Goal: Task Accomplishment & Management: Manage account settings

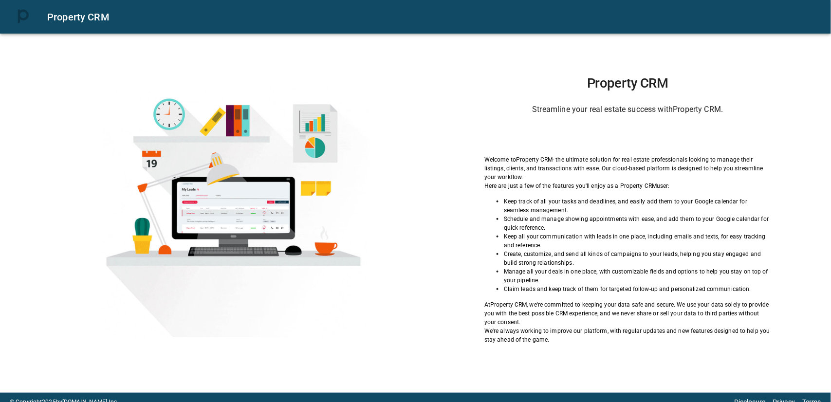
drag, startPoint x: 701, startPoint y: 0, endPoint x: 582, endPoint y: 131, distance: 176.9
click at [424, 71] on div "Property CRM Streamline your real estate success with Property CRM . Welcome to…" at bounding box center [415, 212] width 831 height 362
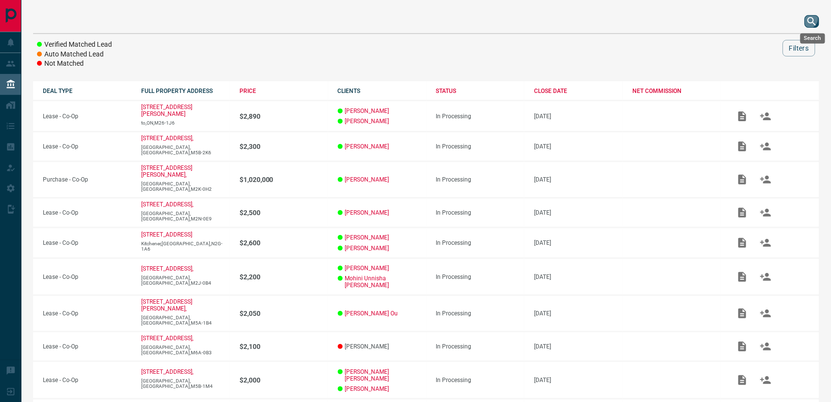
click at [748, 20] on icon "search button" at bounding box center [813, 22] width 12 height 12
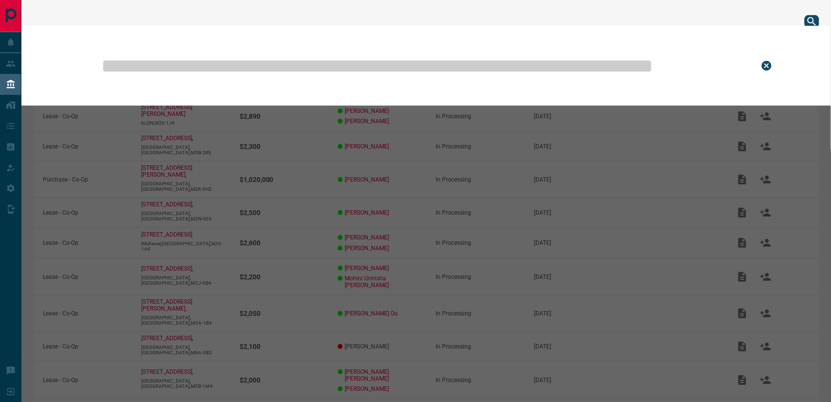
click at [537, 56] on input "text" at bounding box center [422, 65] width 645 height 49
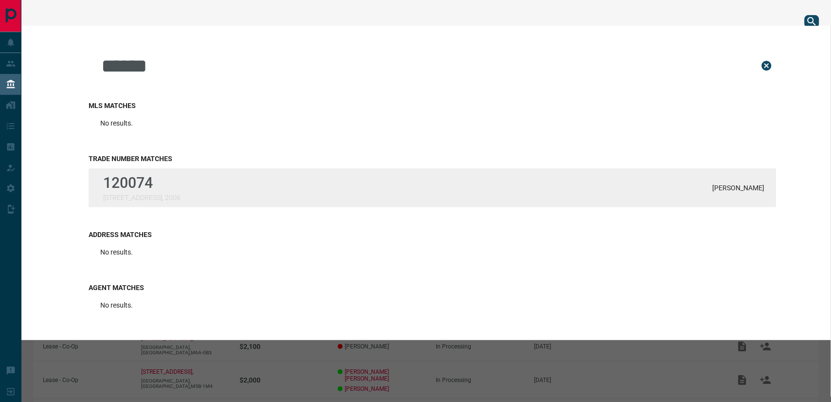
type input "******"
click at [310, 195] on div "120074 [STREET_ADDRESS] [PERSON_NAME]" at bounding box center [433, 188] width 688 height 39
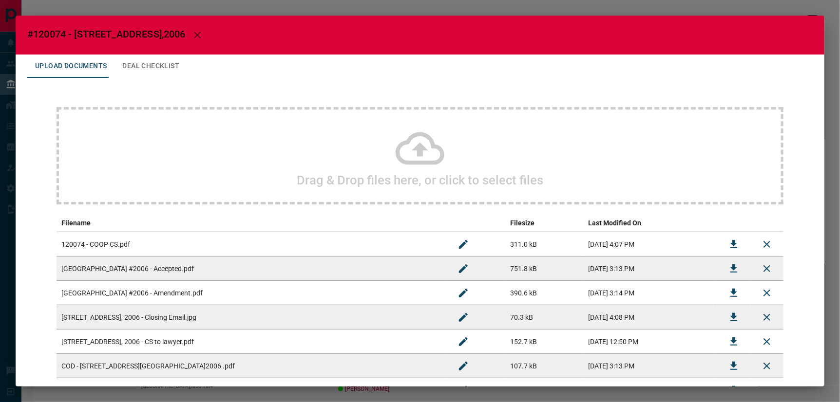
click at [419, 148] on icon at bounding box center [419, 148] width 49 height 33
click at [414, 150] on icon at bounding box center [419, 148] width 49 height 33
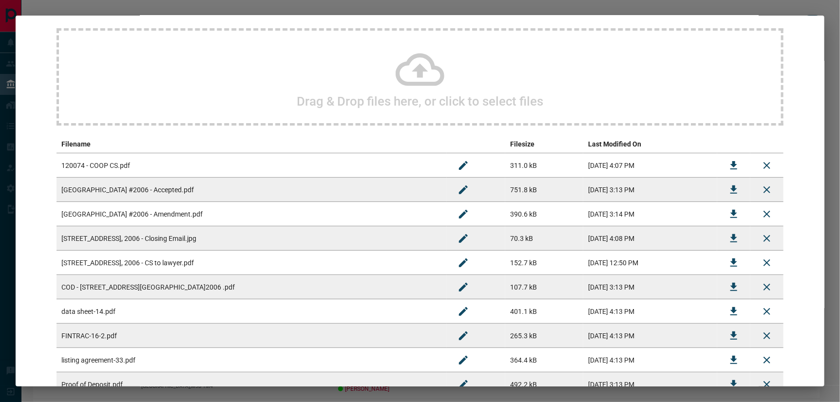
scroll to position [198, 0]
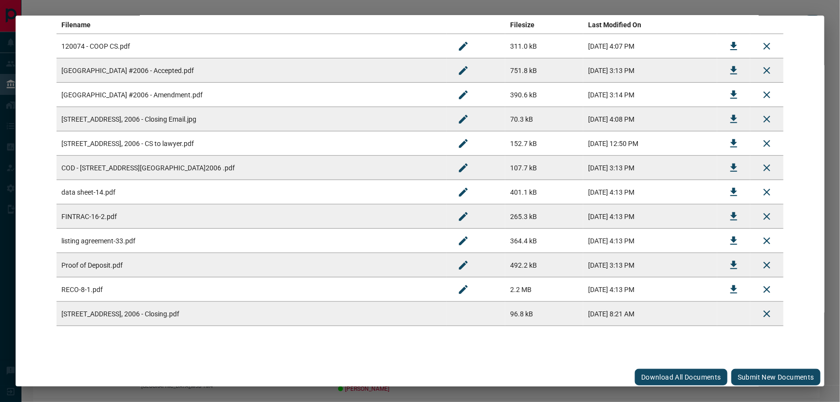
click at [748, 362] on button "Submit new documents" at bounding box center [775, 377] width 89 height 17
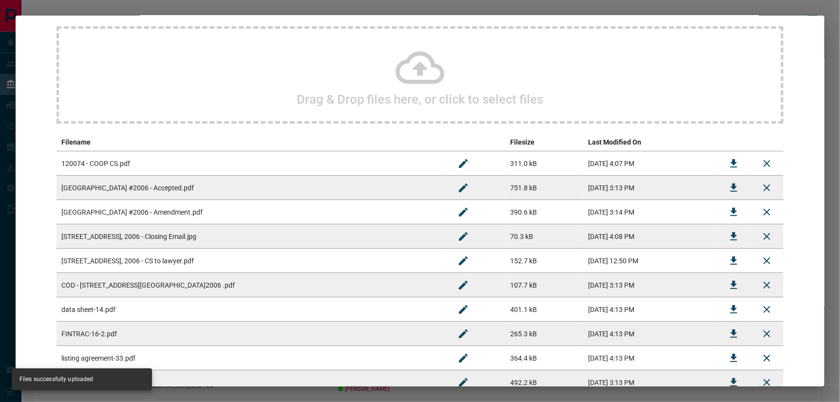
scroll to position [0, 0]
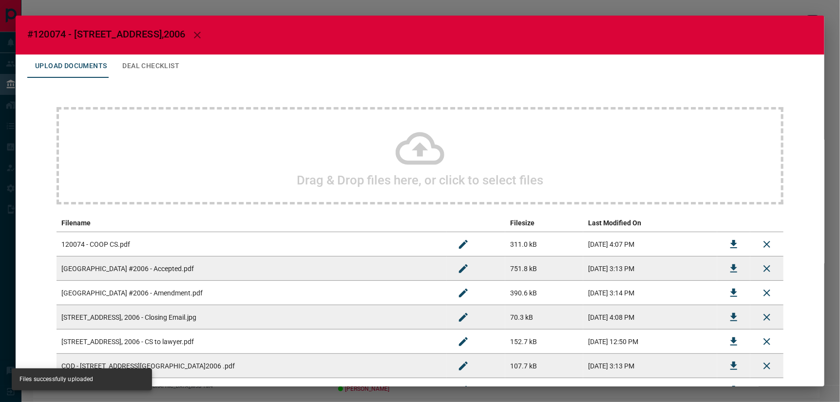
click at [146, 65] on button "Deal Checklist" at bounding box center [150, 66] width 73 height 23
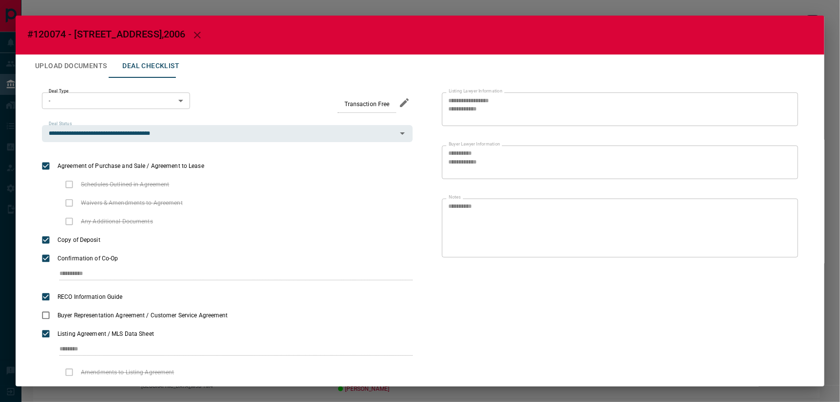
click at [191, 32] on icon "button" at bounding box center [197, 35] width 12 height 12
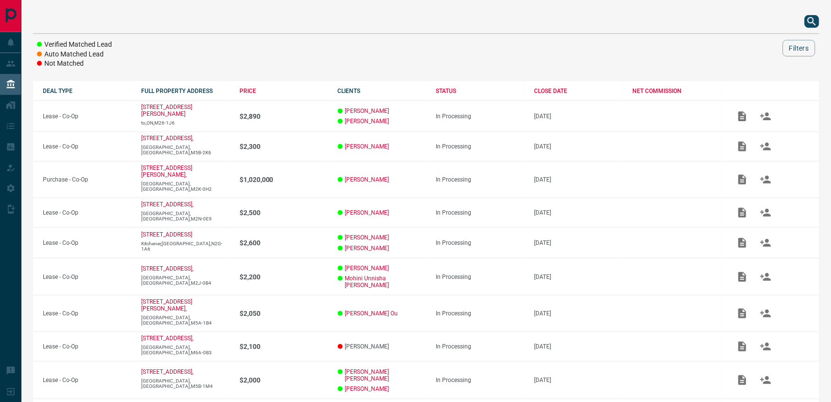
click at [748, 20] on icon "search button" at bounding box center [813, 22] width 12 height 12
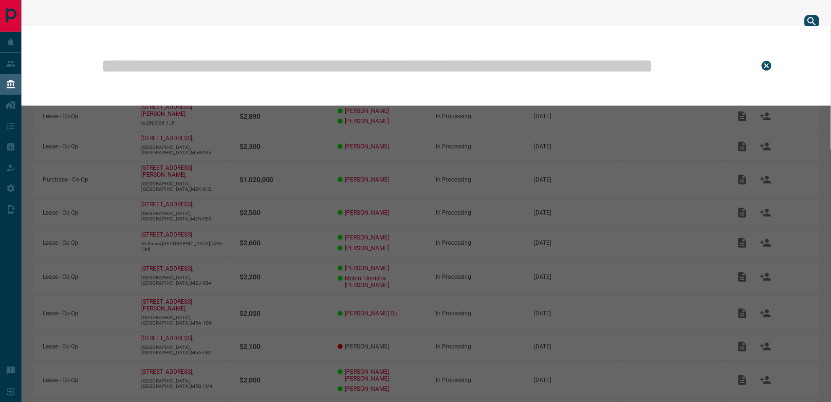
click at [422, 70] on input "text" at bounding box center [422, 65] width 645 height 49
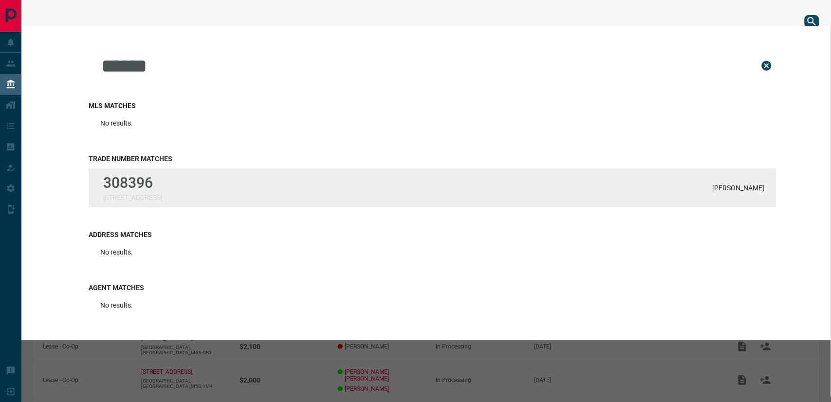
type input "******"
click at [145, 187] on p "308396" at bounding box center [132, 182] width 59 height 17
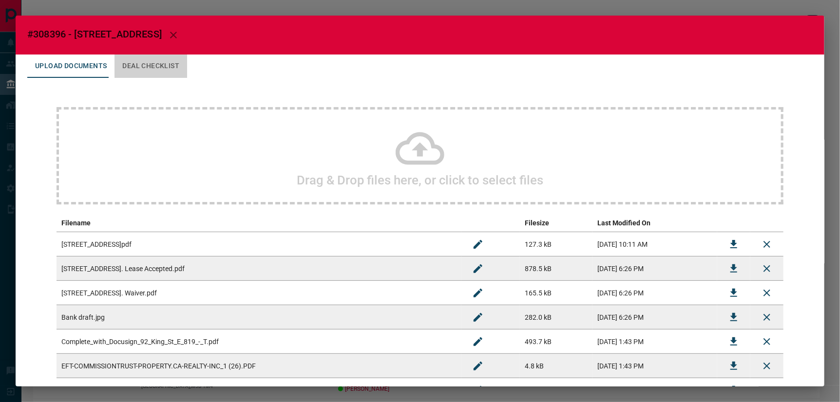
click at [149, 63] on button "Deal Checklist" at bounding box center [150, 66] width 73 height 23
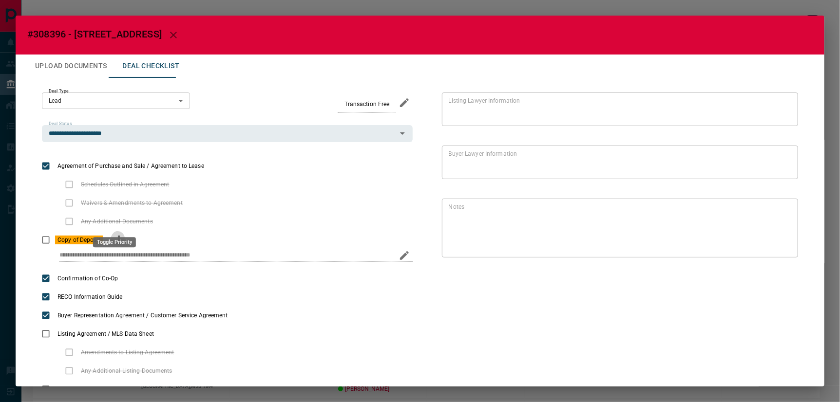
click at [118, 236] on icon "priority" at bounding box center [119, 239] width 2 height 6
click at [78, 64] on button "Upload Documents" at bounding box center [70, 66] width 87 height 23
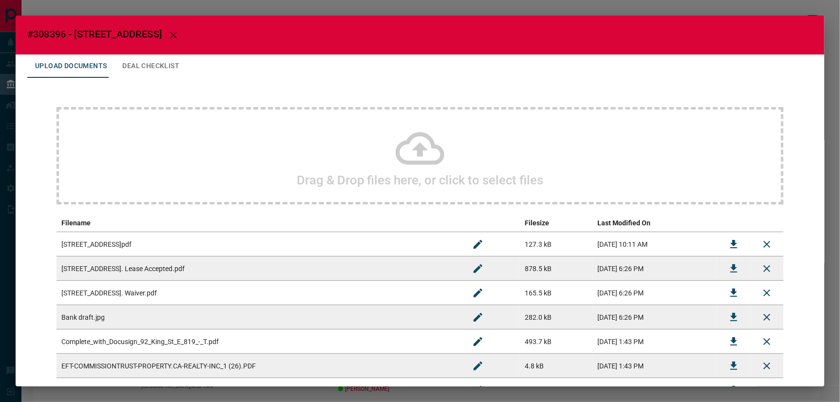
click at [417, 152] on icon at bounding box center [419, 148] width 49 height 33
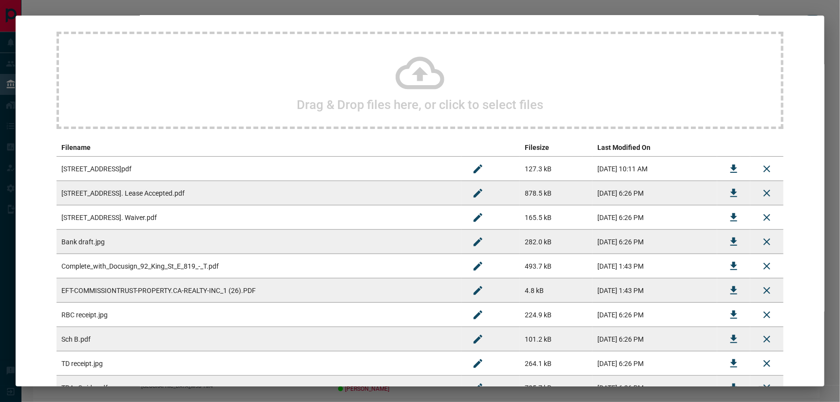
scroll to position [174, 0]
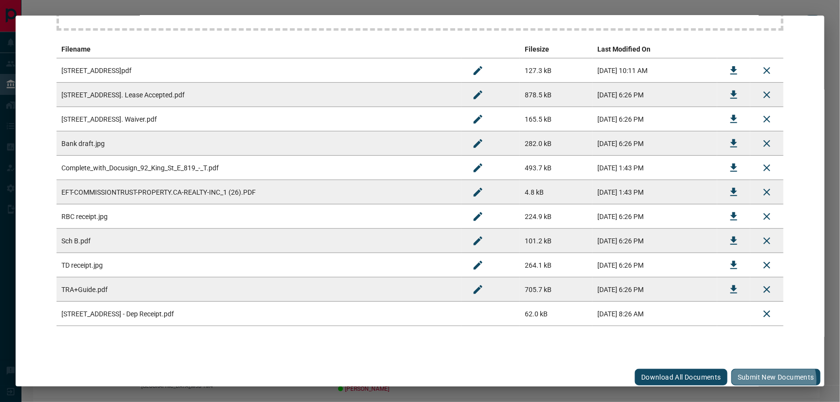
click at [748, 362] on button "Submit new documents" at bounding box center [775, 377] width 89 height 17
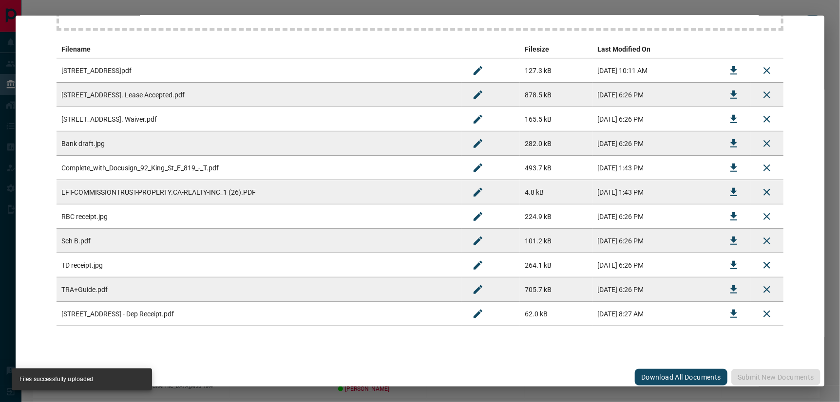
scroll to position [0, 0]
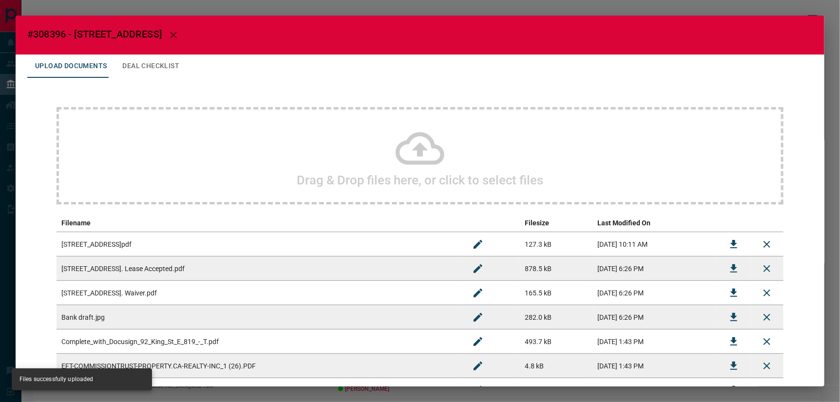
click at [131, 62] on button "Deal Checklist" at bounding box center [150, 66] width 73 height 23
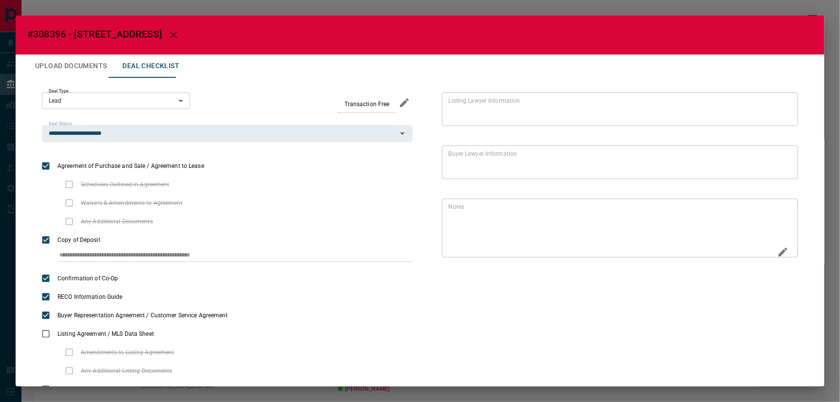
click at [748, 250] on icon "Edit" at bounding box center [783, 252] width 12 height 12
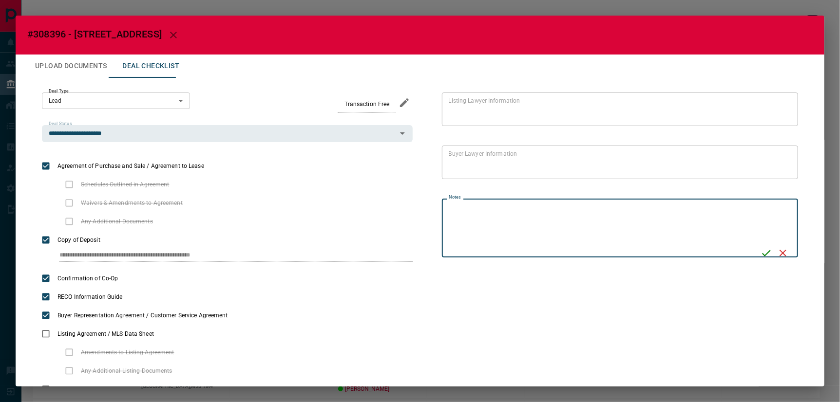
click at [747, 207] on textarea "Notes" at bounding box center [601, 228] width 305 height 51
type textarea "**********"
click at [748, 248] on icon "Save" at bounding box center [768, 253] width 12 height 12
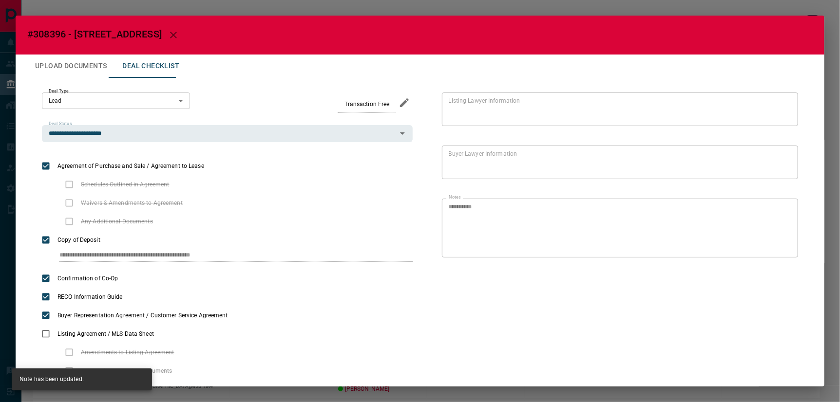
click at [168, 33] on icon "button" at bounding box center [174, 35] width 12 height 12
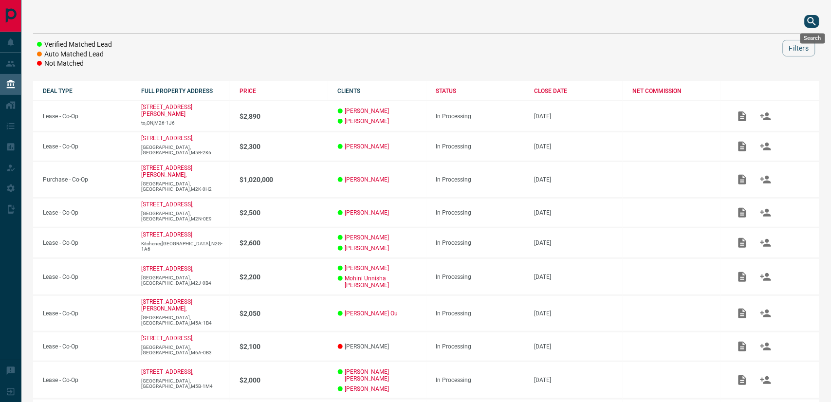
click at [748, 19] on icon "search button" at bounding box center [813, 22] width 12 height 12
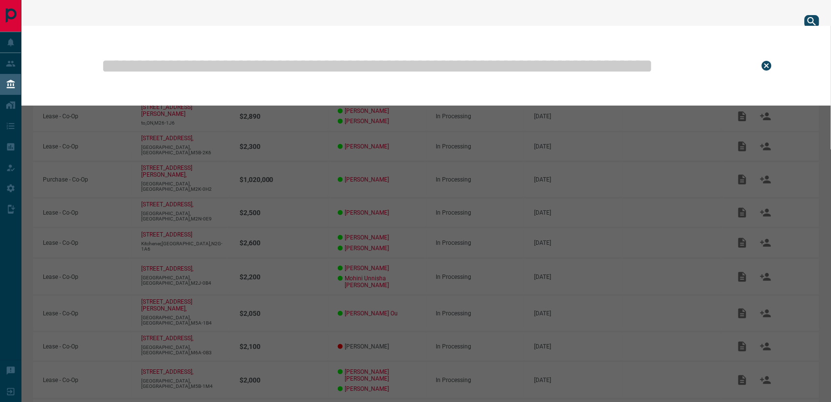
click at [447, 67] on input "text" at bounding box center [422, 65] width 645 height 49
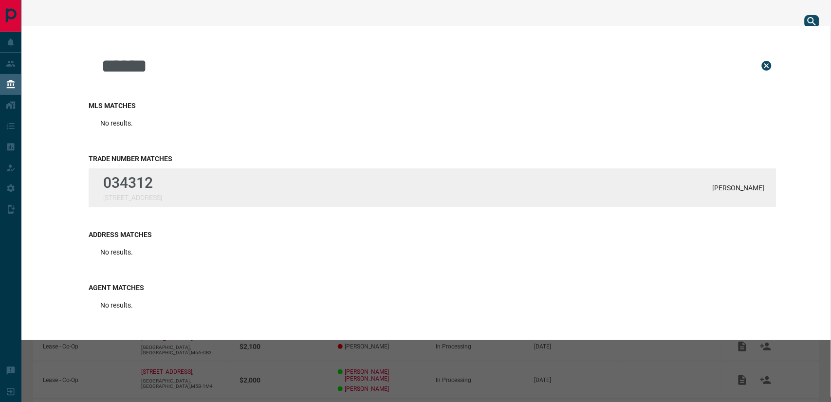
type input "******"
click at [200, 202] on div "034312 [STREET_ADDRESS][PERSON_NAME]" at bounding box center [433, 188] width 688 height 39
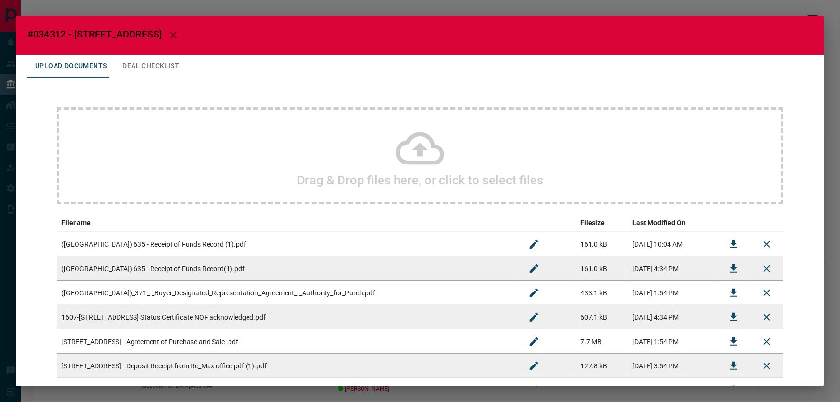
click at [152, 67] on button "Deal Checklist" at bounding box center [150, 66] width 73 height 23
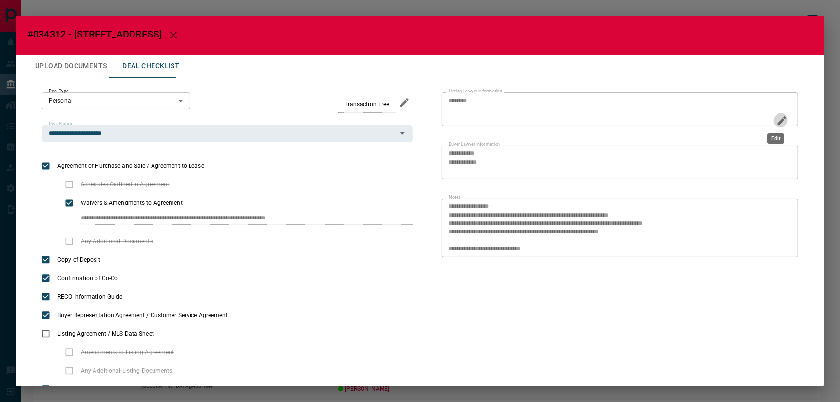
click at [748, 116] on icon "Edit" at bounding box center [782, 121] width 12 height 12
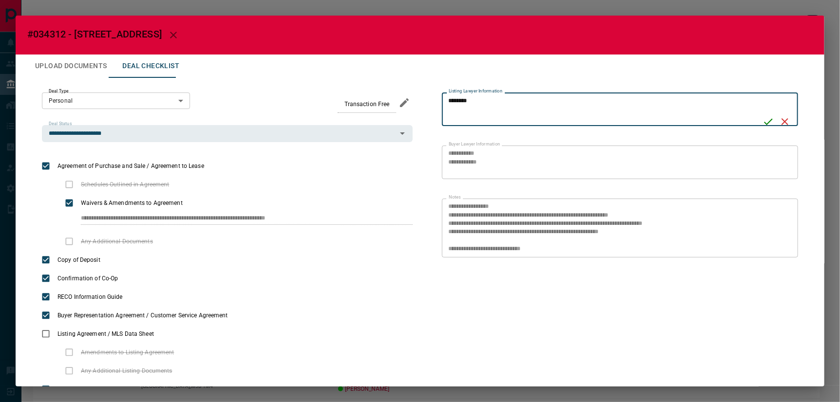
drag, startPoint x: 497, startPoint y: 99, endPoint x: 429, endPoint y: 90, distance: 68.8
click at [429, 93] on div "**********" at bounding box center [605, 265] width 385 height 345
type textarea "**********"
click at [748, 119] on icon "Save" at bounding box center [768, 122] width 9 height 6
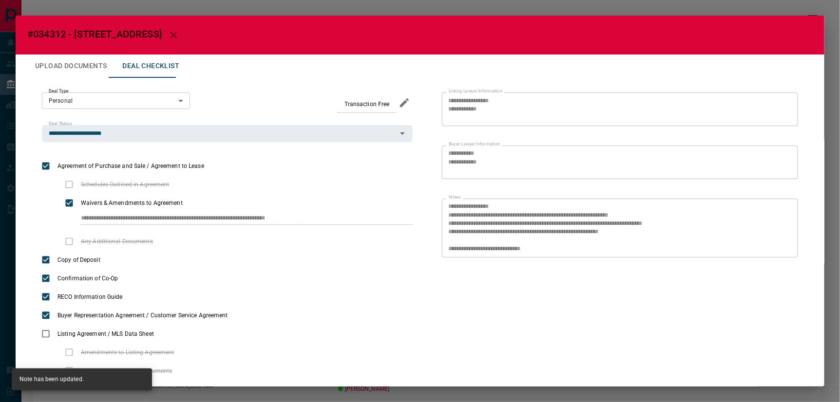
click at [168, 35] on icon "button" at bounding box center [174, 35] width 12 height 12
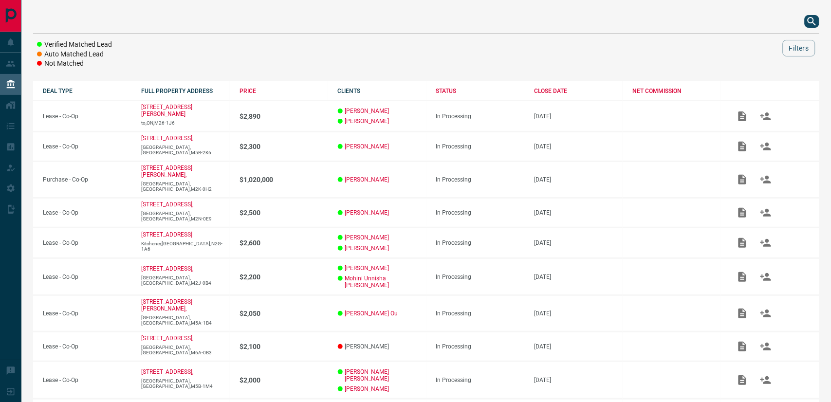
click at [748, 21] on icon "search button" at bounding box center [813, 22] width 12 height 12
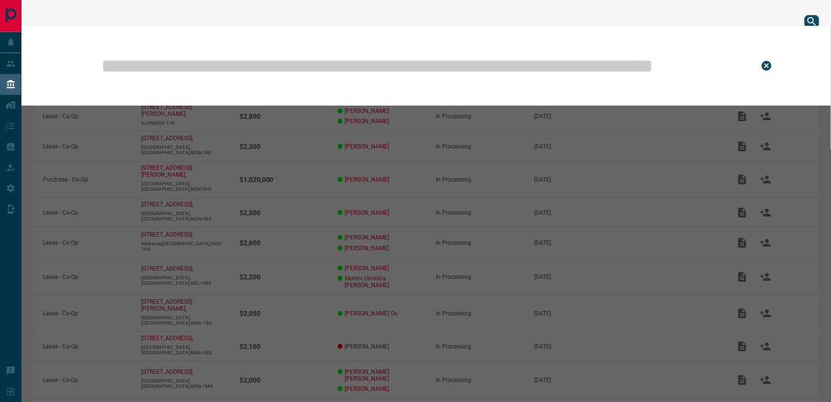
click at [438, 65] on input "text" at bounding box center [422, 65] width 645 height 49
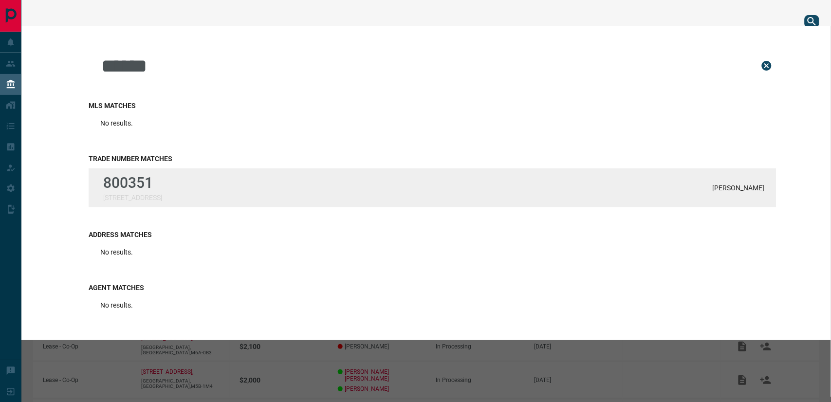
type input "******"
click at [105, 177] on p "800351" at bounding box center [132, 182] width 59 height 17
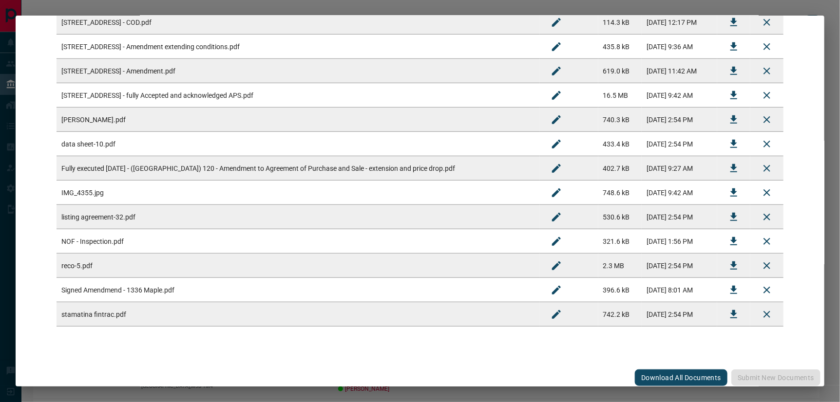
scroll to position [247, 0]
click at [687, 362] on button "Download All Documents" at bounding box center [681, 377] width 93 height 17
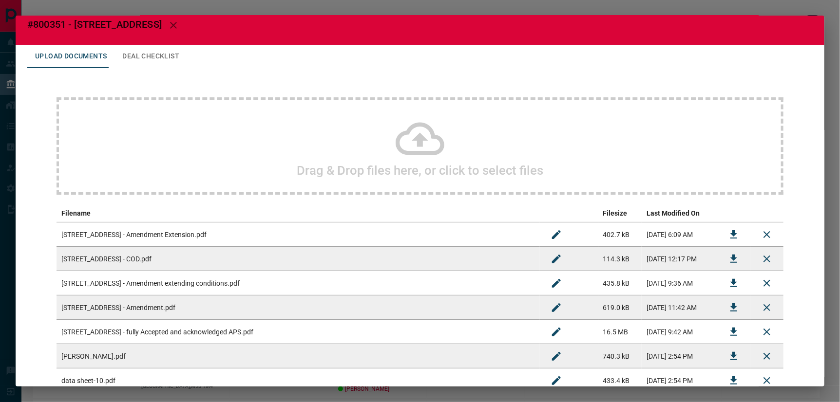
scroll to position [0, 0]
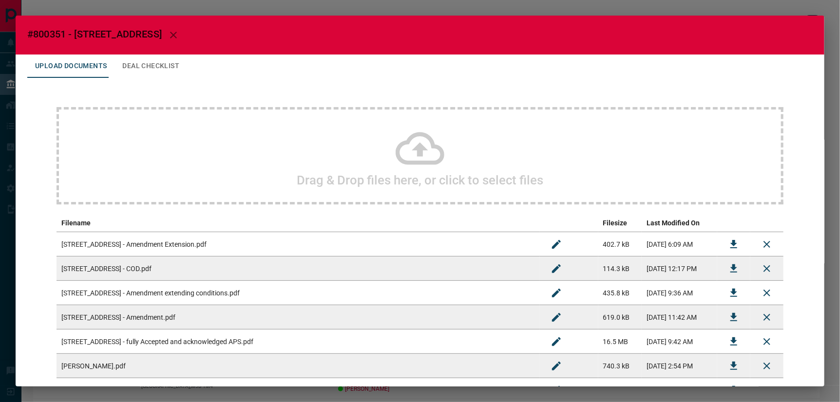
click at [162, 28] on button "button" at bounding box center [173, 34] width 23 height 23
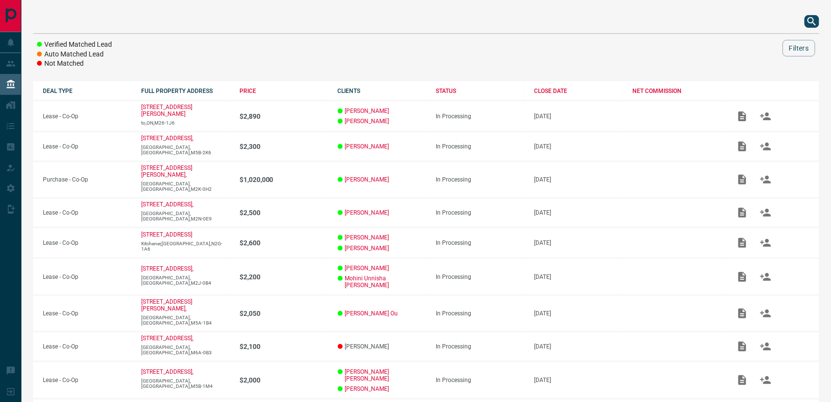
click at [748, 21] on icon "search button" at bounding box center [813, 22] width 12 height 12
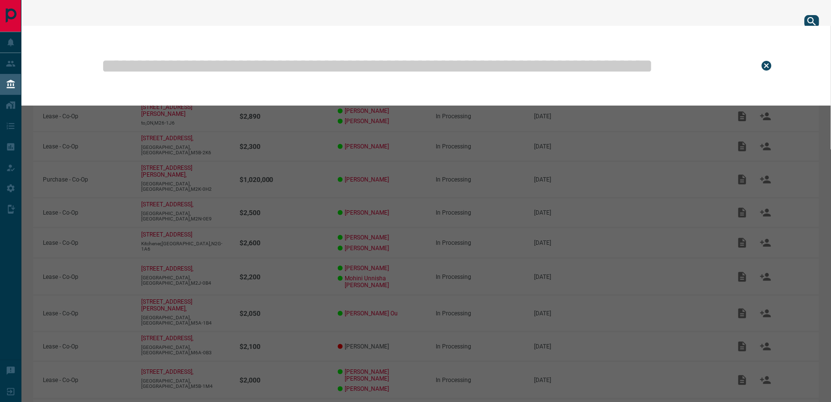
click at [458, 66] on input "text" at bounding box center [422, 65] width 645 height 49
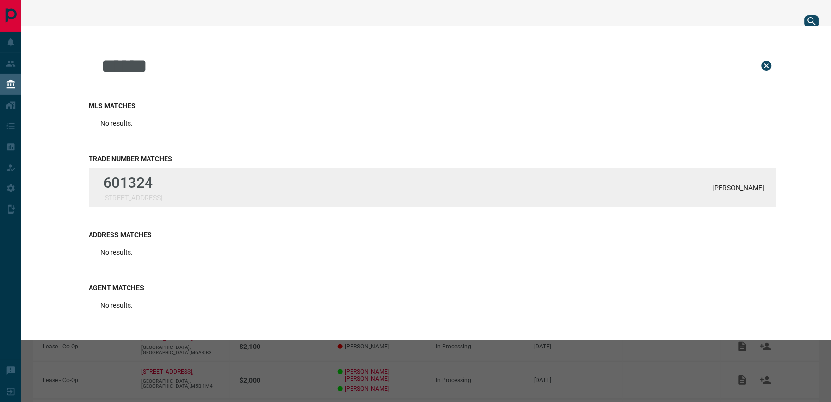
type input "******"
click at [193, 188] on div "601324 37 Black Hawk Way [PERSON_NAME]" at bounding box center [433, 188] width 688 height 39
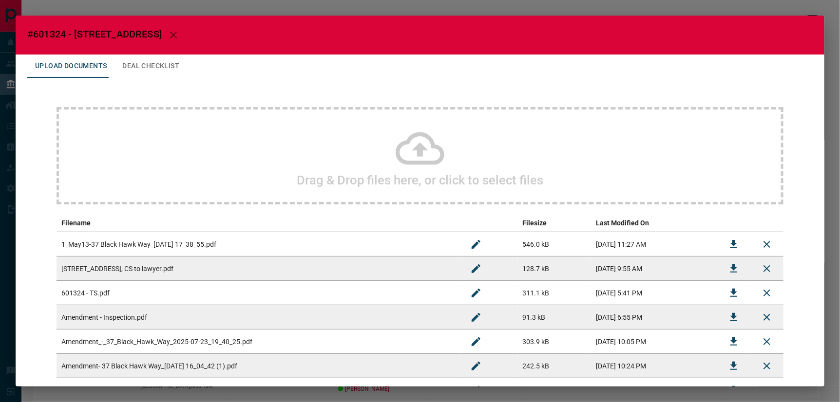
click at [414, 150] on icon at bounding box center [419, 148] width 49 height 33
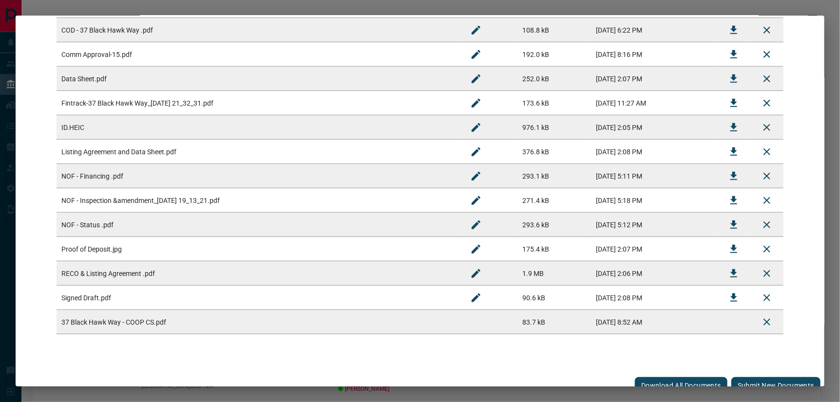
scroll to position [442, 0]
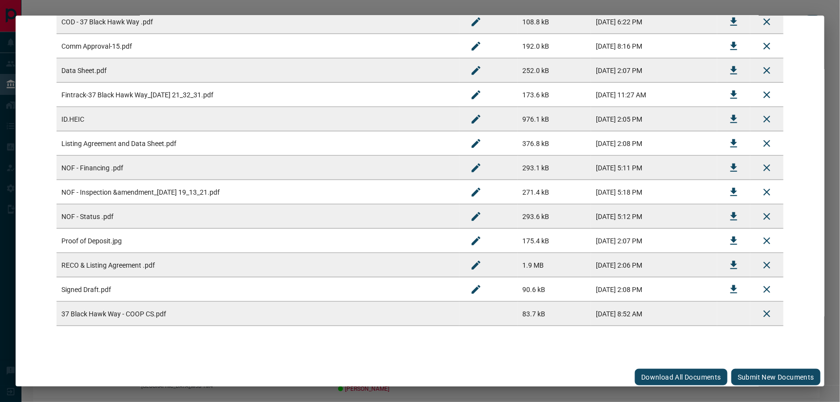
click at [748, 362] on button "Submit new documents" at bounding box center [775, 377] width 89 height 17
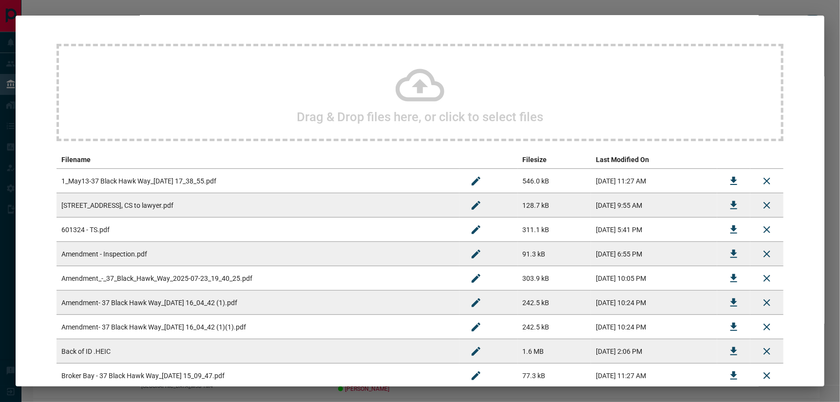
scroll to position [0, 0]
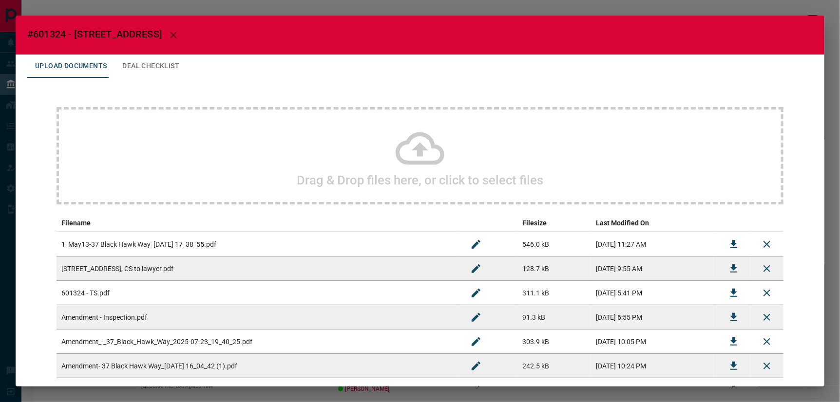
click at [148, 64] on button "Deal Checklist" at bounding box center [150, 66] width 73 height 23
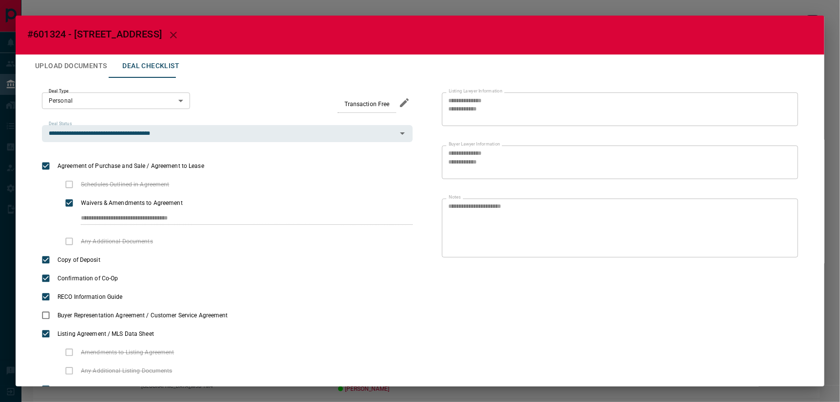
click at [168, 30] on icon "button" at bounding box center [174, 35] width 12 height 12
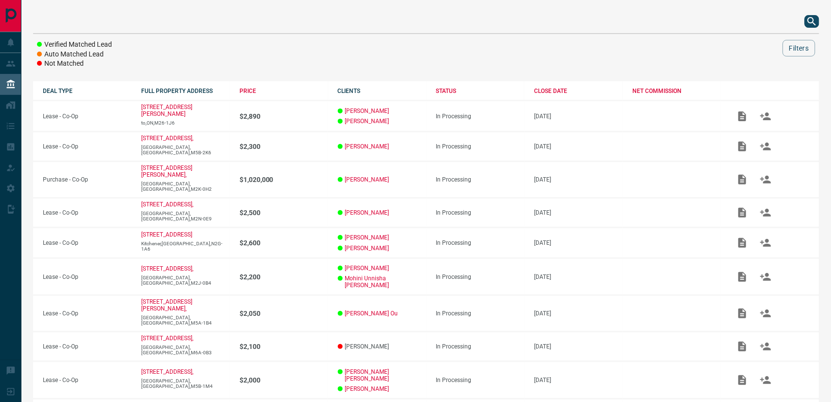
click at [748, 22] on icon "search button" at bounding box center [813, 22] width 12 height 12
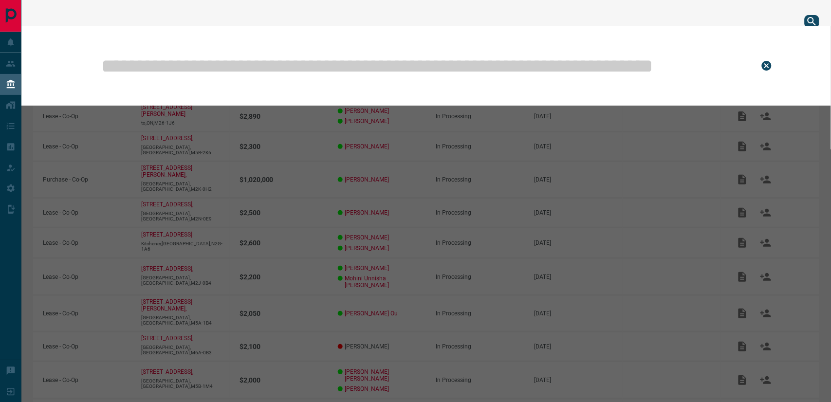
click at [604, 68] on input "text" at bounding box center [422, 65] width 645 height 49
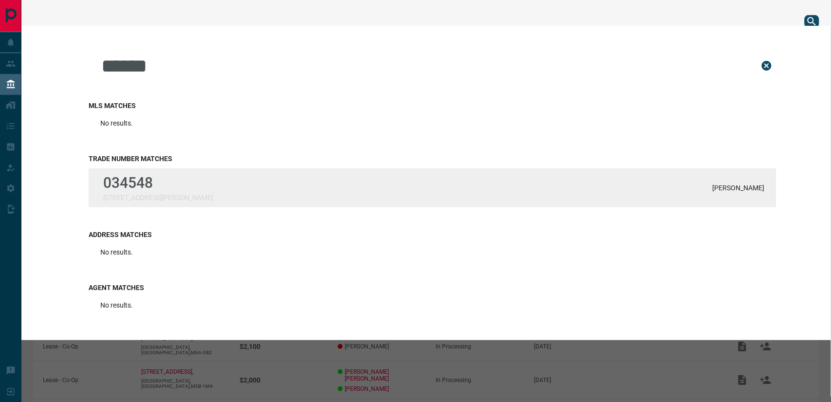
type input "******"
click at [221, 184] on div "034548 [STREET_ADDRESS][PERSON_NAME][PERSON_NAME]" at bounding box center [433, 188] width 688 height 39
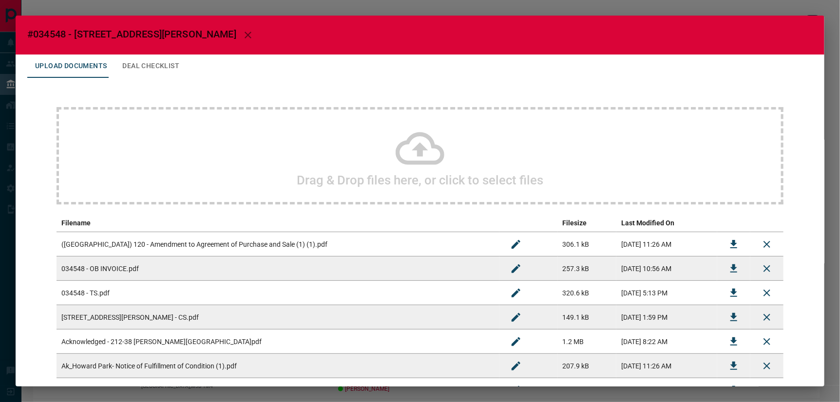
click at [415, 147] on icon at bounding box center [419, 148] width 49 height 33
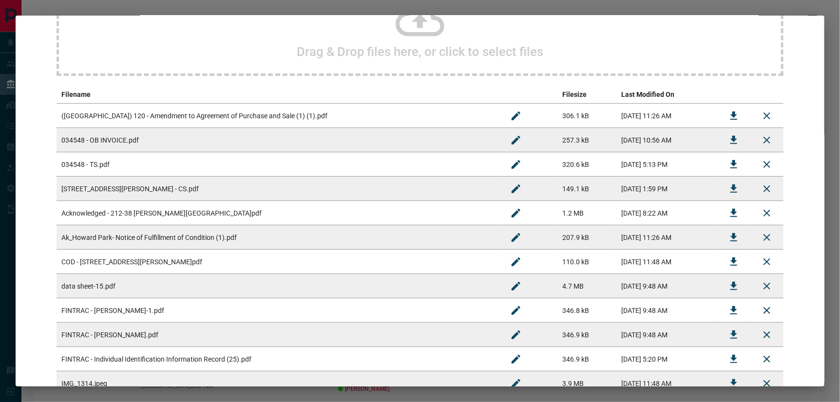
scroll to position [296, 0]
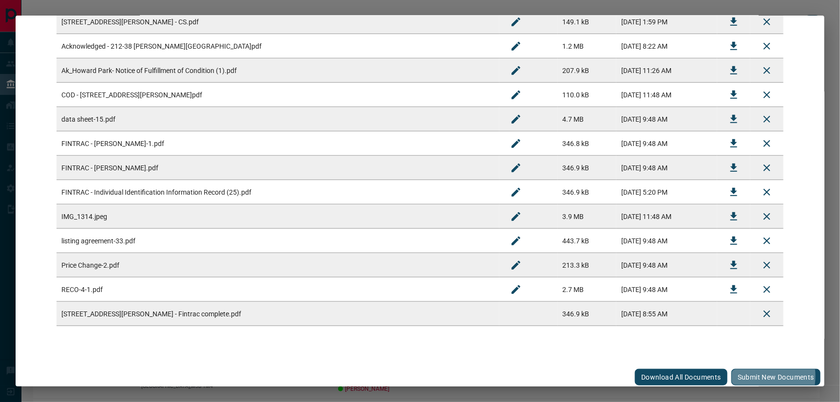
click at [748, 362] on button "Submit new documents" at bounding box center [775, 377] width 89 height 17
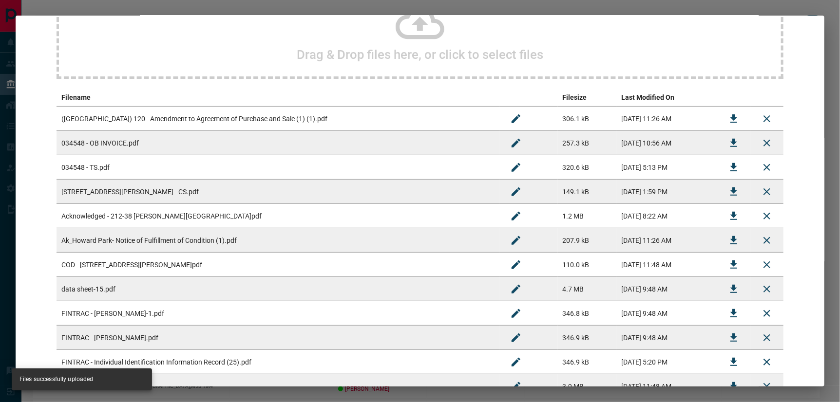
scroll to position [0, 0]
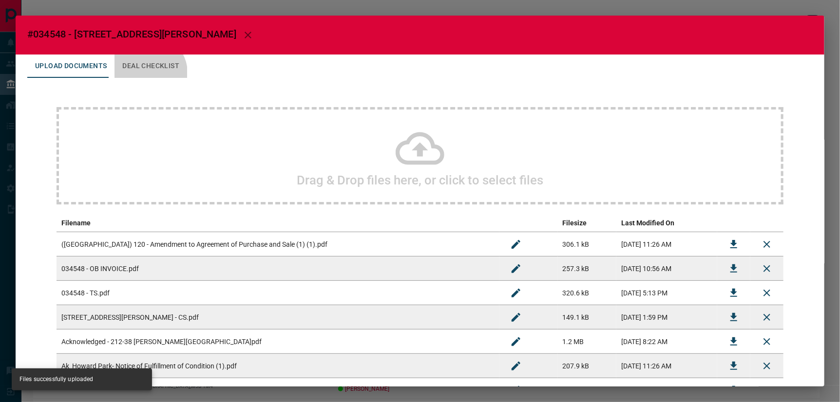
drag, startPoint x: 142, startPoint y: 70, endPoint x: 143, endPoint y: 65, distance: 5.6
click at [142, 69] on button "Deal Checklist" at bounding box center [150, 66] width 73 height 23
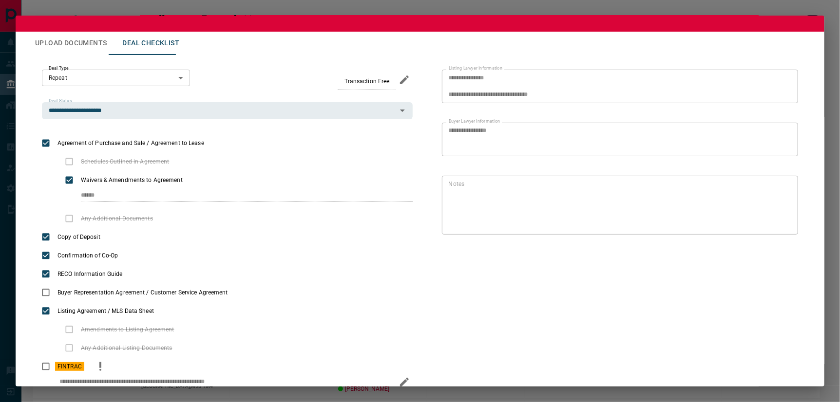
scroll to position [40, 0]
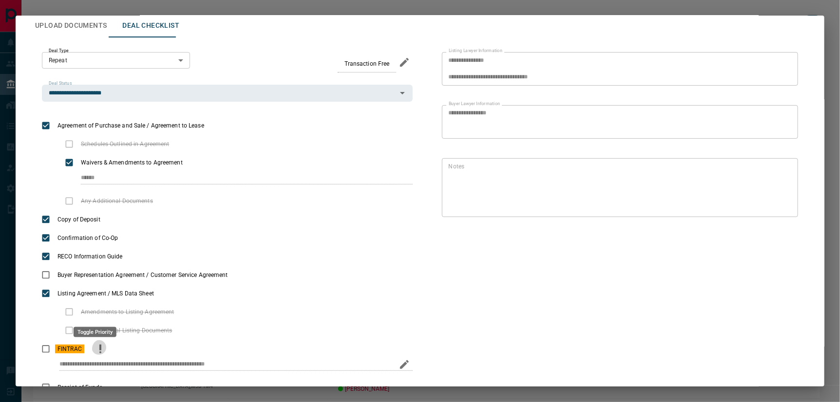
click at [99, 345] on icon "priority" at bounding box center [100, 348] width 2 height 6
click at [748, 210] on icon "Edit" at bounding box center [782, 211] width 9 height 9
click at [748, 168] on div "* Notes" at bounding box center [620, 187] width 356 height 59
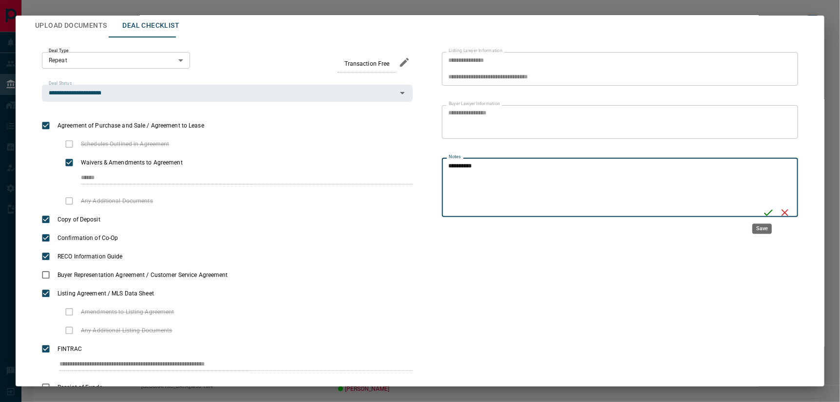
type textarea "**********"
click at [748, 211] on icon "Save" at bounding box center [768, 213] width 12 height 12
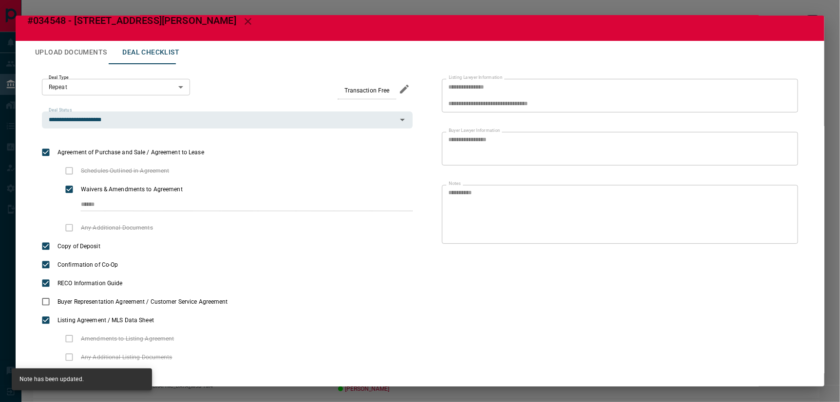
scroll to position [0, 0]
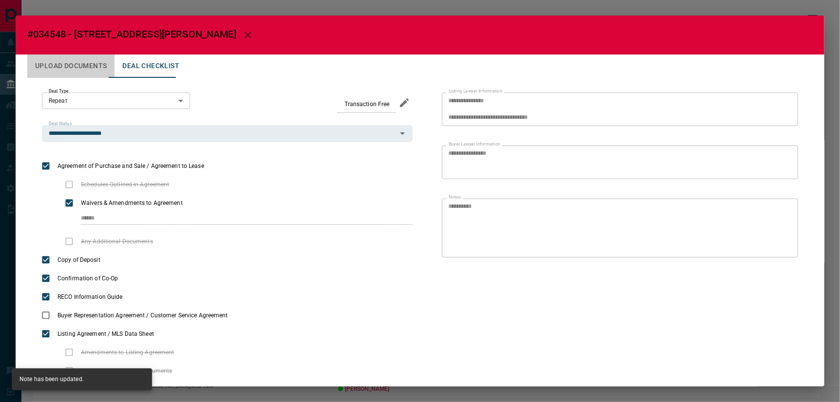
click at [85, 63] on button "Upload Documents" at bounding box center [70, 66] width 87 height 23
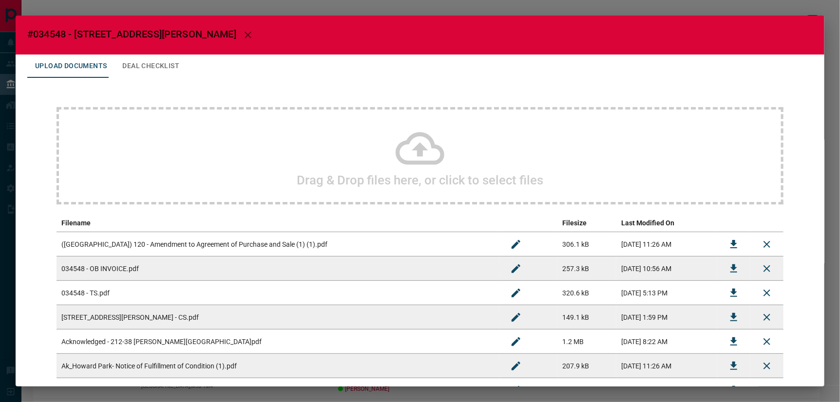
click at [236, 31] on button "button" at bounding box center [247, 34] width 23 height 23
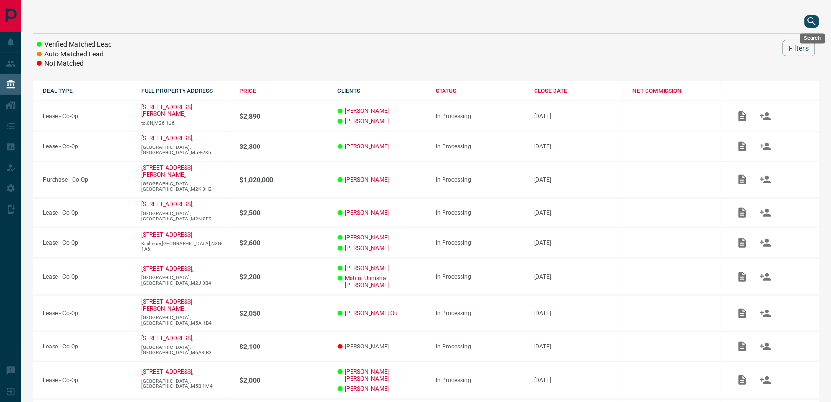
click at [748, 21] on button "search button" at bounding box center [812, 21] width 15 height 13
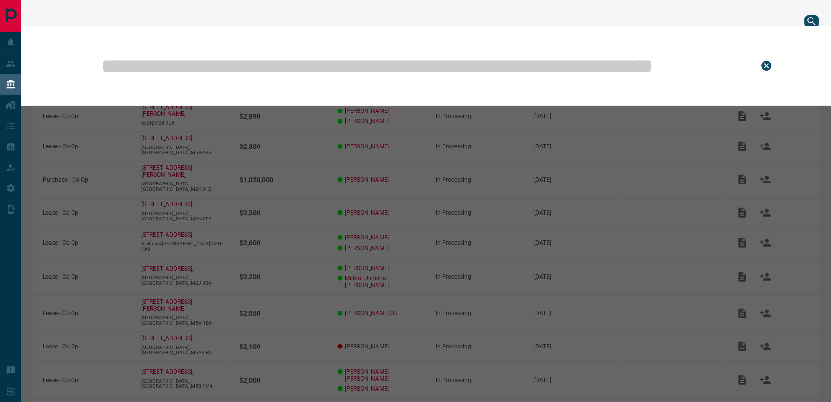
click at [353, 55] on input "text" at bounding box center [422, 65] width 645 height 49
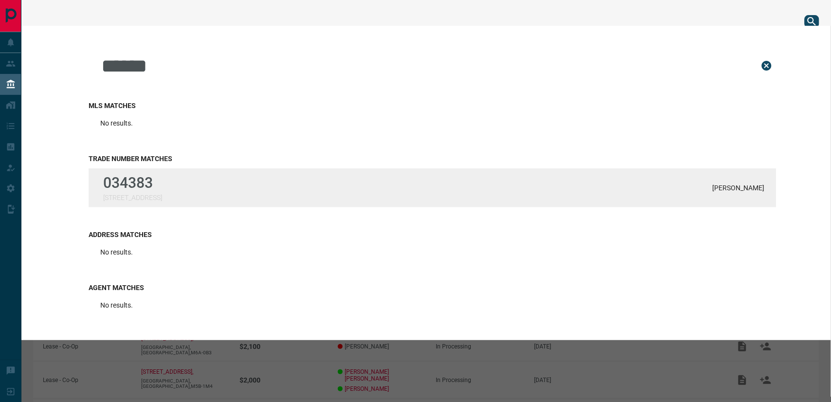
type input "******"
click at [89, 183] on div "034383 [STREET_ADDRESS] [PERSON_NAME]" at bounding box center [433, 188] width 688 height 39
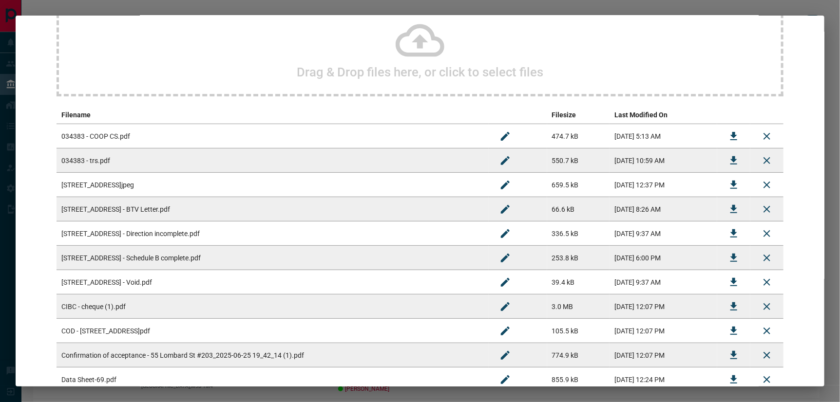
scroll to position [162, 0]
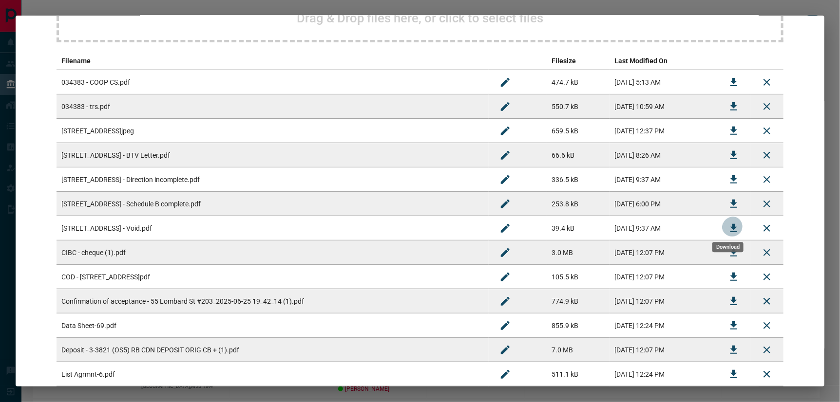
click at [730, 225] on icon "Download" at bounding box center [733, 228] width 7 height 8
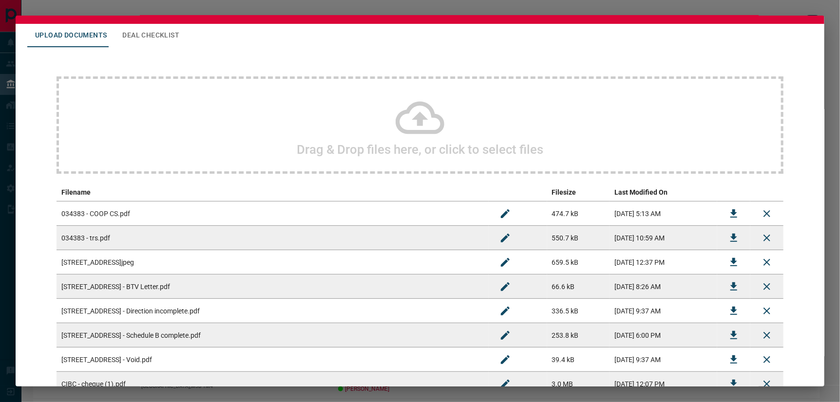
scroll to position [0, 0]
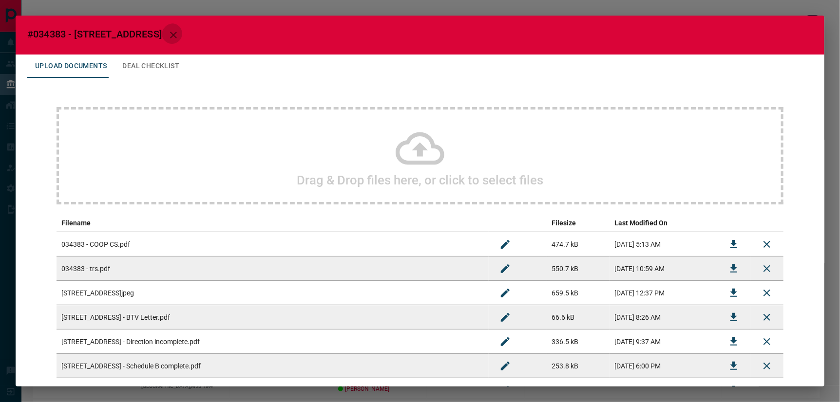
click at [168, 31] on icon "button" at bounding box center [174, 35] width 12 height 12
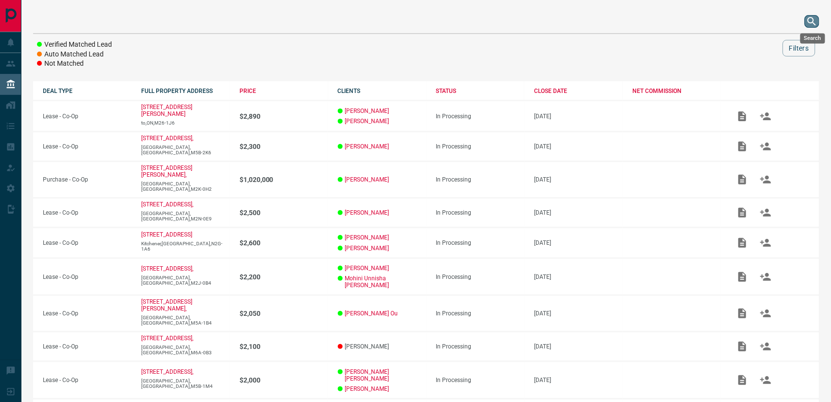
click at [748, 23] on icon "search button" at bounding box center [813, 22] width 12 height 12
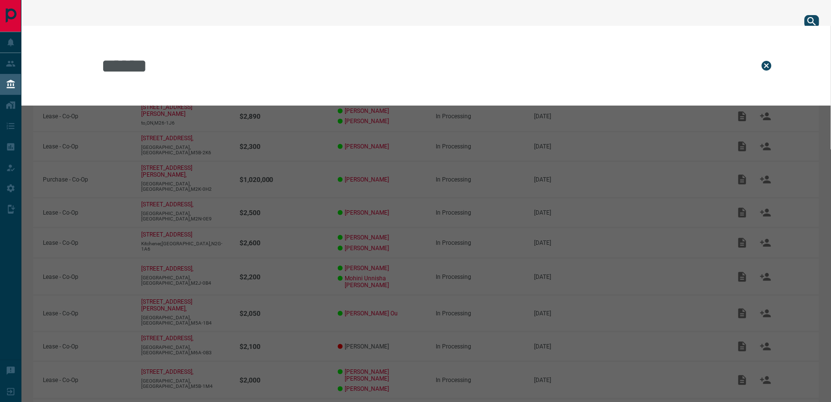
click at [385, 53] on input "******" at bounding box center [422, 65] width 645 height 49
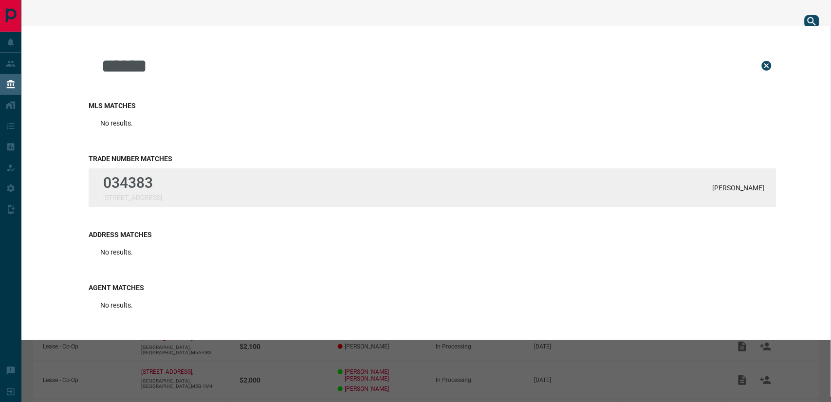
type input "******"
click at [214, 183] on div "034383 [STREET_ADDRESS] [PERSON_NAME]" at bounding box center [433, 188] width 688 height 39
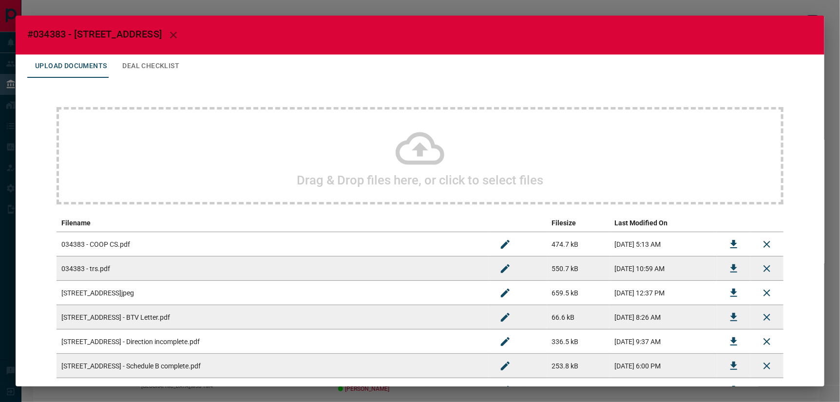
click at [424, 145] on icon at bounding box center [419, 148] width 49 height 49
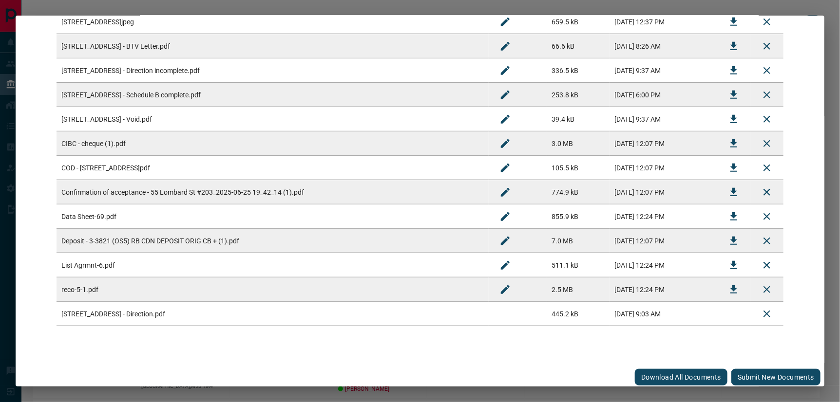
click at [748, 362] on button "Submit new documents" at bounding box center [775, 377] width 89 height 17
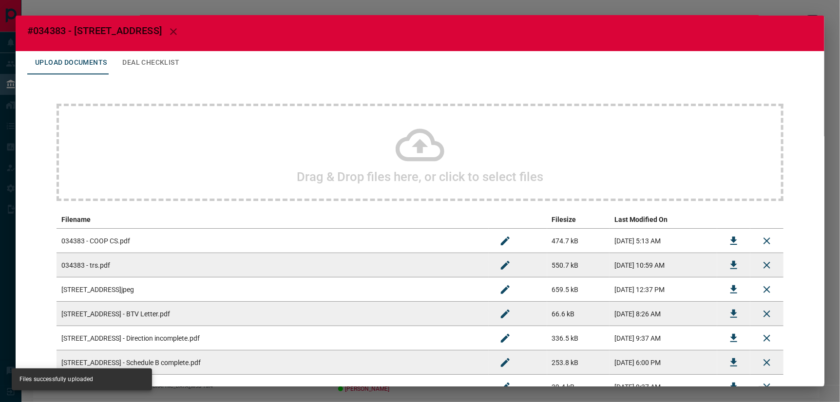
scroll to position [1, 0]
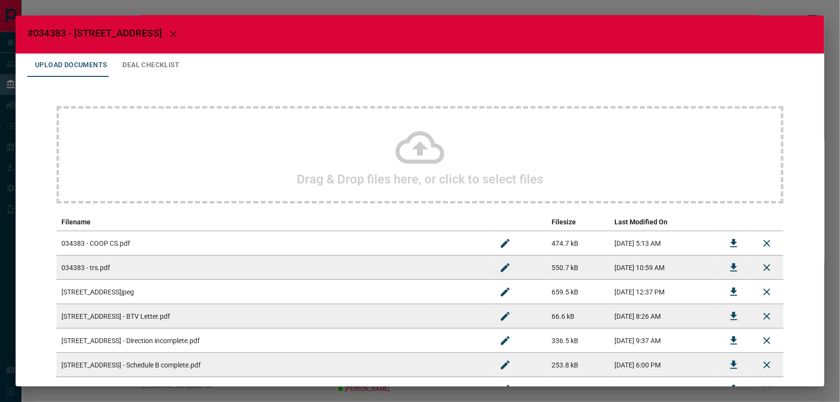
click at [168, 32] on icon "button" at bounding box center [174, 34] width 12 height 12
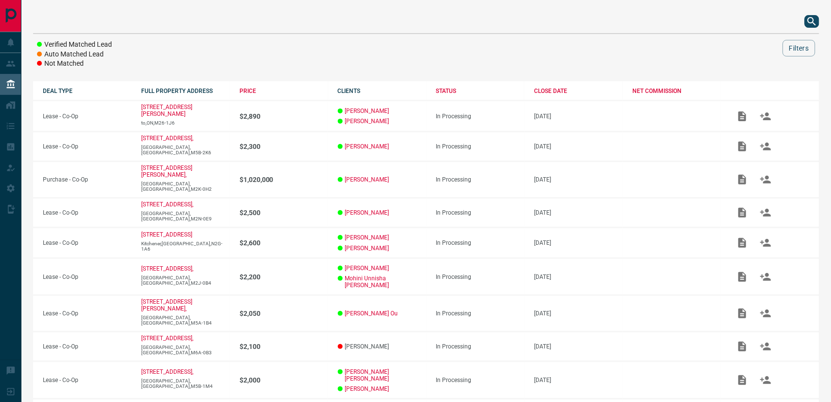
click at [748, 21] on icon "search button" at bounding box center [813, 22] width 12 height 12
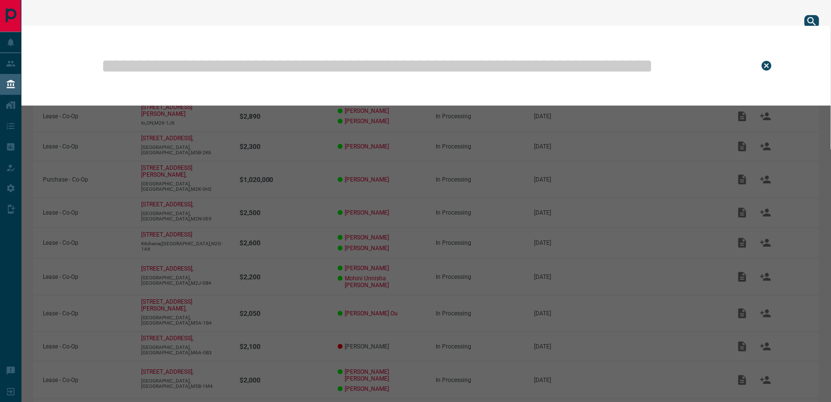
click at [466, 65] on input "text" at bounding box center [422, 65] width 645 height 49
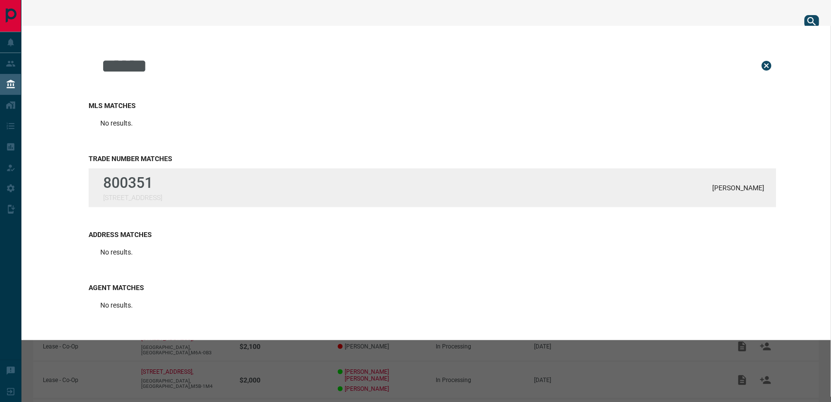
type input "******"
click at [219, 174] on div "800351 [STREET_ADDRESS][PERSON_NAME]" at bounding box center [433, 188] width 688 height 39
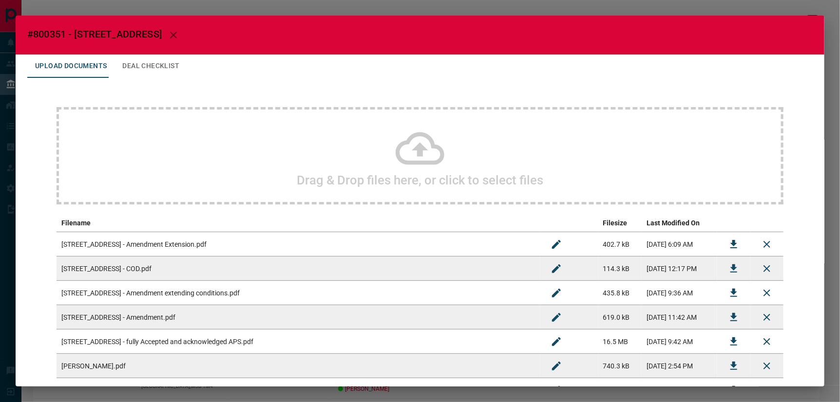
click at [419, 145] on icon at bounding box center [419, 148] width 49 height 33
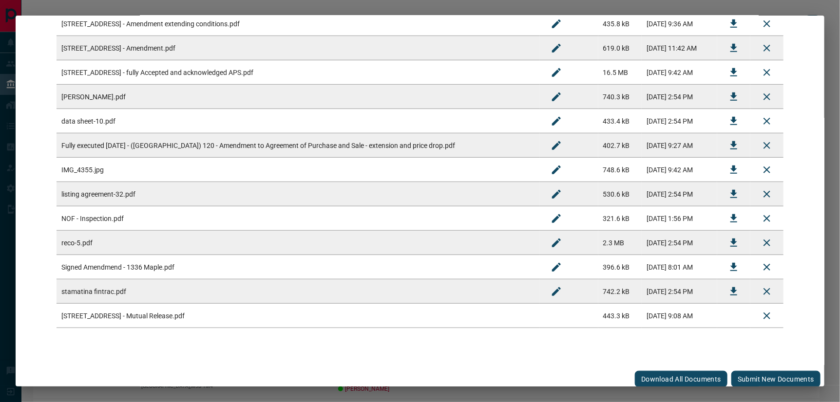
scroll to position [271, 0]
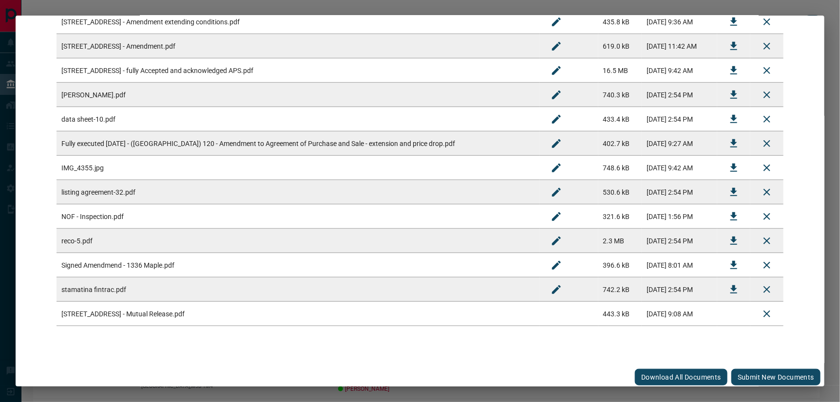
click at [748, 362] on button "Submit new documents" at bounding box center [775, 377] width 89 height 17
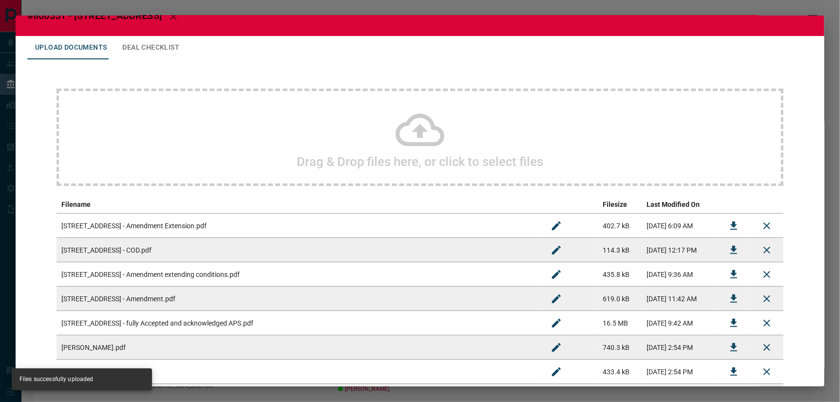
scroll to position [0, 0]
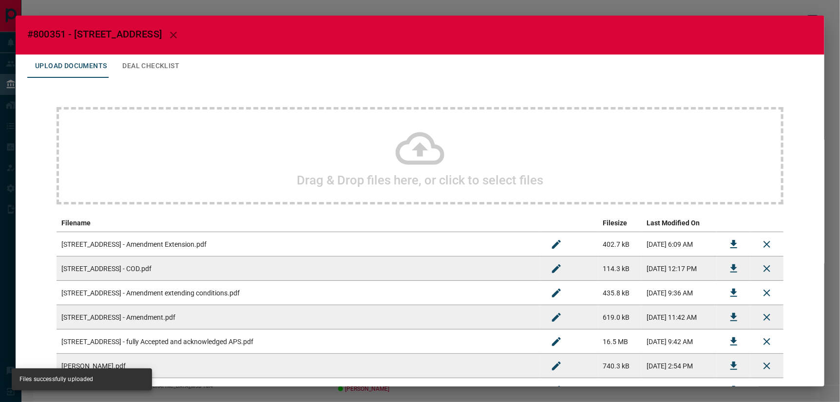
click at [170, 35] on icon "button" at bounding box center [173, 35] width 7 height 7
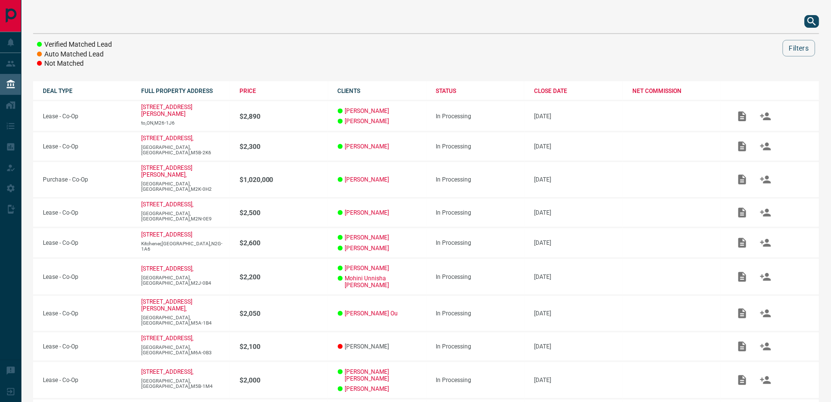
click at [748, 22] on icon "search button" at bounding box center [813, 22] width 12 height 12
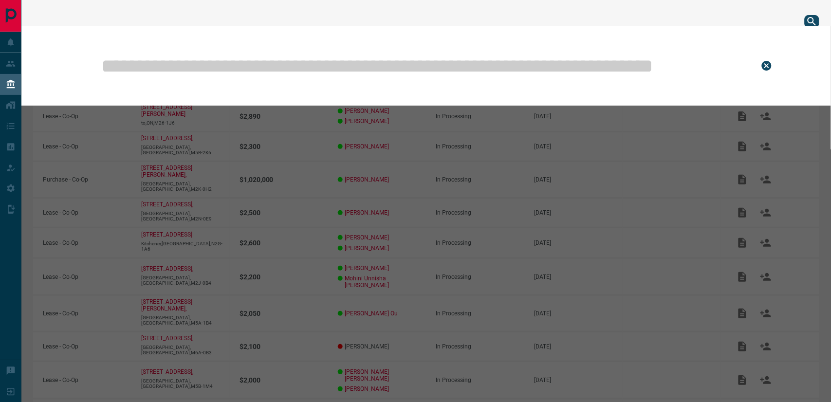
click at [479, 74] on input "text" at bounding box center [422, 65] width 645 height 49
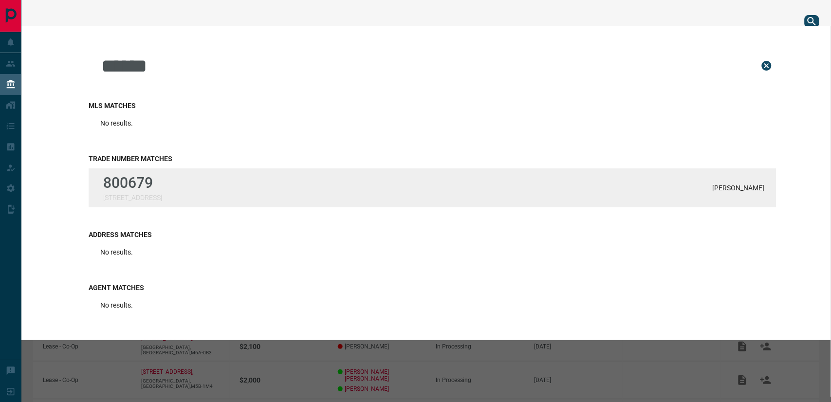
type input "******"
click at [153, 179] on p "800679" at bounding box center [132, 182] width 59 height 17
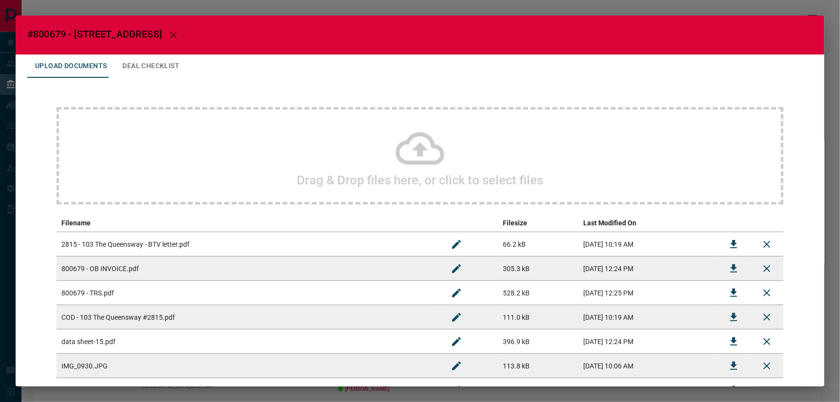
click at [414, 149] on icon at bounding box center [419, 148] width 49 height 33
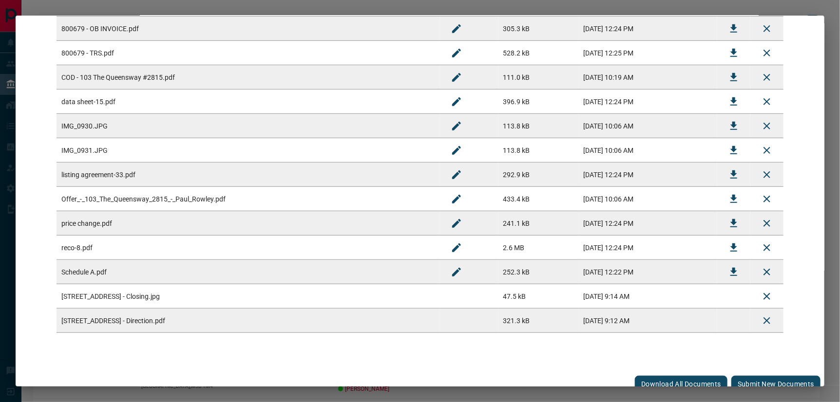
scroll to position [247, 0]
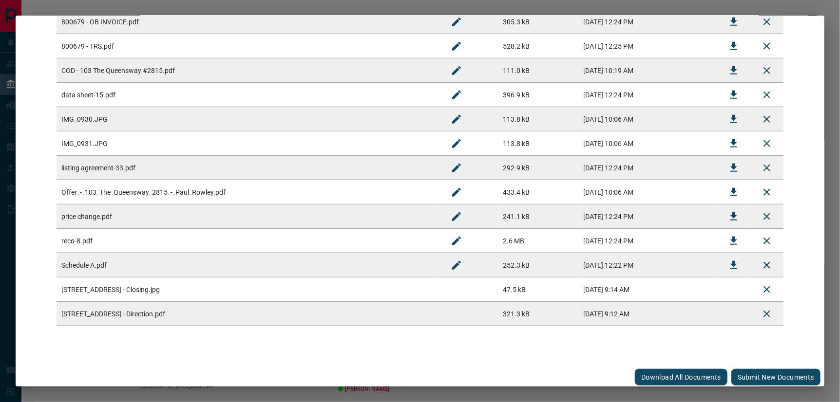
click at [748, 362] on button "Submit new documents" at bounding box center [775, 377] width 89 height 17
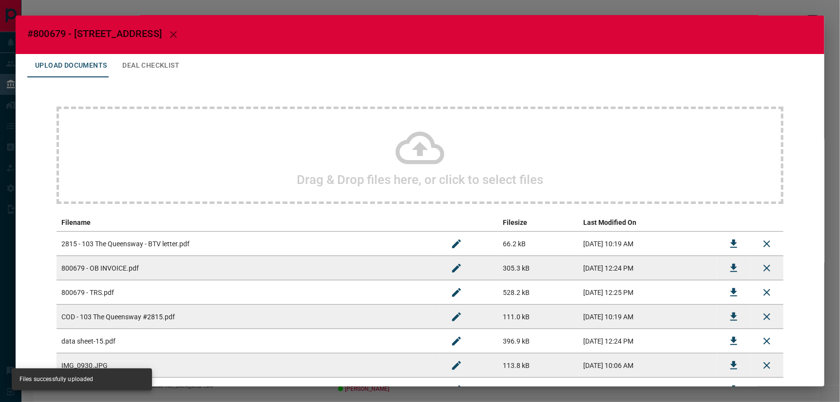
scroll to position [0, 0]
click at [168, 31] on icon "button" at bounding box center [174, 35] width 12 height 12
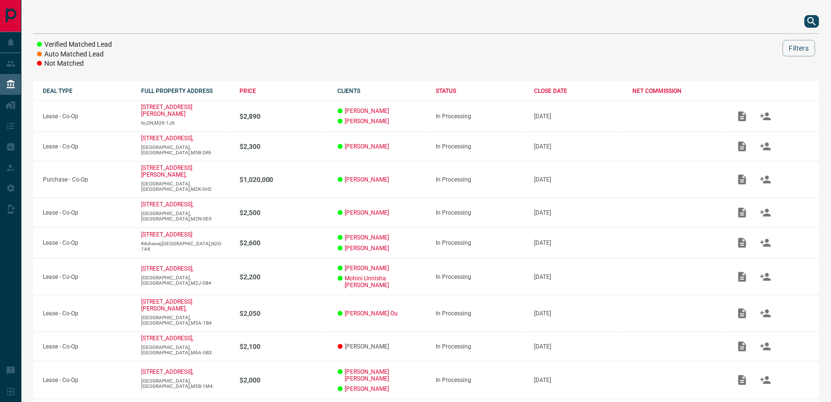
click at [748, 20] on icon "search button" at bounding box center [813, 22] width 12 height 12
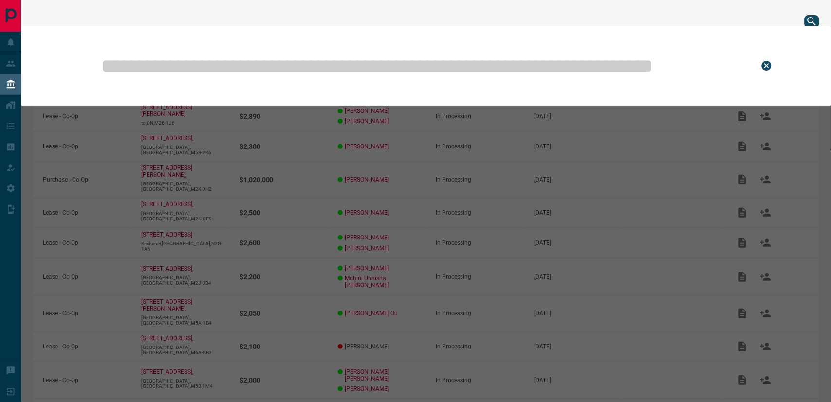
click at [513, 53] on input "text" at bounding box center [422, 65] width 645 height 49
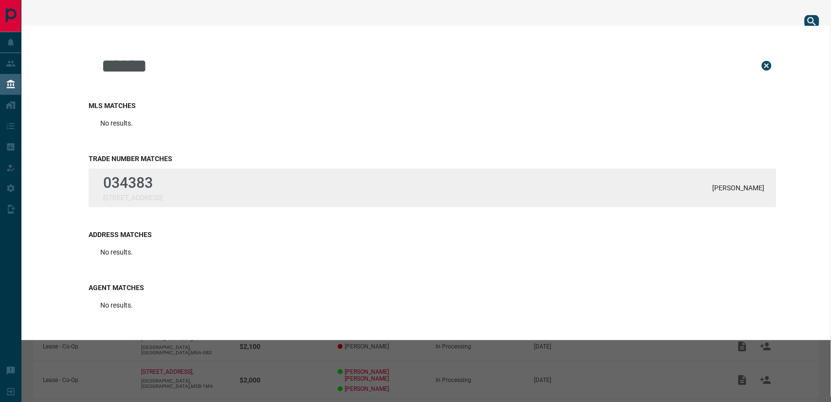
type input "******"
click at [190, 179] on div "034383 [STREET_ADDRESS] [PERSON_NAME]" at bounding box center [433, 188] width 688 height 39
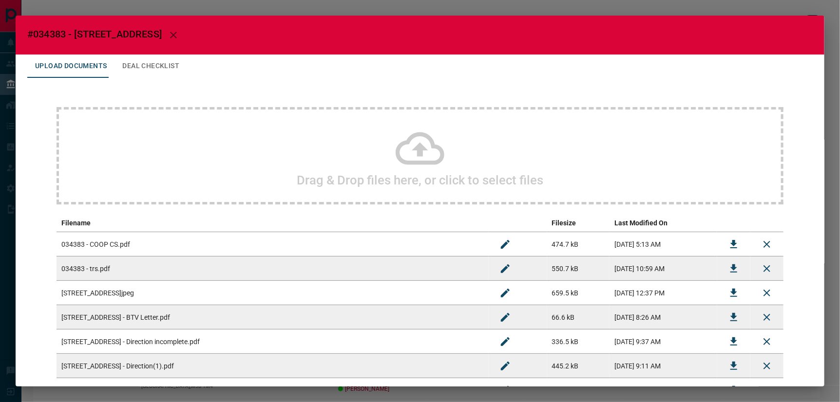
click at [416, 147] on icon at bounding box center [419, 148] width 49 height 33
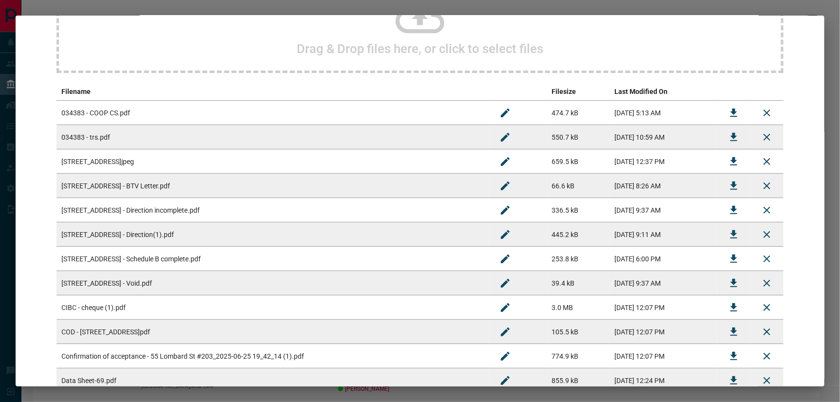
scroll to position [296, 0]
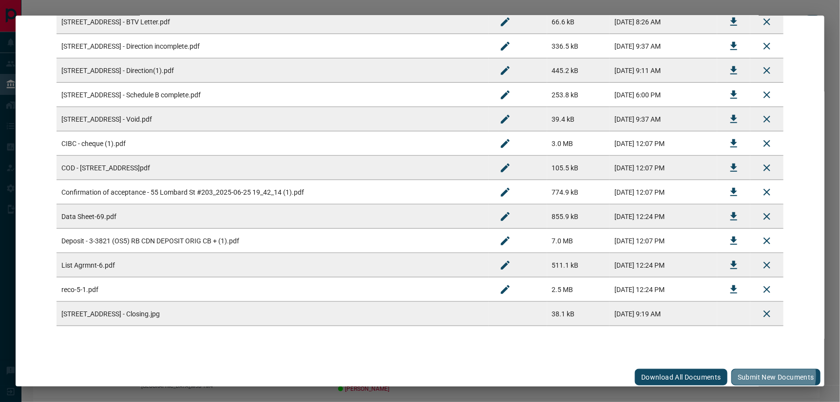
click at [748, 362] on button "Submit new documents" at bounding box center [775, 377] width 89 height 17
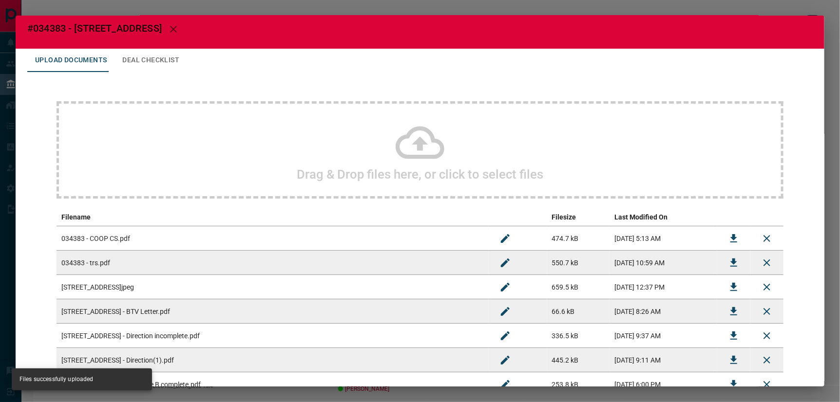
scroll to position [0, 0]
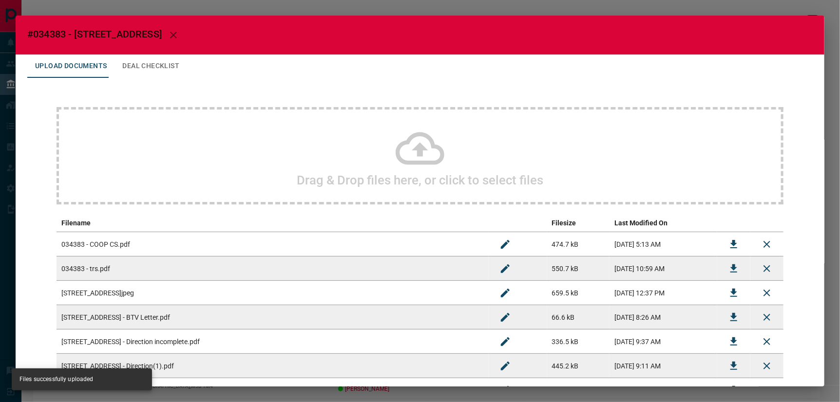
click at [170, 33] on icon "button" at bounding box center [173, 35] width 7 height 7
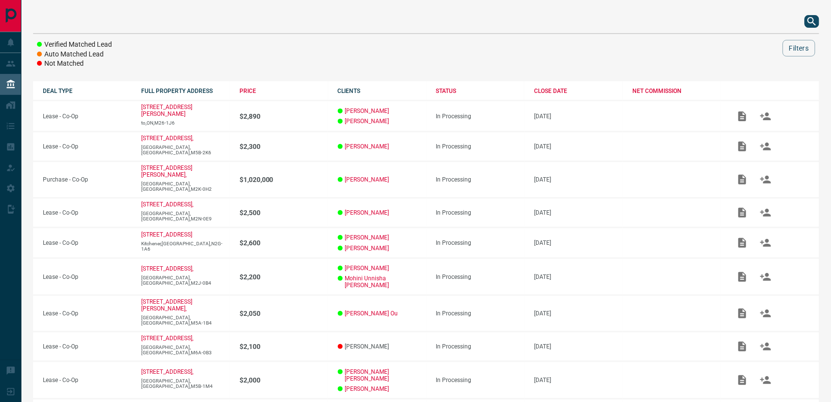
click at [748, 21] on icon "search button" at bounding box center [813, 22] width 12 height 12
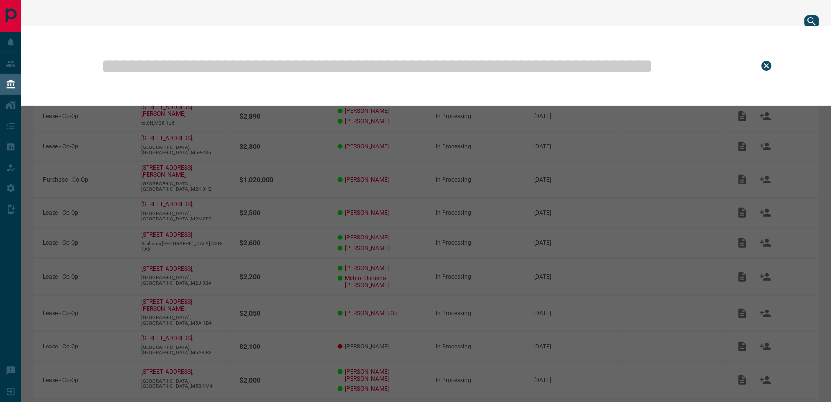
click at [500, 69] on input "text" at bounding box center [422, 65] width 645 height 49
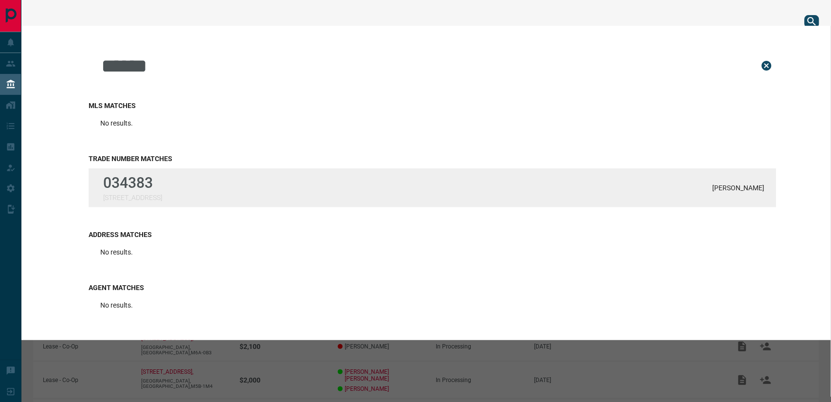
type input "******"
click at [195, 193] on div "034383 [STREET_ADDRESS] [PERSON_NAME]" at bounding box center [433, 188] width 688 height 39
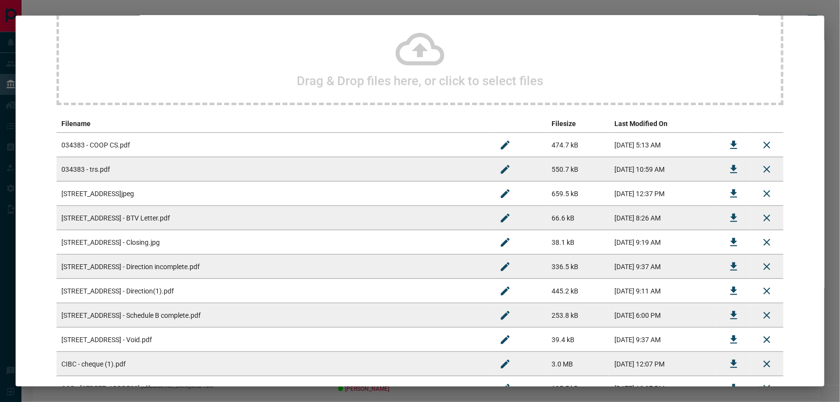
scroll to position [108, 0]
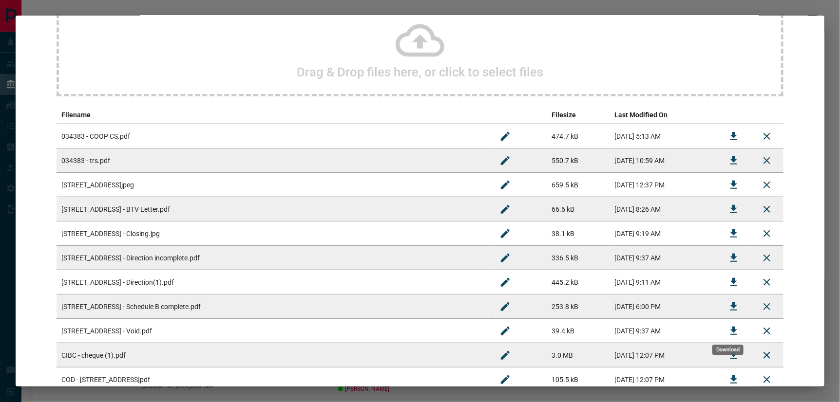
click at [732, 328] on icon "Download" at bounding box center [734, 331] width 12 height 12
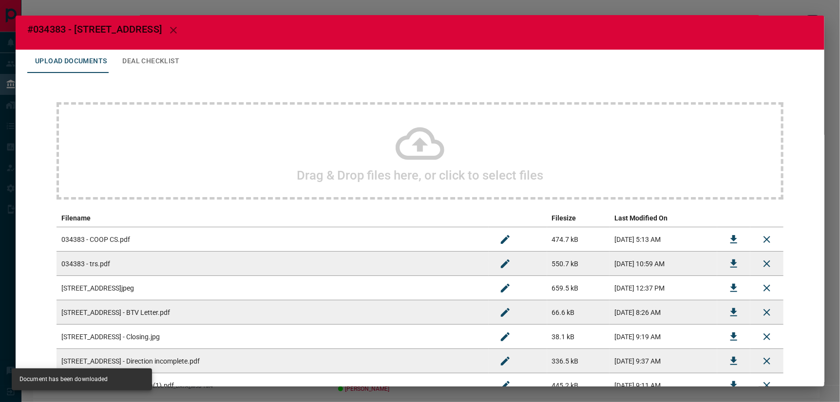
scroll to position [0, 0]
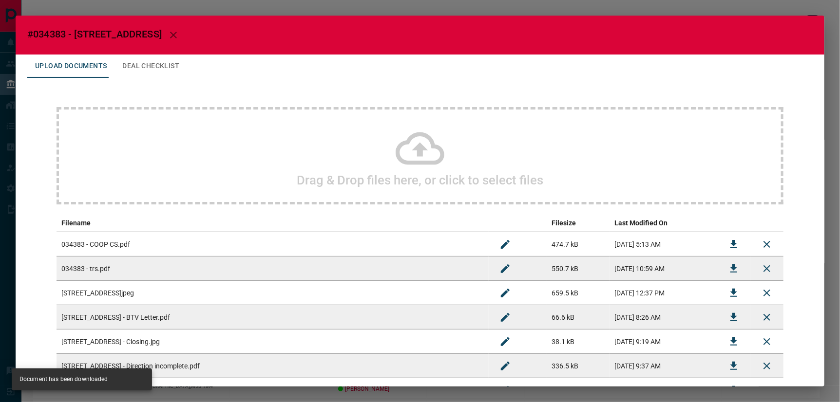
click at [168, 32] on icon "button" at bounding box center [174, 35] width 12 height 12
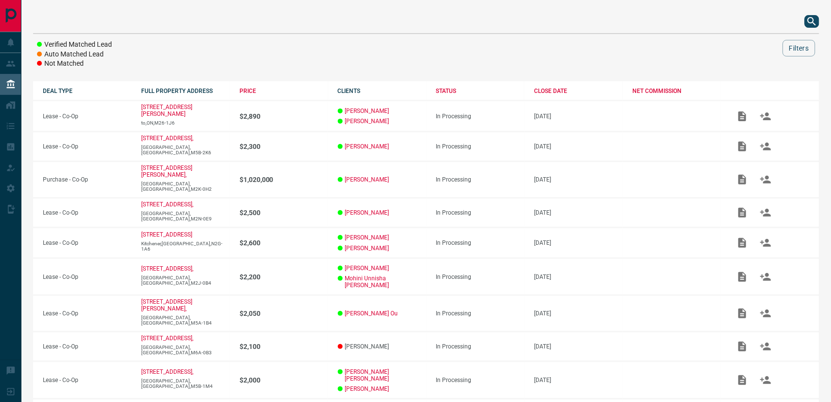
click at [748, 21] on icon "search button" at bounding box center [813, 22] width 12 height 12
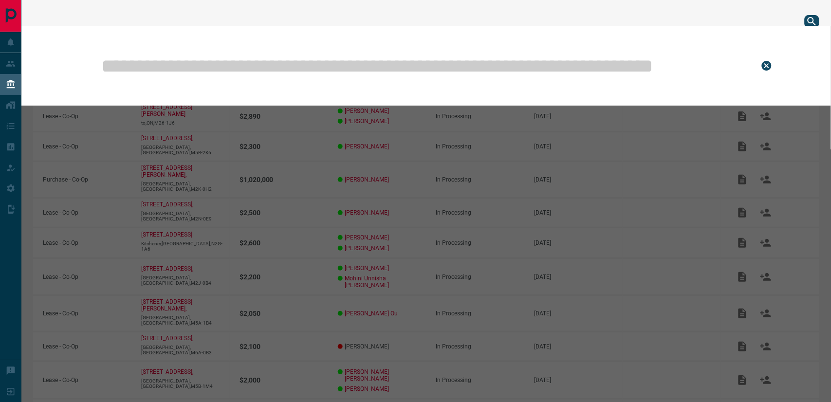
click at [475, 64] on input "text" at bounding box center [422, 65] width 645 height 49
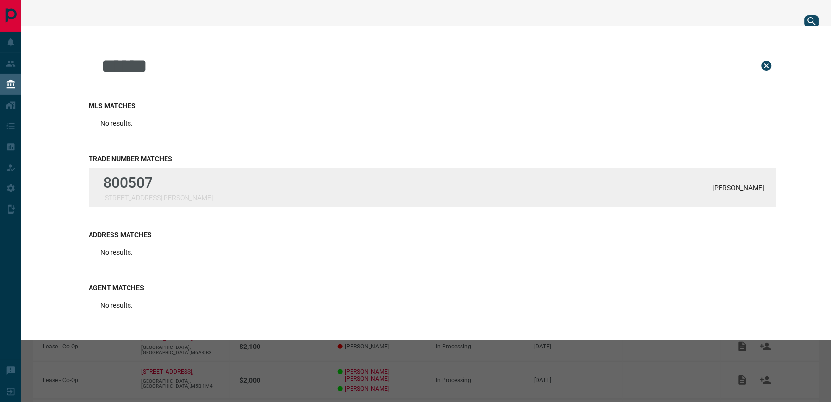
type input "******"
click at [233, 195] on div "800507 [STREET_ADDRESS][PERSON_NAME] Bykova" at bounding box center [433, 188] width 688 height 39
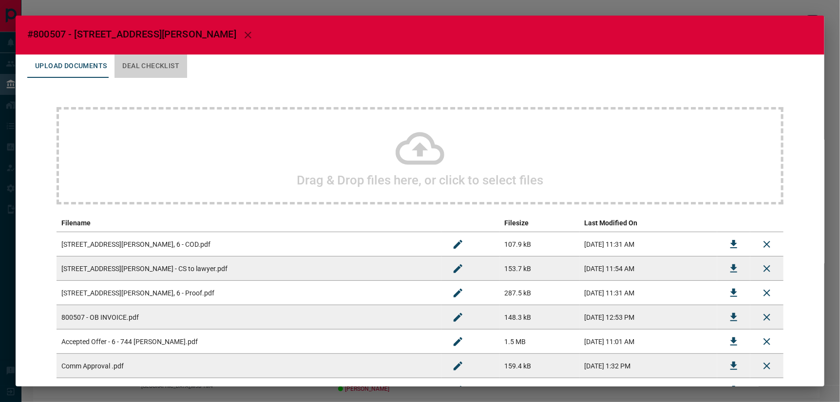
click at [156, 66] on button "Deal Checklist" at bounding box center [150, 66] width 73 height 23
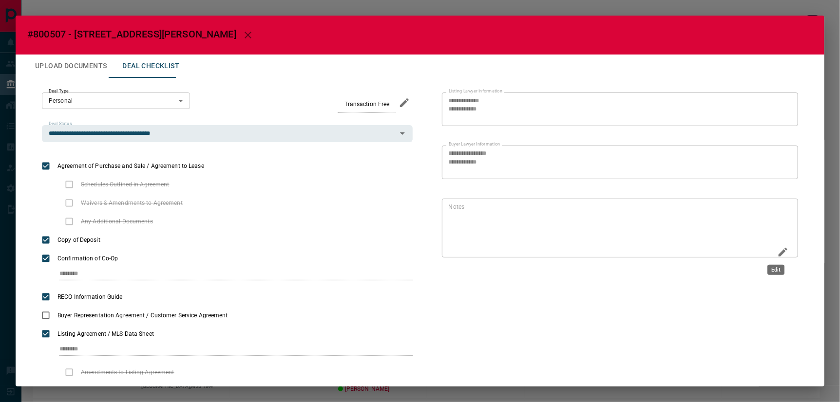
click at [748, 249] on icon "Edit" at bounding box center [783, 252] width 12 height 12
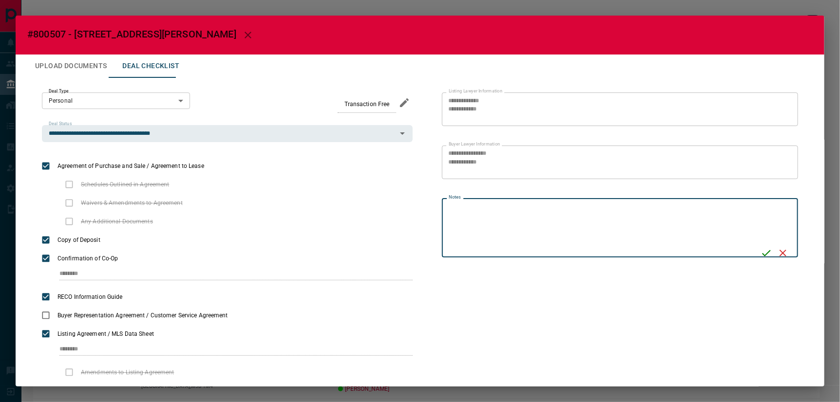
click at [649, 206] on textarea "Notes" at bounding box center [601, 228] width 305 height 51
type textarea "**********"
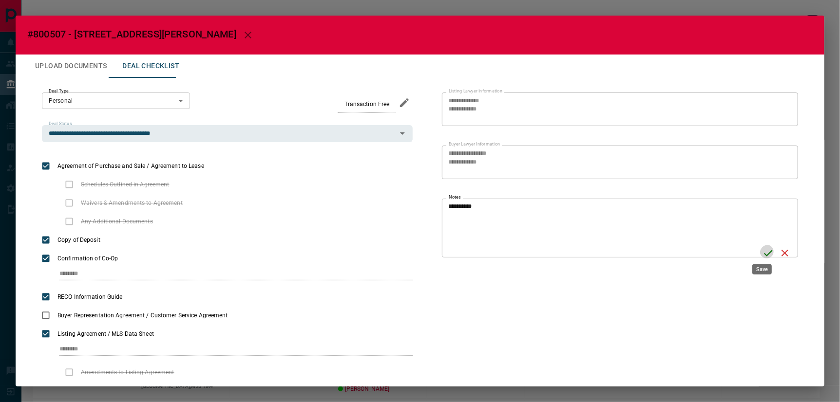
click at [748, 249] on icon "Save" at bounding box center [768, 253] width 12 height 12
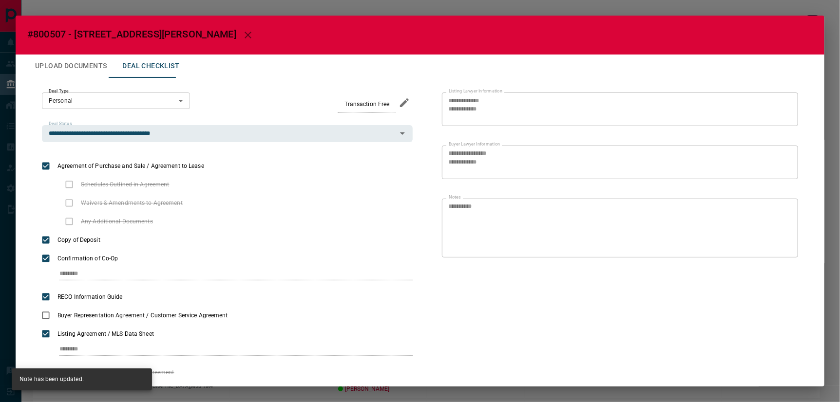
click at [88, 56] on button "Upload Documents" at bounding box center [70, 66] width 87 height 23
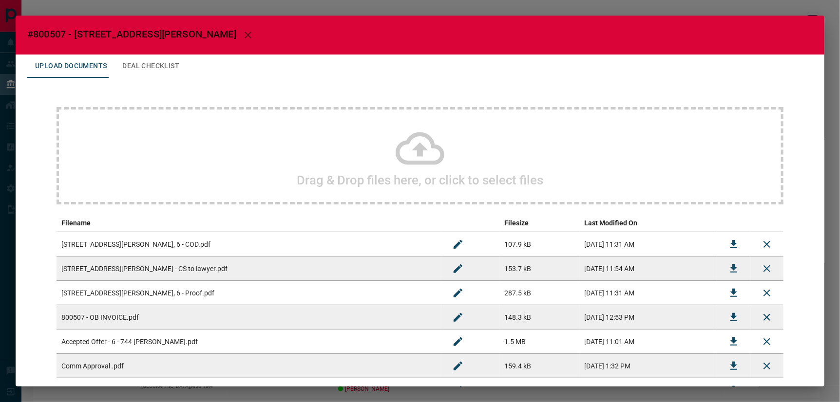
click at [417, 149] on icon at bounding box center [419, 148] width 49 height 33
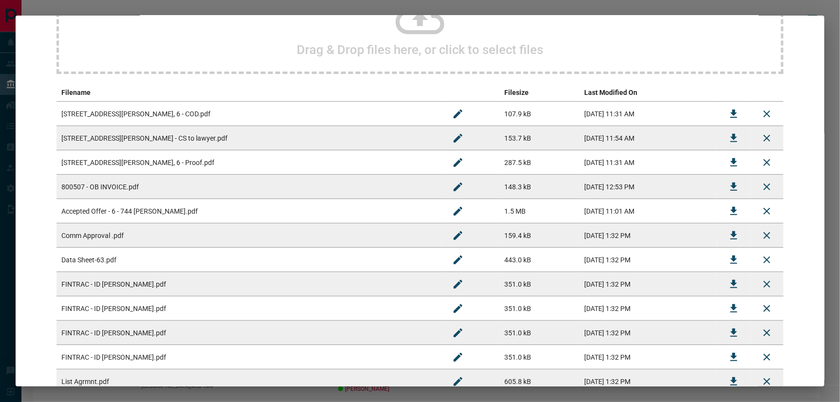
scroll to position [320, 0]
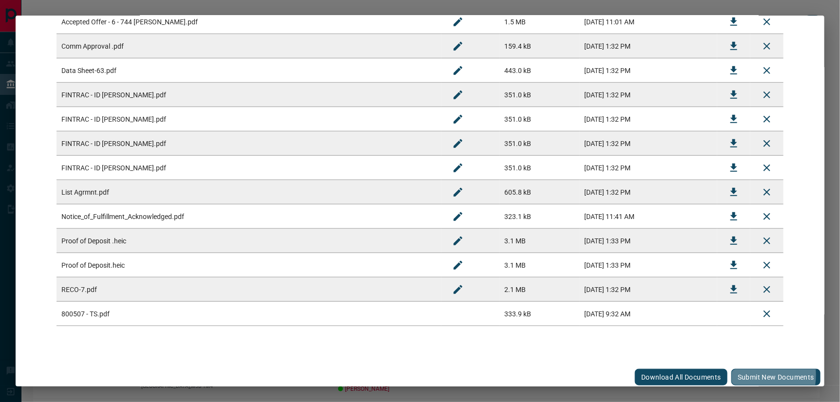
click at [745, 362] on button "Submit new documents" at bounding box center [775, 377] width 89 height 17
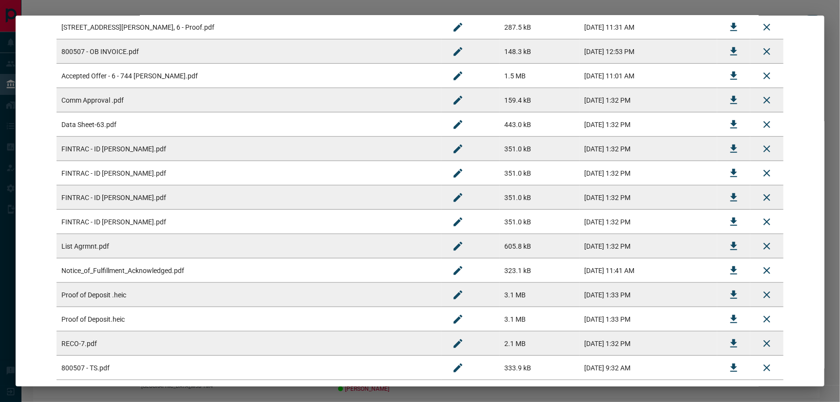
scroll to position [212, 0]
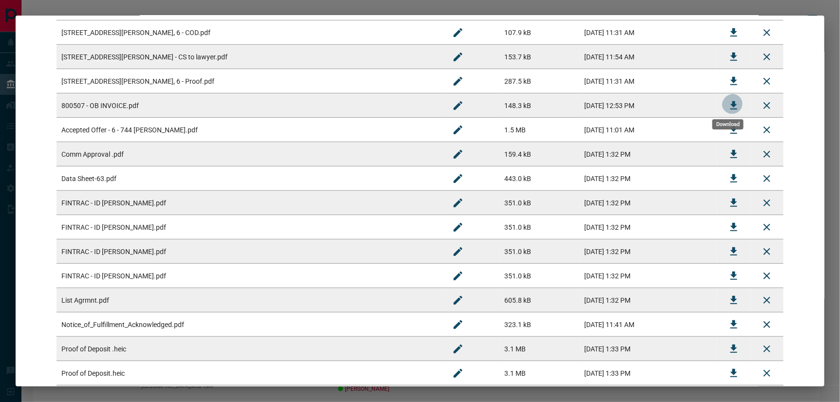
click at [734, 101] on button "Download" at bounding box center [733, 105] width 23 height 23
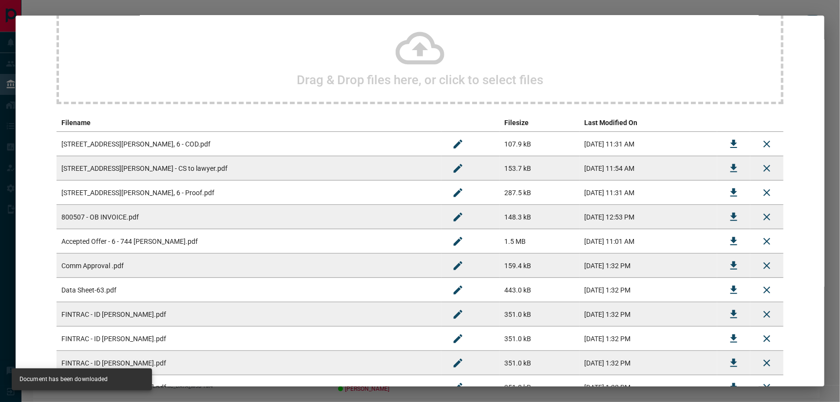
scroll to position [0, 0]
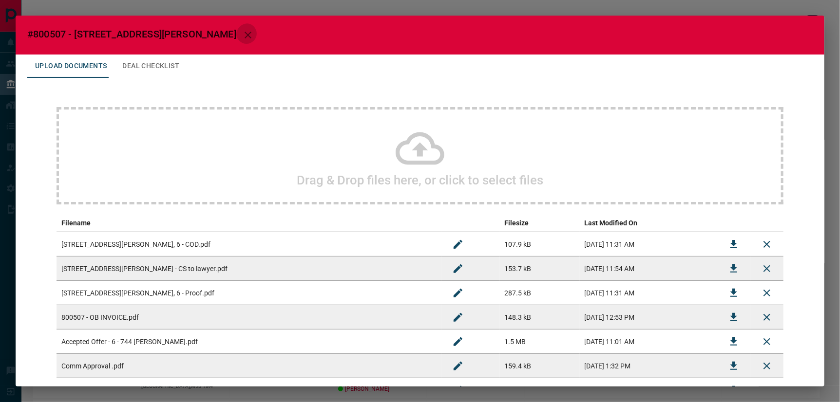
click at [242, 36] on icon "button" at bounding box center [248, 35] width 12 height 12
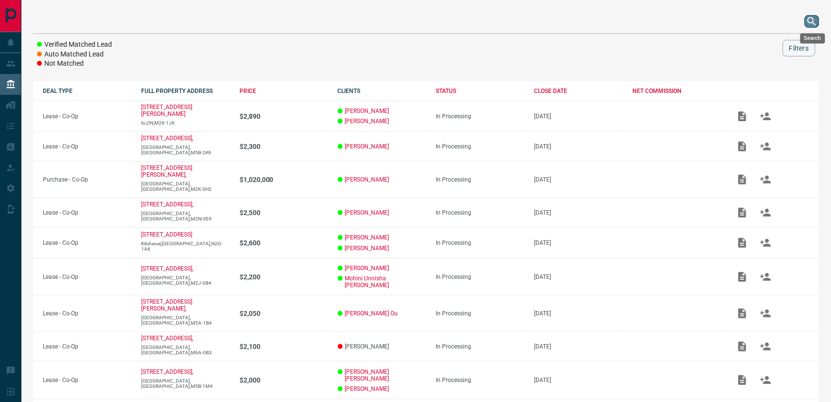
click at [748, 23] on icon "search button" at bounding box center [813, 22] width 12 height 12
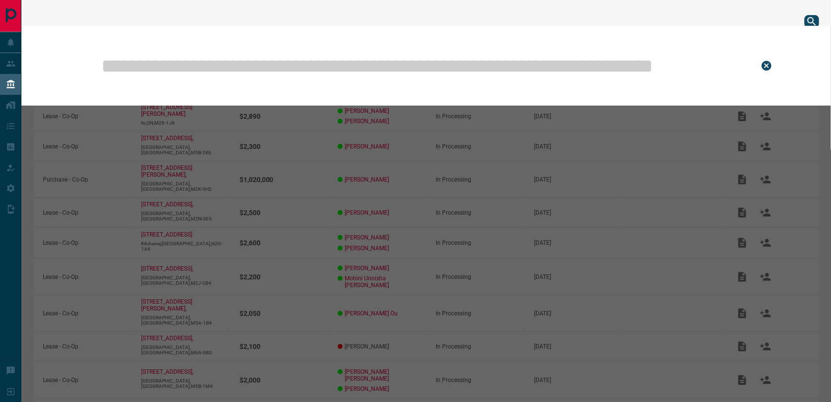
click at [489, 65] on input "text" at bounding box center [422, 65] width 645 height 49
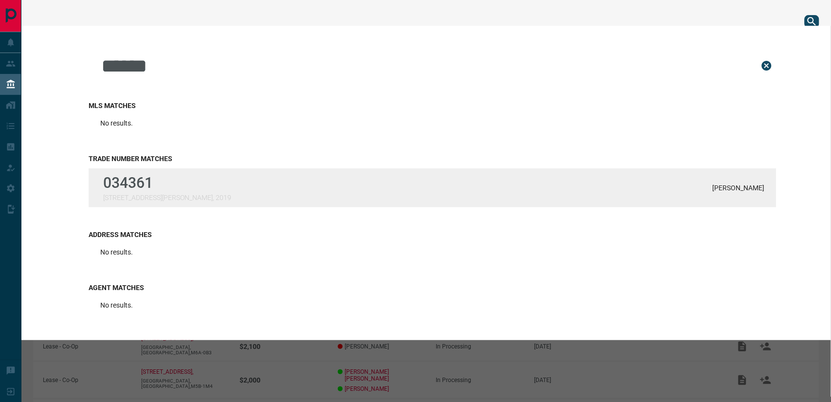
type input "******"
click at [232, 179] on div "034361 [STREET_ADDRESS][PERSON_NAME], 2019 [PERSON_NAME]" at bounding box center [433, 188] width 688 height 39
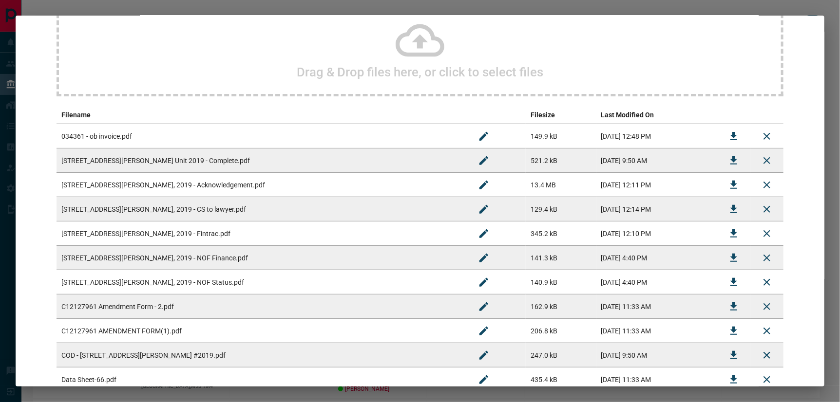
scroll to position [162, 0]
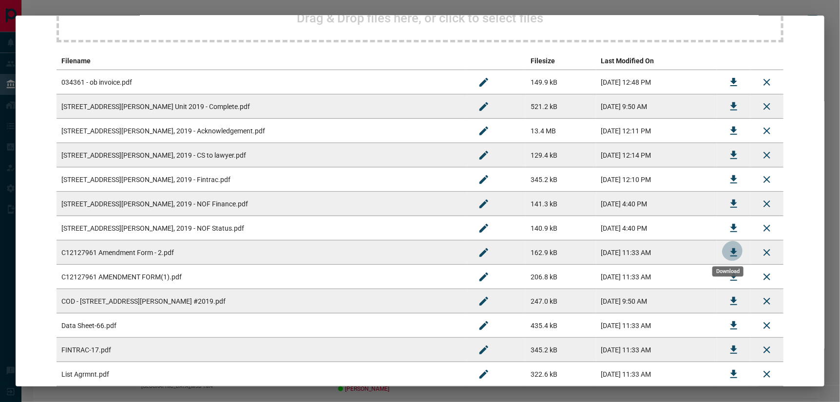
click at [731, 250] on icon "Download" at bounding box center [733, 252] width 7 height 8
click at [728, 275] on icon "Download" at bounding box center [734, 277] width 12 height 12
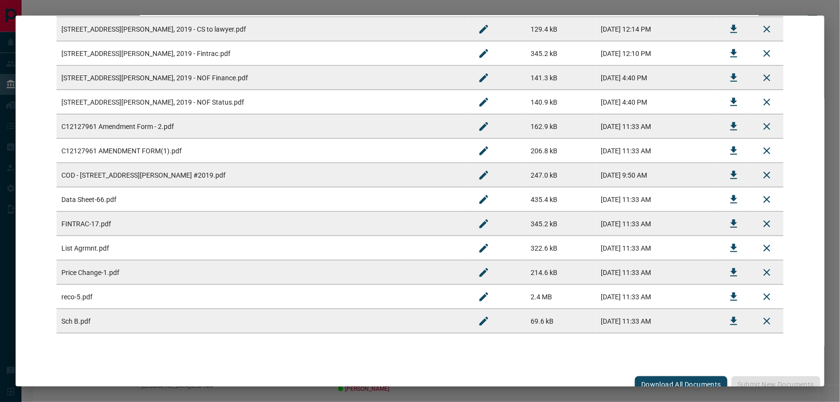
scroll to position [296, 0]
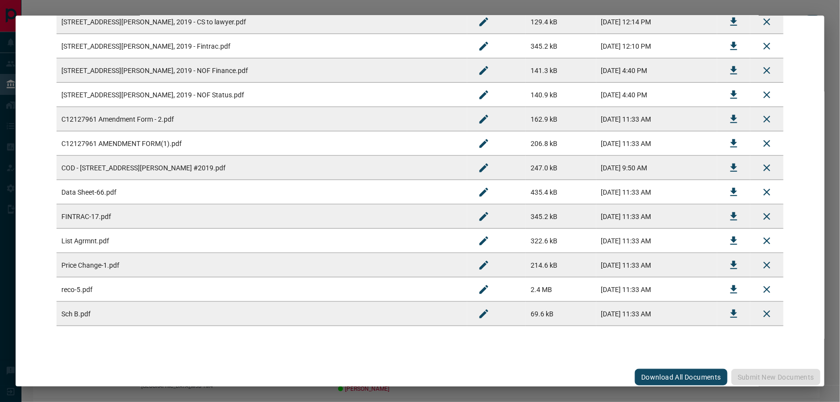
click at [728, 256] on button "Download" at bounding box center [733, 265] width 23 height 23
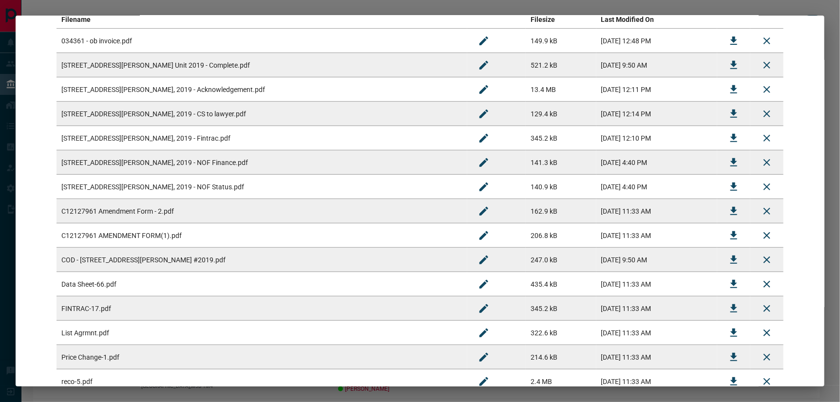
scroll to position [188, 0]
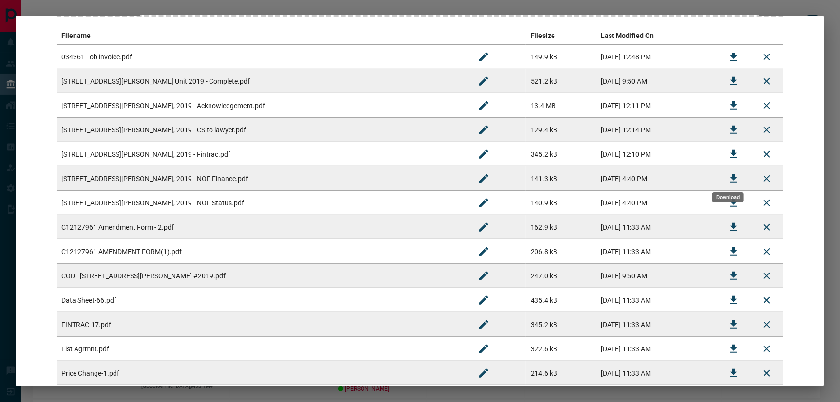
click at [731, 176] on icon "Download" at bounding box center [733, 178] width 7 height 8
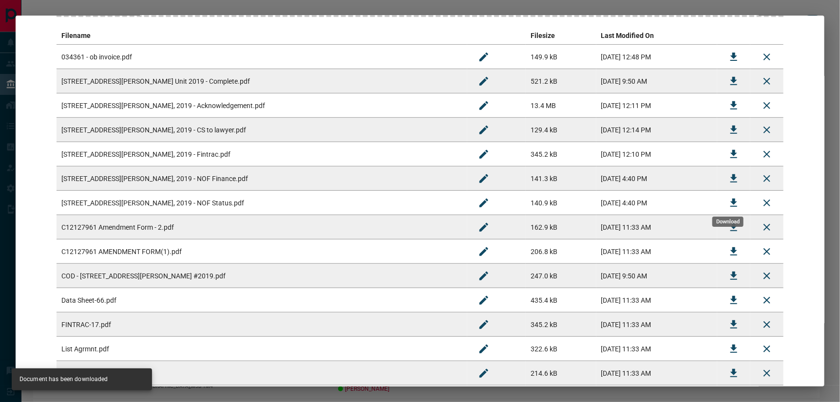
click at [730, 199] on icon "Download" at bounding box center [733, 203] width 7 height 8
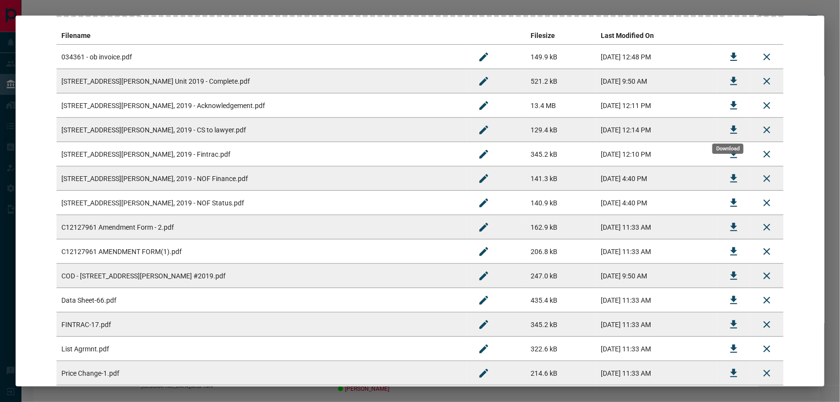
click at [730, 126] on icon "Download" at bounding box center [733, 130] width 7 height 8
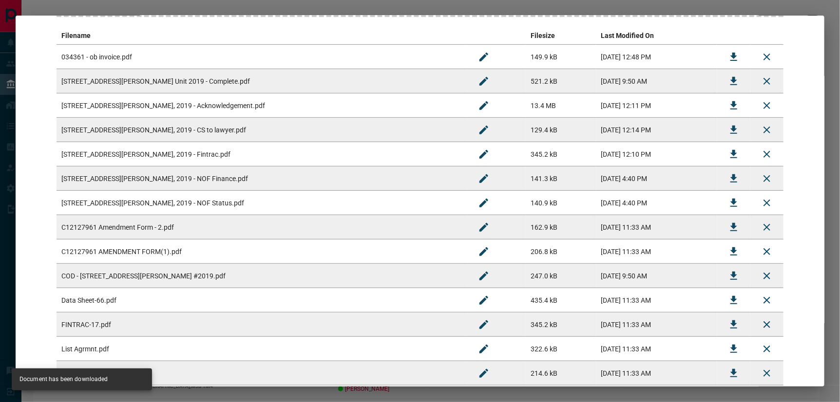
scroll to position [25, 0]
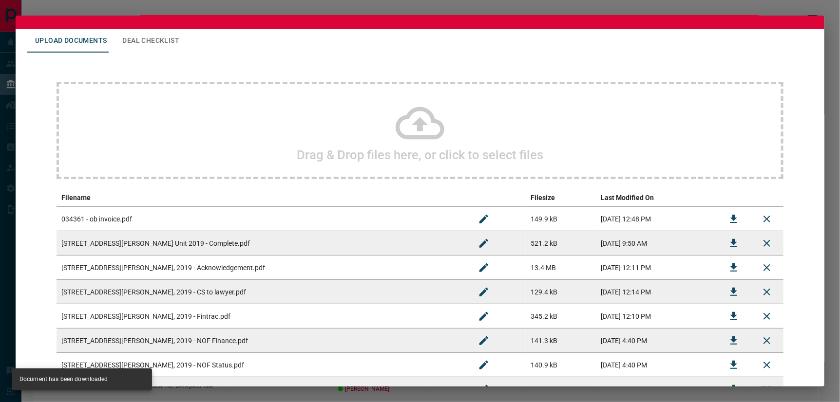
click at [153, 36] on button "Deal Checklist" at bounding box center [150, 40] width 73 height 23
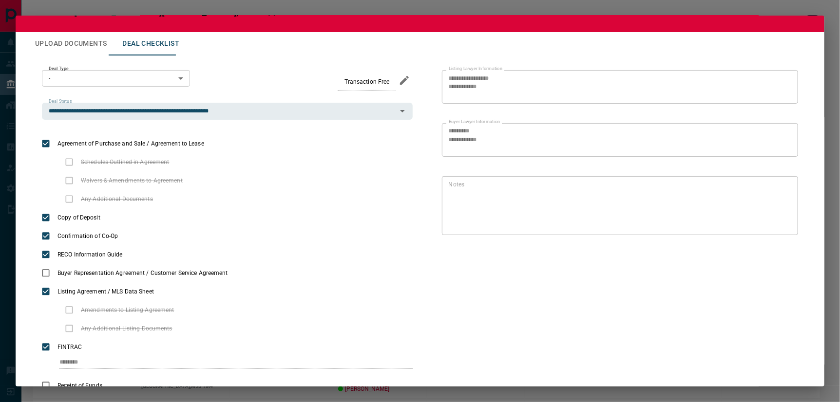
scroll to position [0, 0]
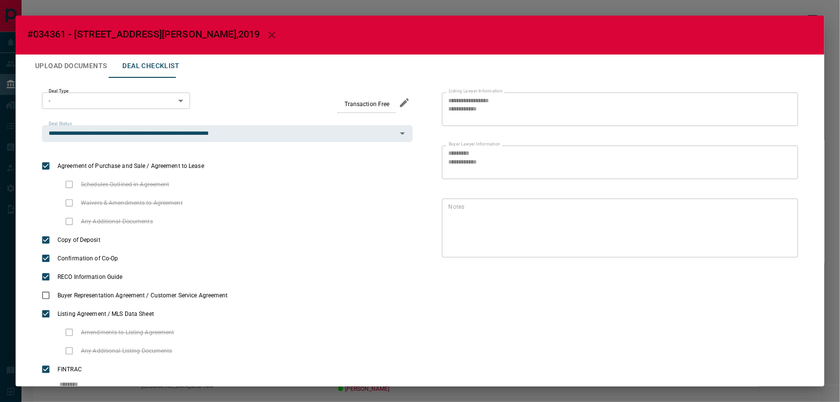
click at [266, 33] on icon "button" at bounding box center [272, 35] width 12 height 12
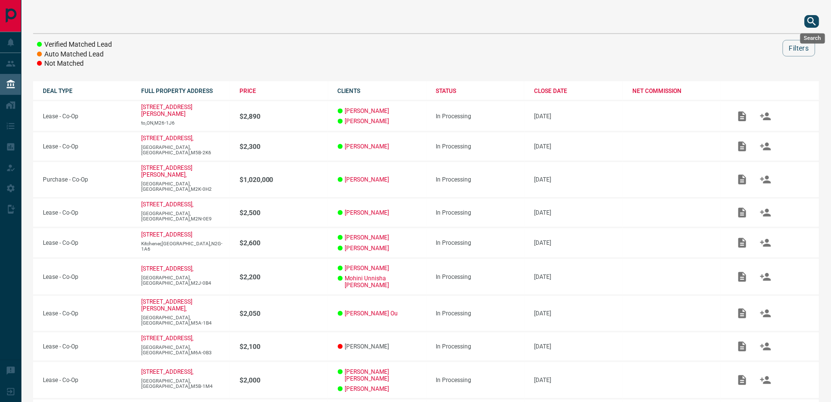
click at [748, 21] on icon "search button" at bounding box center [813, 22] width 12 height 12
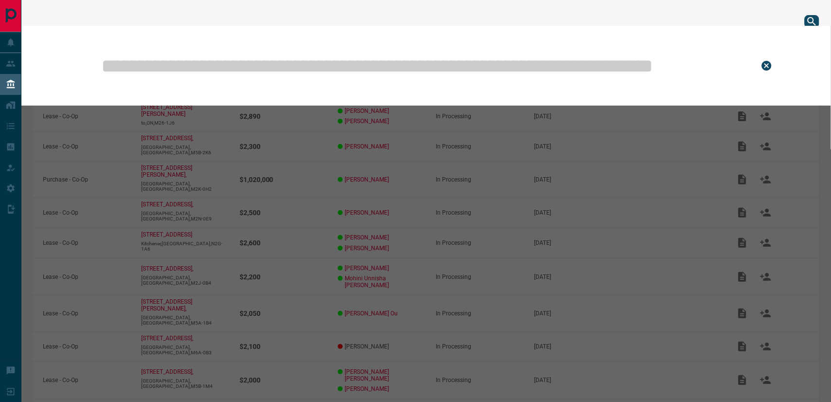
click at [478, 65] on input "text" at bounding box center [422, 65] width 645 height 49
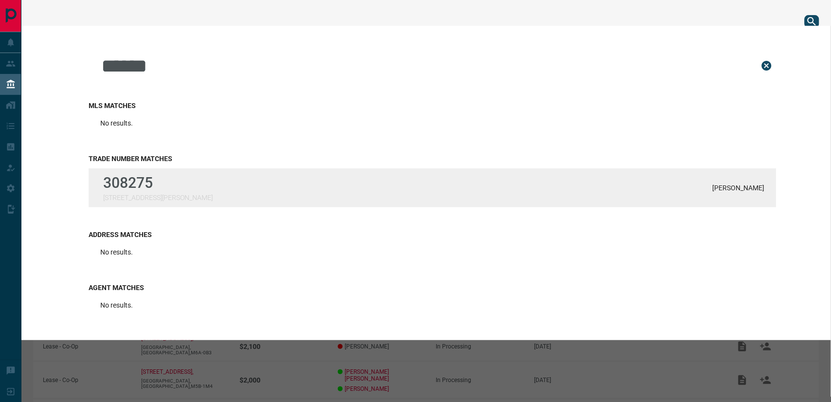
type input "******"
click at [288, 181] on div "308275 [STREET_ADDRESS][PERSON_NAME] [PERSON_NAME]" at bounding box center [433, 188] width 688 height 39
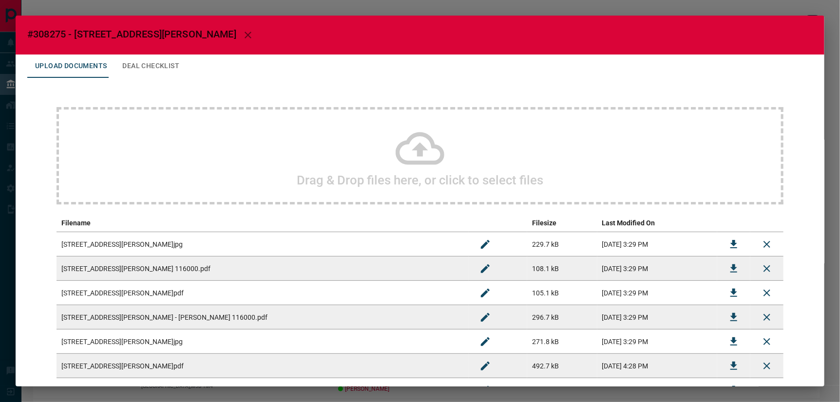
click at [421, 152] on icon at bounding box center [419, 148] width 49 height 49
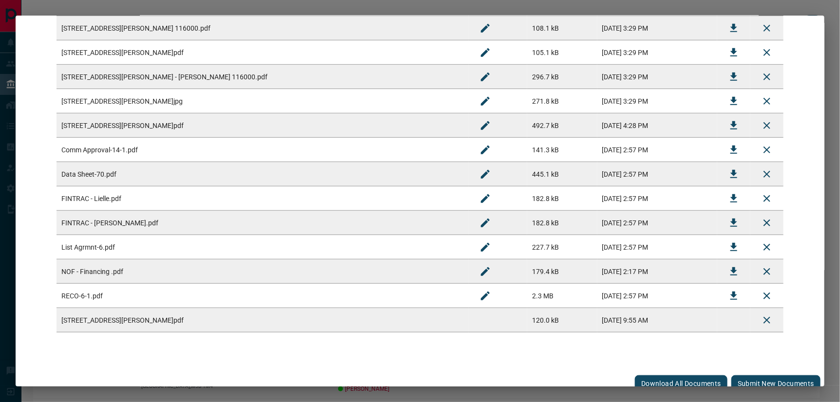
scroll to position [247, 0]
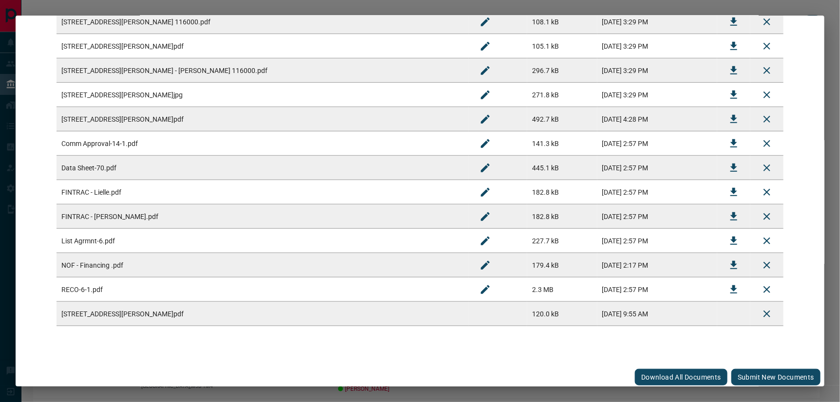
click at [748, 362] on button "Submit new documents" at bounding box center [775, 377] width 89 height 17
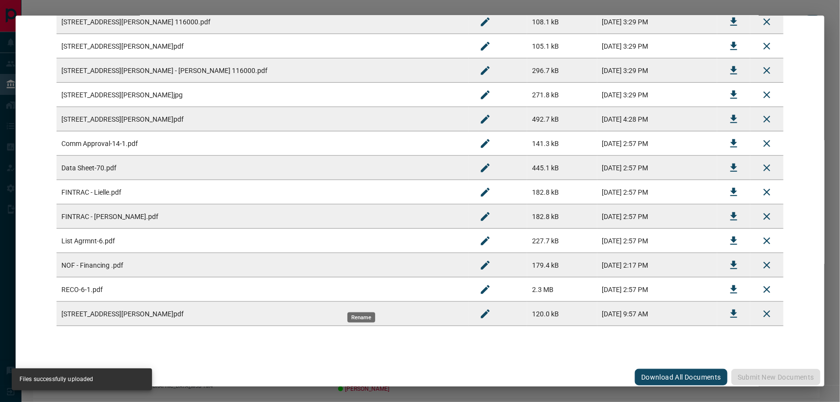
scroll to position [0, 0]
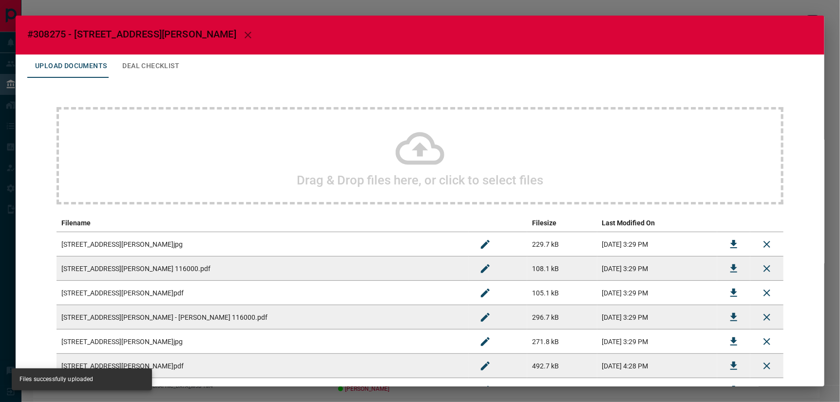
click at [143, 60] on button "Deal Checklist" at bounding box center [150, 66] width 73 height 23
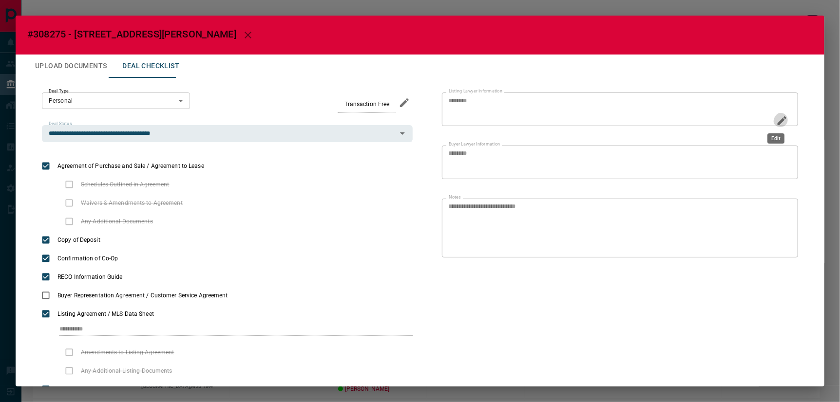
click at [748, 118] on icon "Edit" at bounding box center [782, 121] width 12 height 12
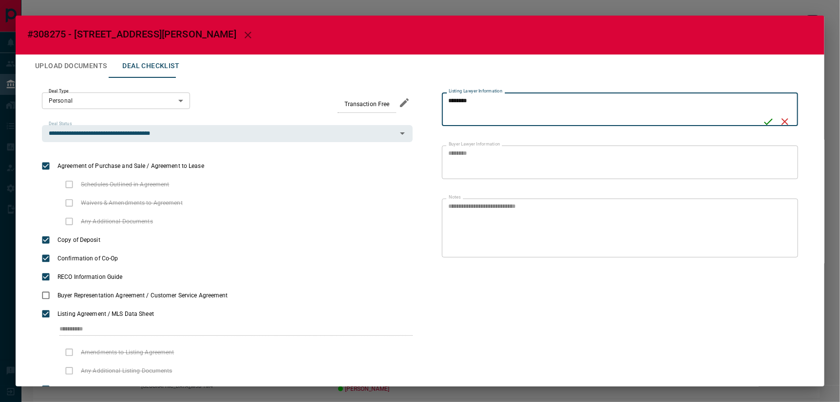
drag, startPoint x: 499, startPoint y: 97, endPoint x: 431, endPoint y: 96, distance: 68.2
click at [431, 96] on div "**********" at bounding box center [605, 255] width 385 height 325
type textarea "**********"
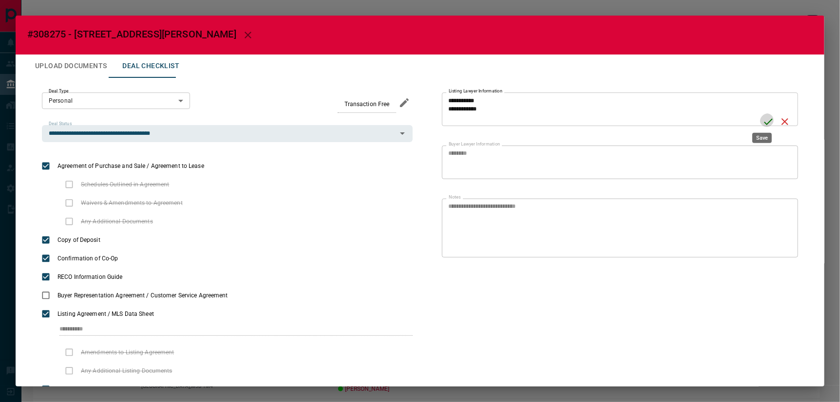
click at [748, 119] on icon "Save" at bounding box center [768, 122] width 12 height 12
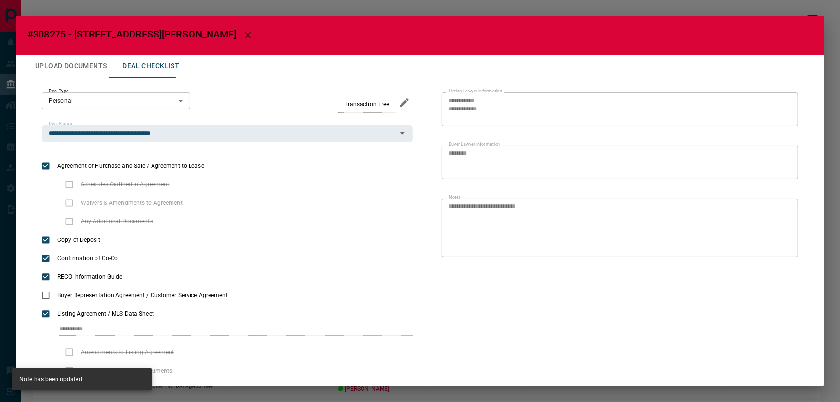
click at [242, 30] on icon "button" at bounding box center [248, 35] width 12 height 12
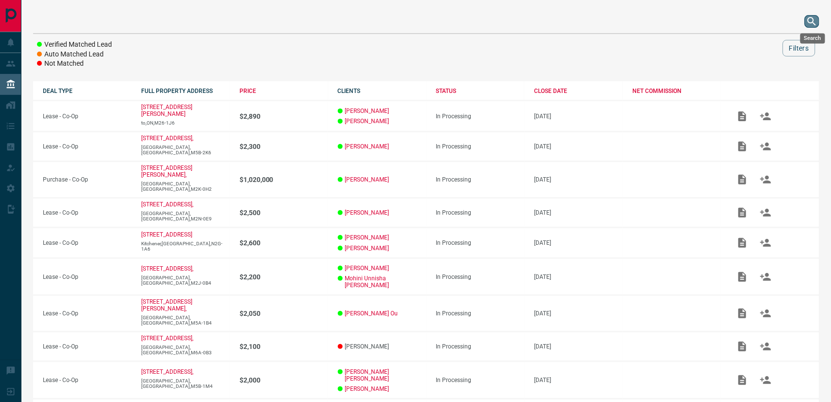
click at [748, 22] on icon "search button" at bounding box center [813, 22] width 12 height 12
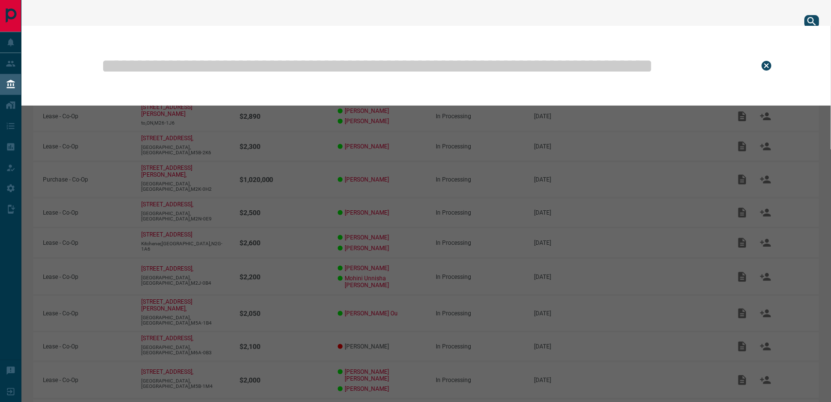
click at [421, 67] on input "text" at bounding box center [422, 65] width 645 height 49
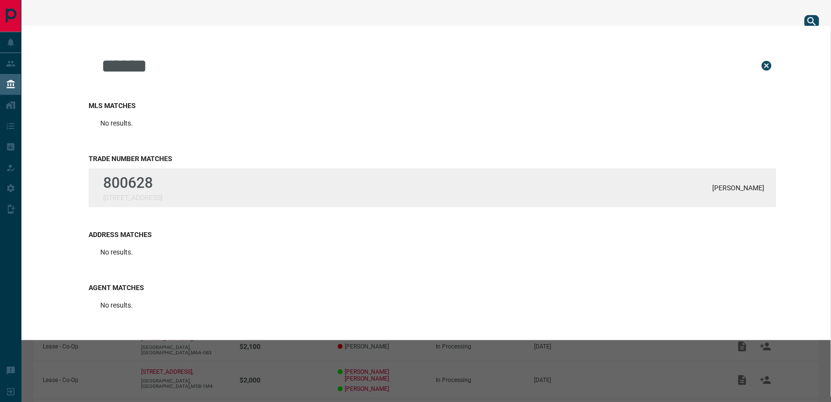
type input "******"
click at [143, 186] on p "800628" at bounding box center [132, 182] width 59 height 17
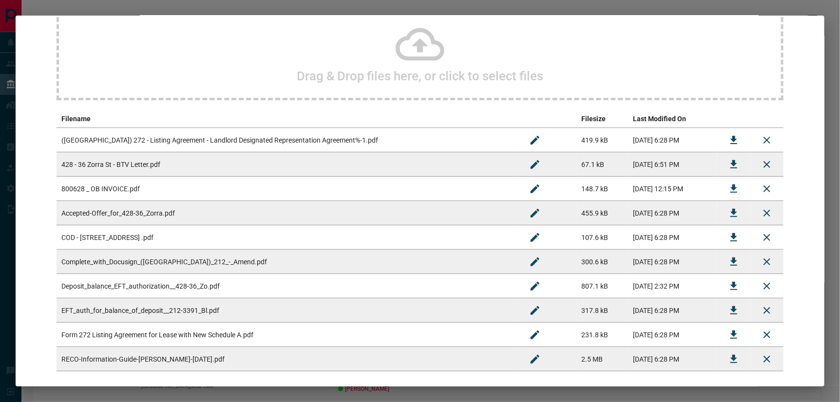
scroll to position [150, 0]
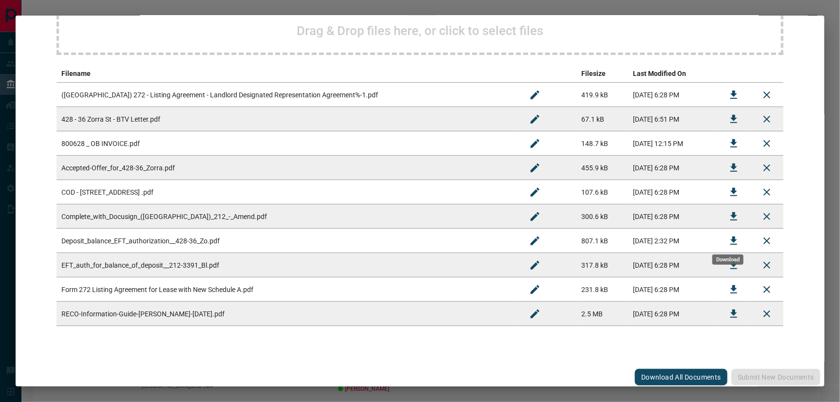
click at [732, 237] on icon "Download" at bounding box center [733, 241] width 7 height 8
click at [732, 141] on icon "Download" at bounding box center [734, 144] width 12 height 12
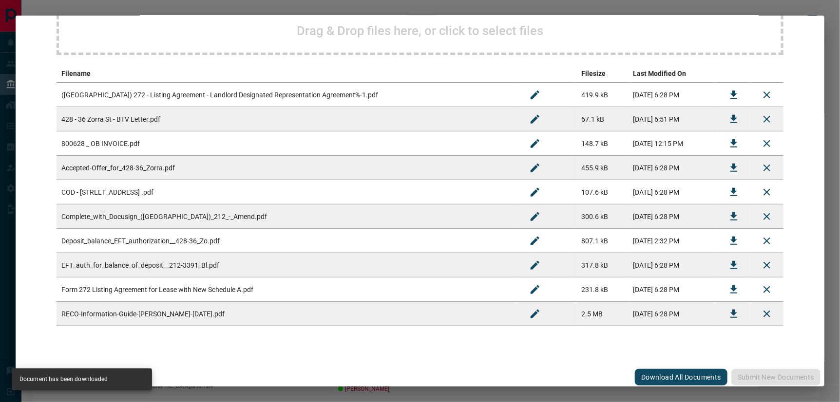
click at [537, 8] on div "#800628 - [GEOGRAPHIC_DATA],428 Upload Documents Deal Checklist Drag & Drop fil…" at bounding box center [420, 201] width 840 height 402
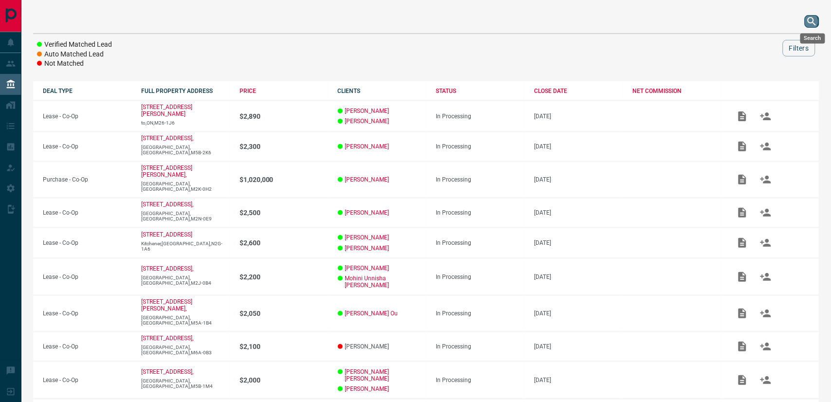
click at [748, 22] on icon "search button" at bounding box center [813, 22] width 12 height 12
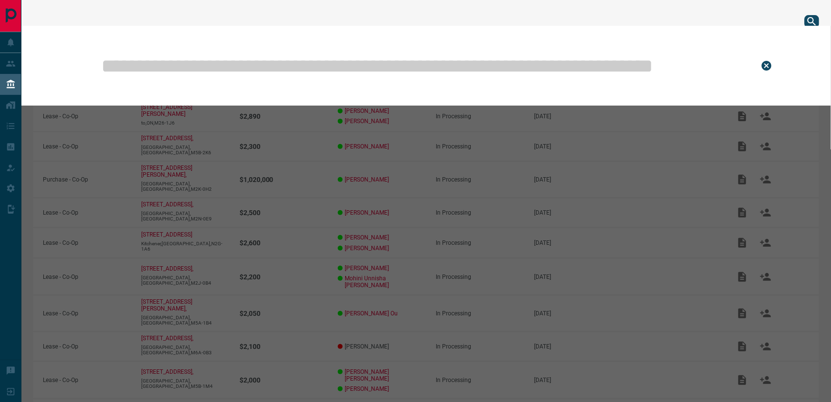
click at [622, 62] on input "text" at bounding box center [422, 65] width 645 height 49
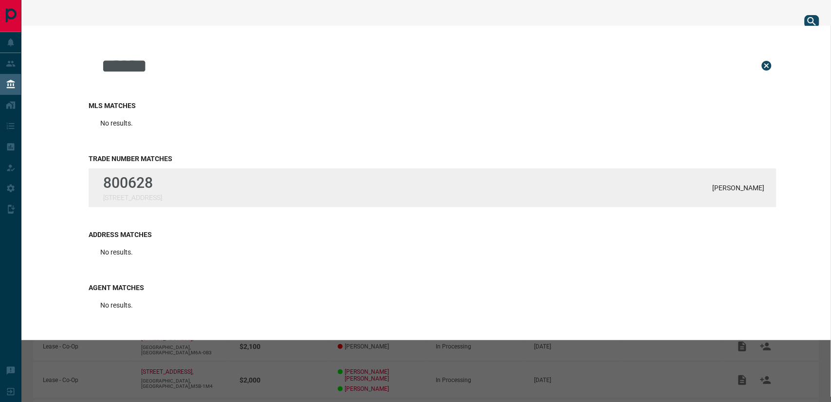
type input "******"
click at [249, 196] on div "800628 [STREET_ADDRESS][PERSON_NAME]" at bounding box center [433, 188] width 688 height 39
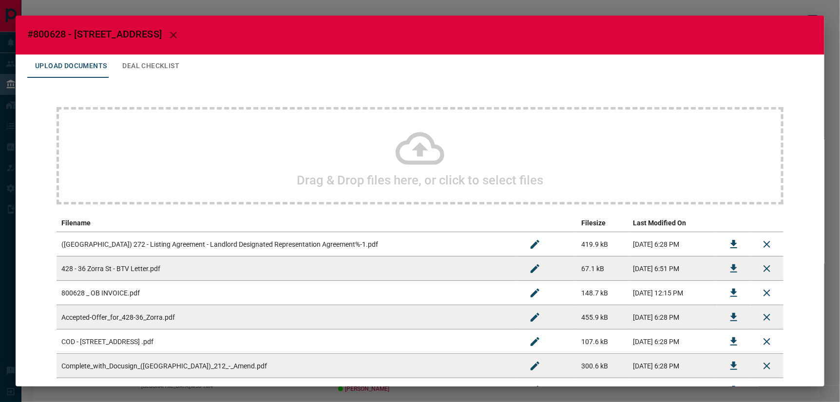
click at [155, 65] on button "Deal Checklist" at bounding box center [150, 66] width 73 height 23
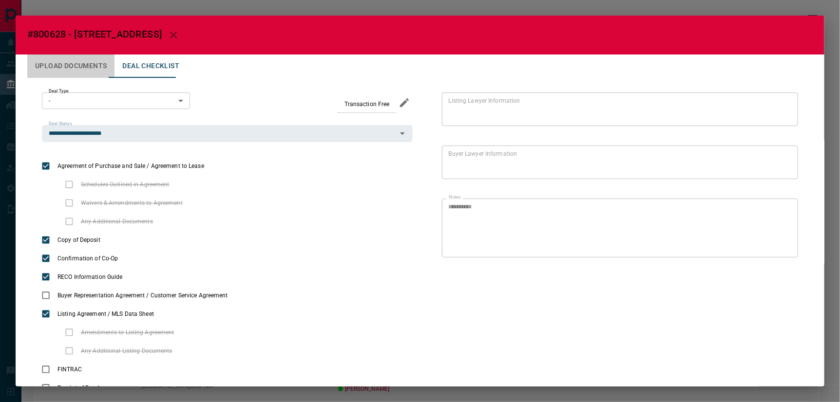
click at [87, 65] on button "Upload Documents" at bounding box center [70, 66] width 87 height 23
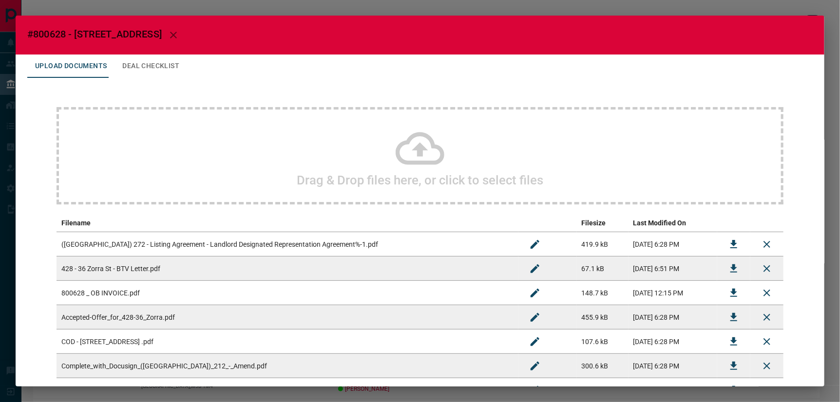
click at [168, 33] on icon "button" at bounding box center [174, 35] width 12 height 12
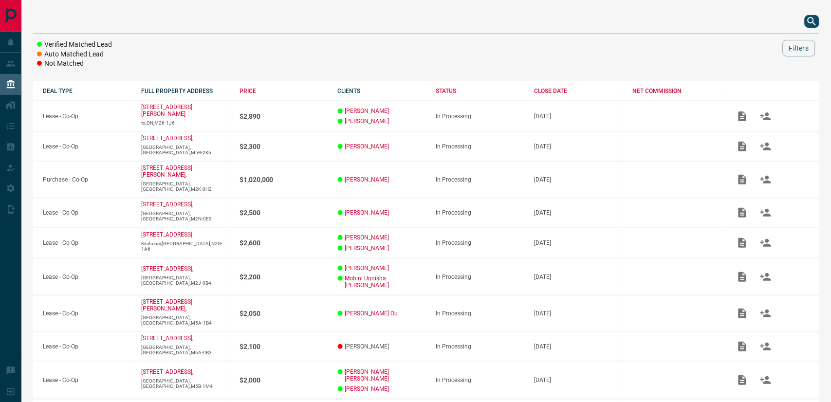
click at [748, 21] on icon "search button" at bounding box center [813, 22] width 12 height 12
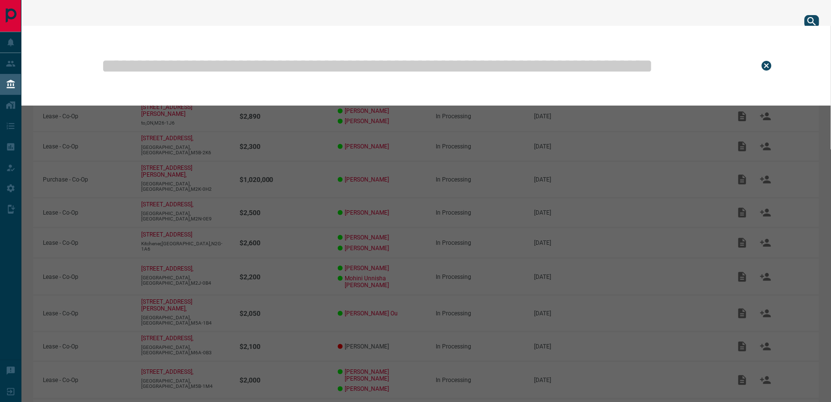
click at [568, 64] on input "text" at bounding box center [422, 65] width 645 height 49
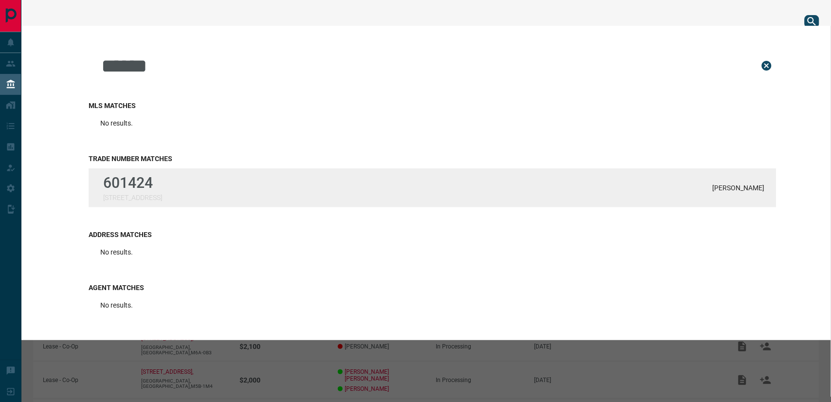
type input "******"
click at [185, 185] on div "601424 [STREET_ADDRESS][PERSON_NAME]" at bounding box center [433, 188] width 688 height 39
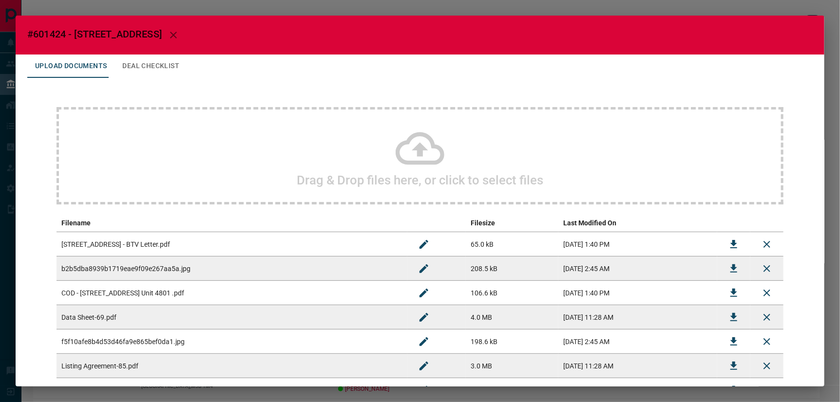
click at [139, 59] on button "Deal Checklist" at bounding box center [150, 66] width 73 height 23
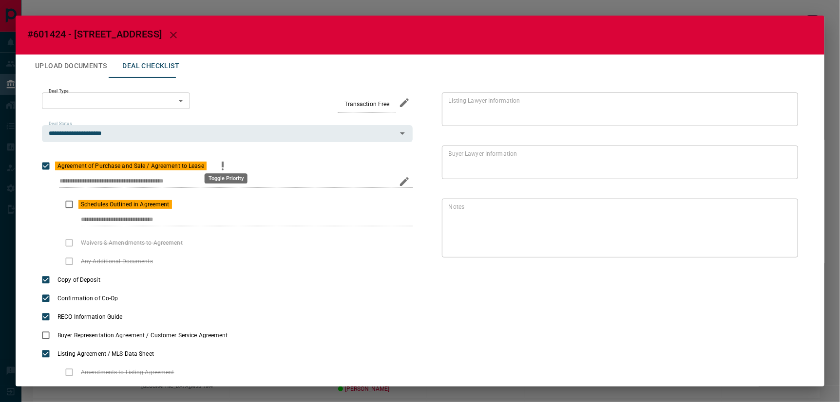
click at [224, 162] on icon "priority" at bounding box center [223, 165] width 2 height 6
click at [170, 33] on icon "button" at bounding box center [173, 35] width 7 height 7
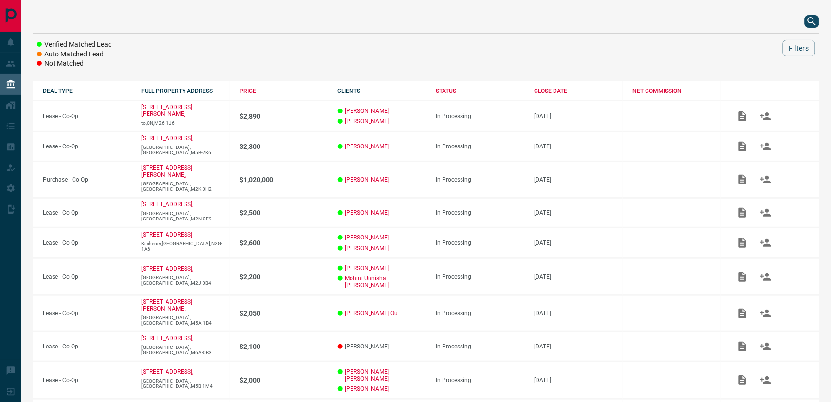
click at [748, 19] on icon "search button" at bounding box center [812, 21] width 8 height 8
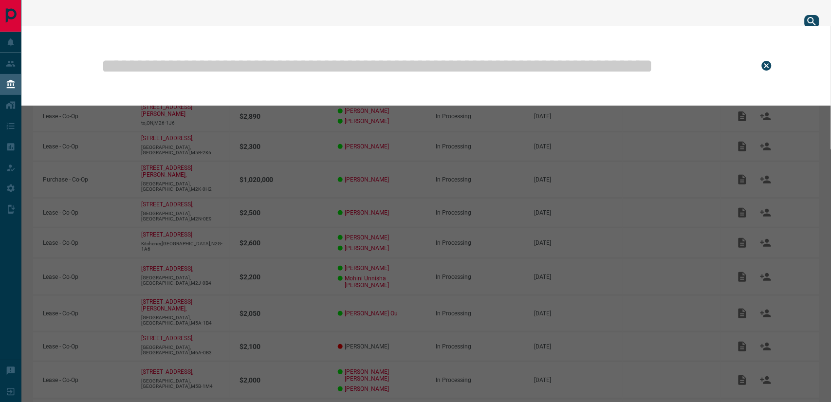
click at [533, 62] on input "text" at bounding box center [422, 65] width 645 height 49
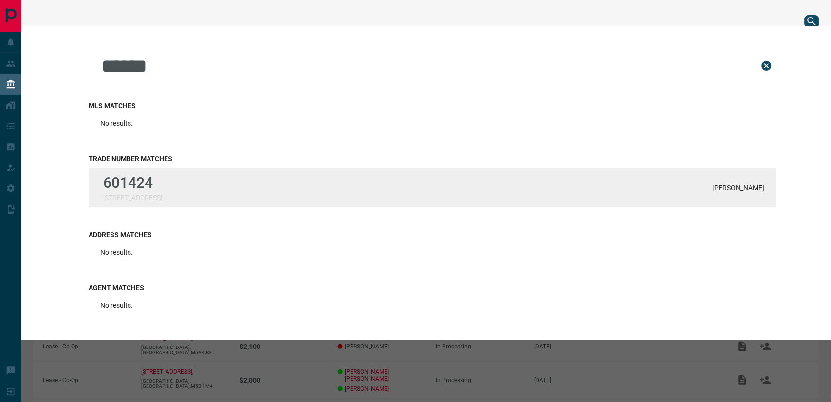
type input "******"
click at [242, 193] on div "601424 [STREET_ADDRESS][PERSON_NAME]" at bounding box center [433, 188] width 688 height 39
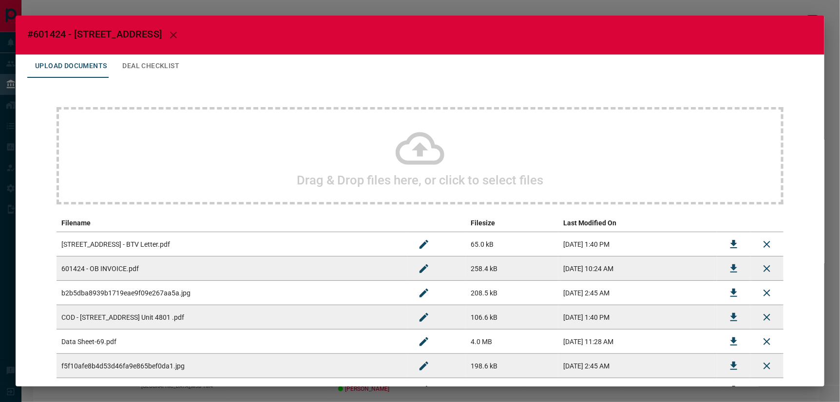
click at [415, 148] on icon at bounding box center [419, 148] width 49 height 33
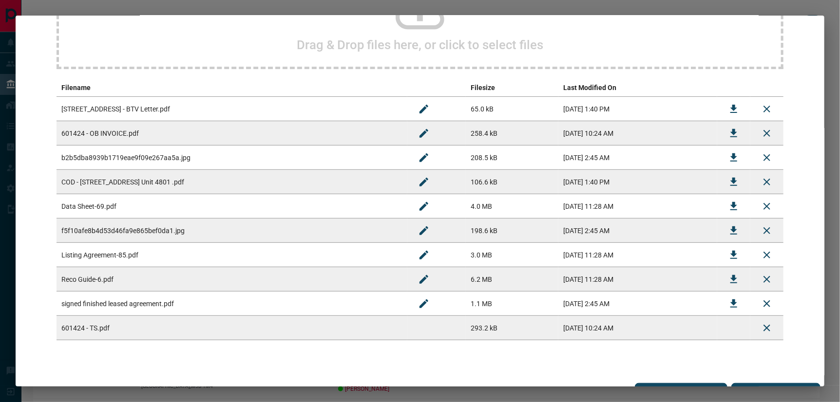
scroll to position [150, 0]
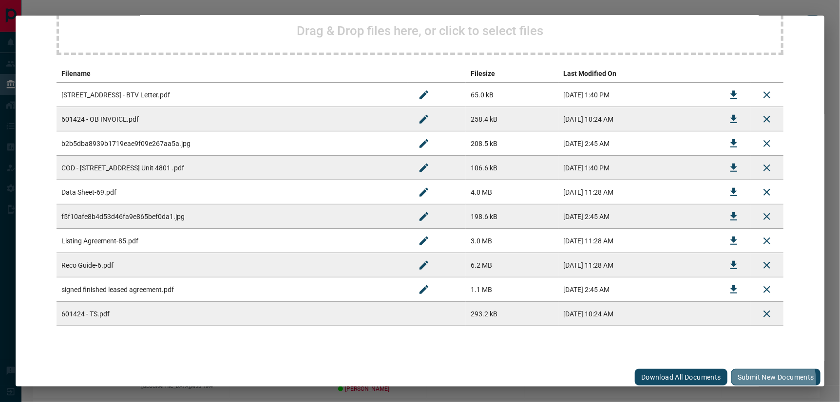
click at [744, 362] on button "Submit new documents" at bounding box center [775, 377] width 89 height 17
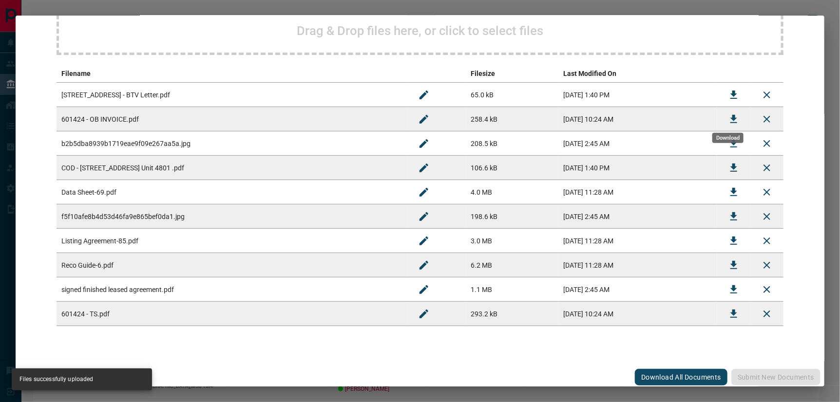
click at [730, 116] on icon "Download" at bounding box center [733, 119] width 7 height 8
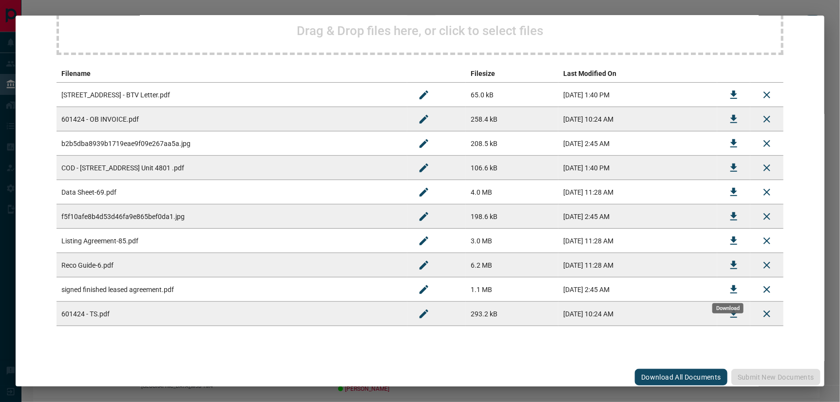
drag, startPoint x: 731, startPoint y: 286, endPoint x: 722, endPoint y: 296, distance: 13.1
click at [731, 285] on icon "Download" at bounding box center [733, 289] width 7 height 8
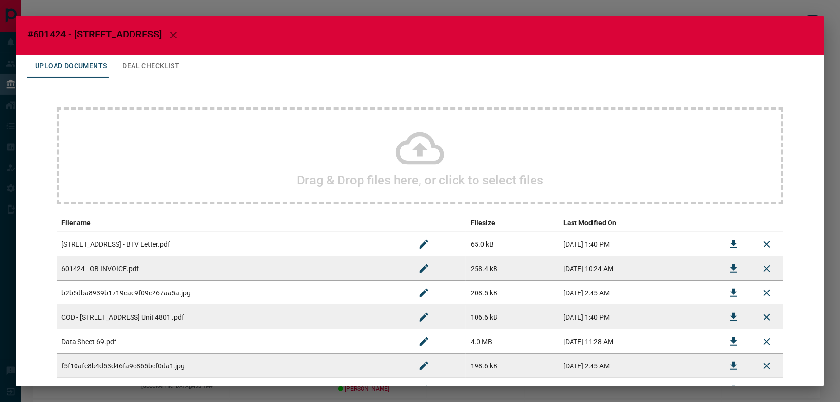
click at [170, 34] on icon "button" at bounding box center [173, 35] width 7 height 7
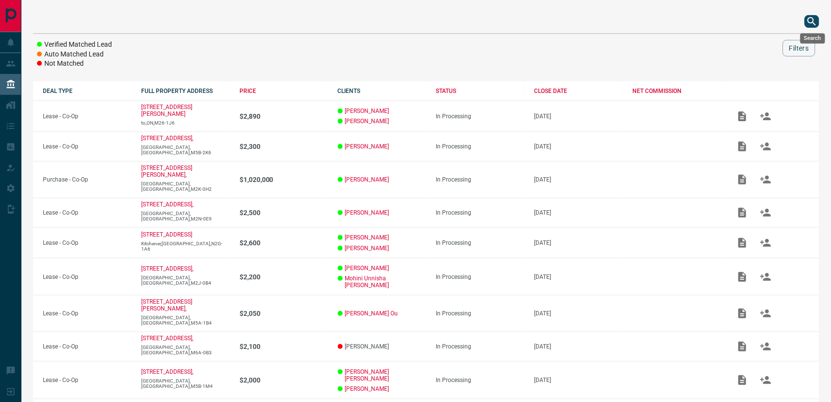
click at [748, 22] on icon "search button" at bounding box center [813, 22] width 12 height 12
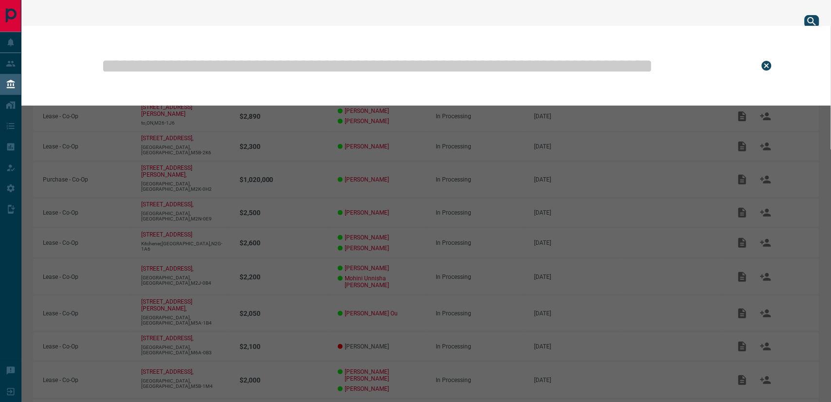
click at [551, 62] on input "text" at bounding box center [422, 65] width 645 height 49
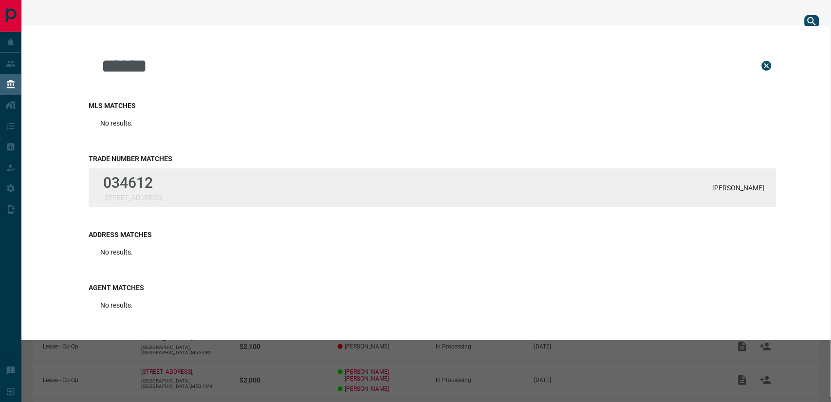
type input "******"
click at [172, 193] on div "034612 [STREET_ADDRESS][PERSON_NAME]" at bounding box center [433, 188] width 688 height 39
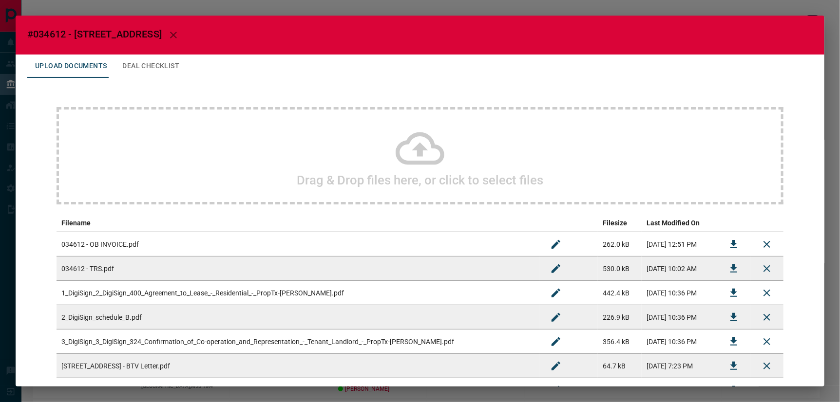
click at [415, 149] on icon at bounding box center [419, 148] width 49 height 33
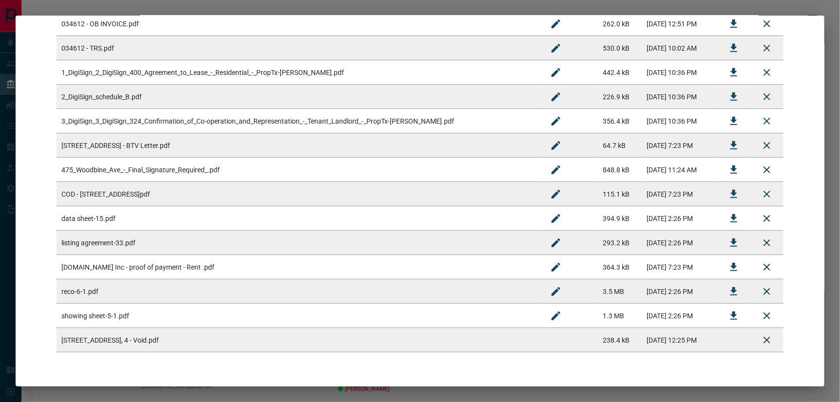
scroll to position [247, 0]
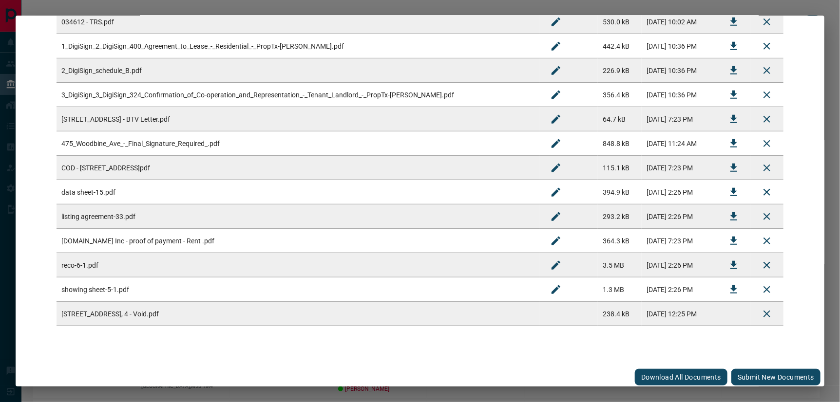
drag, startPoint x: 781, startPoint y: 374, endPoint x: 739, endPoint y: 371, distance: 42.0
click at [748, 362] on button "Submit new documents" at bounding box center [775, 377] width 89 height 17
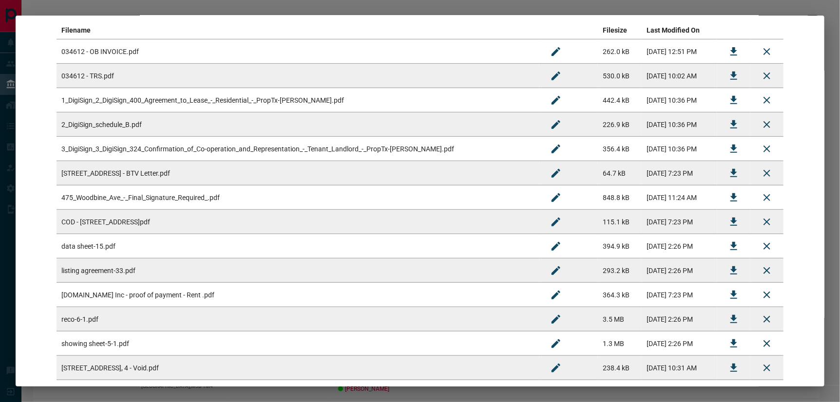
scroll to position [0, 0]
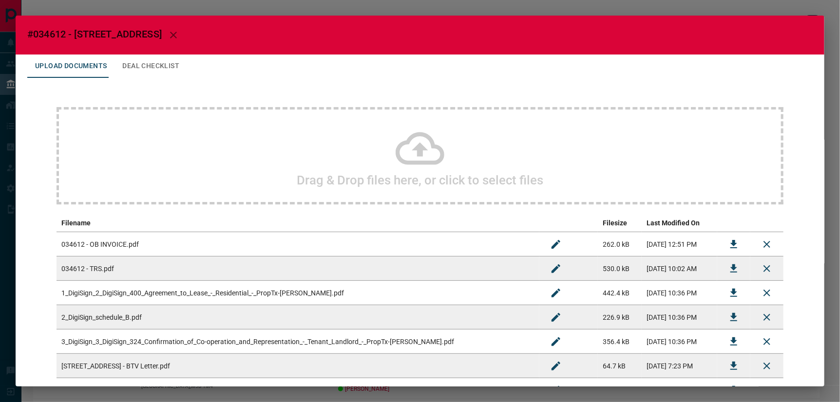
click at [168, 33] on icon "button" at bounding box center [174, 35] width 12 height 12
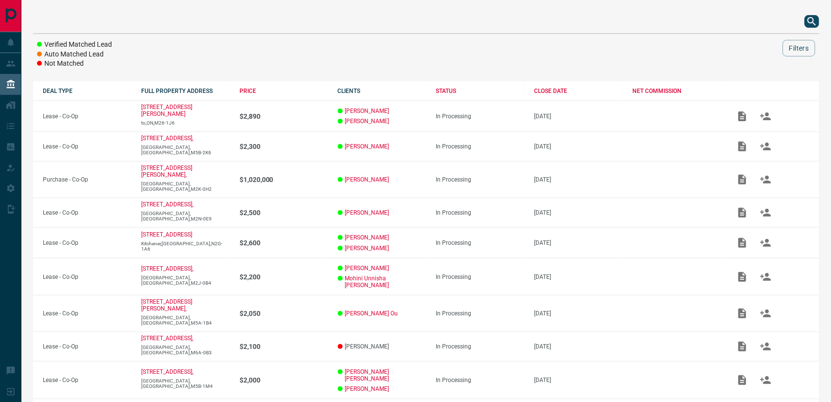
click at [748, 21] on icon "search button" at bounding box center [812, 21] width 8 height 8
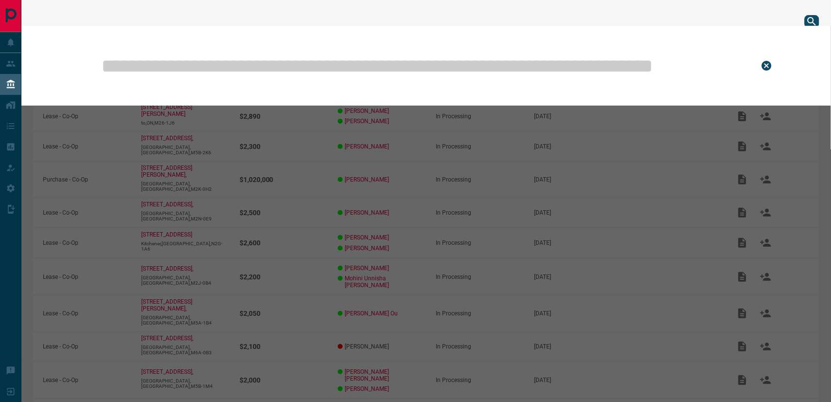
click at [592, 64] on input "text" at bounding box center [422, 65] width 645 height 49
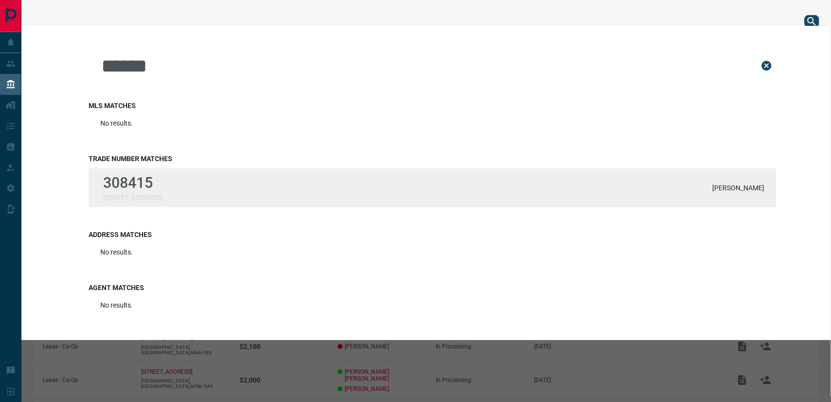
type input "******"
click at [268, 183] on div "308415 62 Porcelain Way [PERSON_NAME]" at bounding box center [433, 188] width 688 height 39
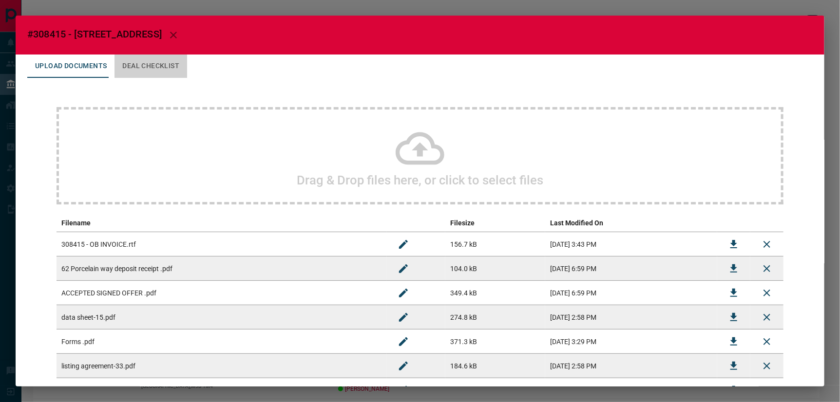
click at [151, 66] on button "Deal Checklist" at bounding box center [150, 66] width 73 height 23
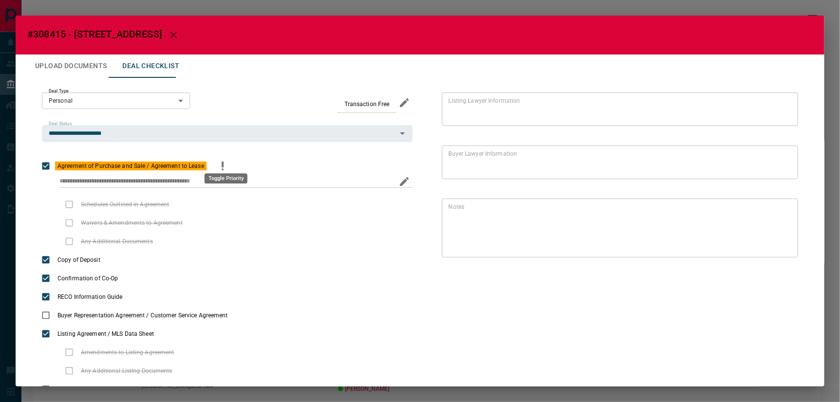
click at [224, 162] on icon "priority" at bounding box center [223, 165] width 2 height 6
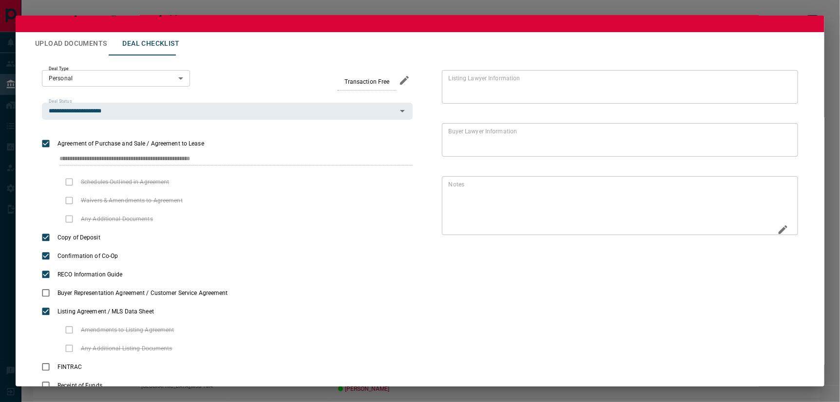
click at [748, 227] on icon "Edit" at bounding box center [783, 230] width 12 height 12
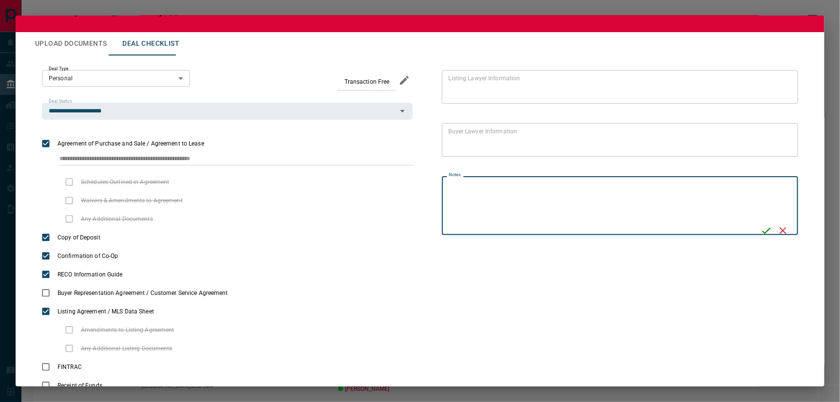
click at [658, 186] on textarea "Notes" at bounding box center [601, 206] width 305 height 51
type textarea "*"
type textarea "**********"
click at [748, 227] on icon "Save" at bounding box center [768, 231] width 12 height 12
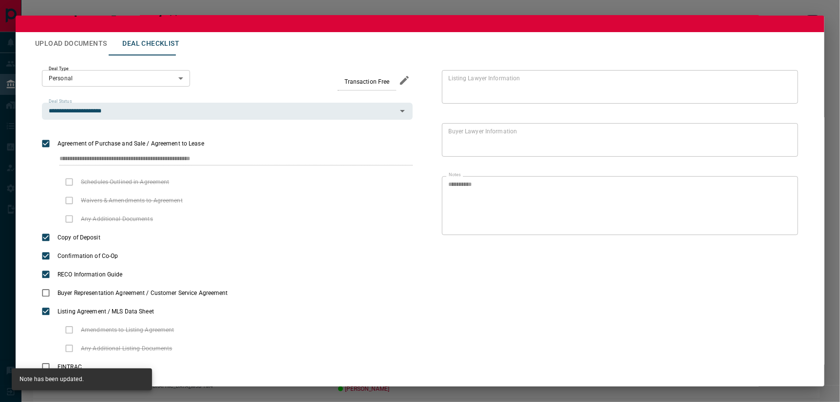
click at [64, 34] on button "Upload Documents" at bounding box center [70, 43] width 87 height 23
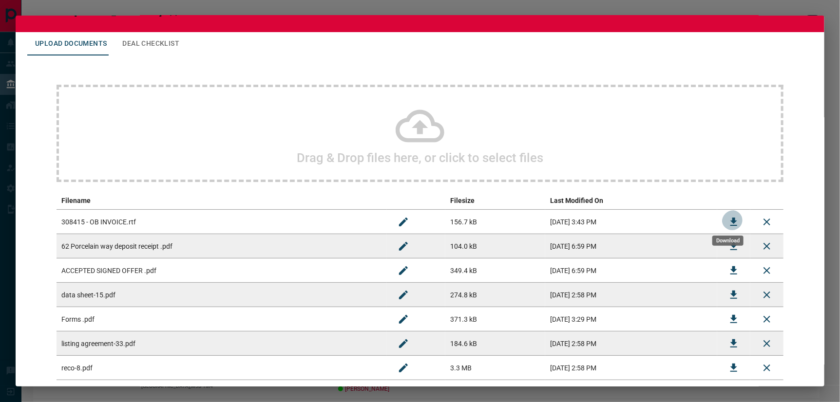
click at [732, 218] on icon "Download" at bounding box center [733, 222] width 7 height 8
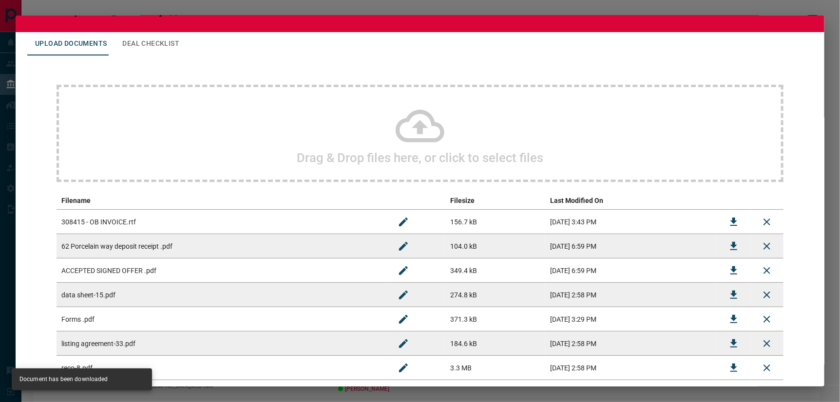
click at [191, 22] on h2 "#308415 - [STREET_ADDRESS]" at bounding box center [420, 12] width 808 height 39
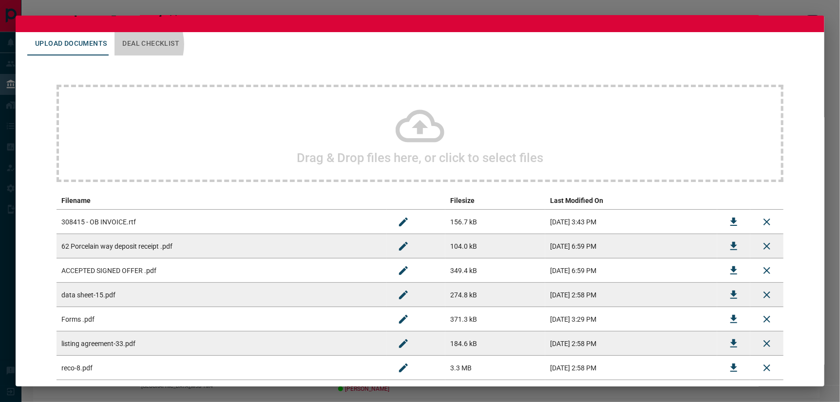
click at [123, 41] on button "Deal Checklist" at bounding box center [150, 43] width 73 height 23
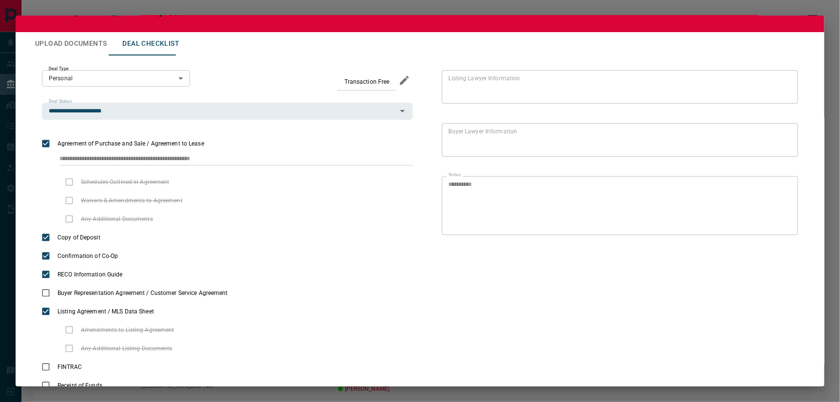
click at [81, 38] on button "Upload Documents" at bounding box center [70, 43] width 87 height 23
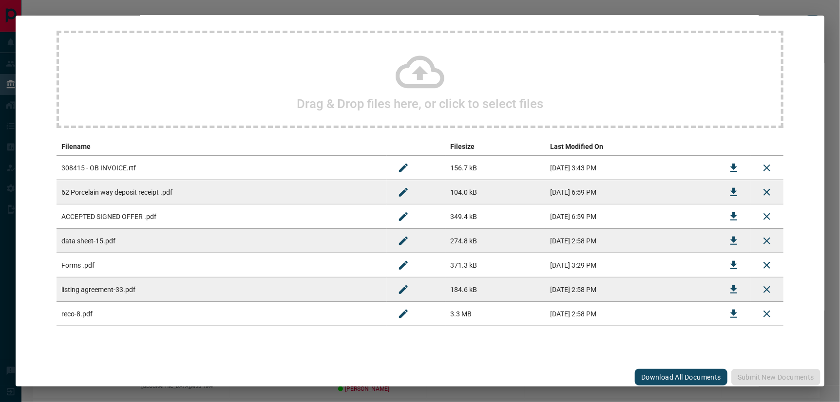
scroll to position [0, 0]
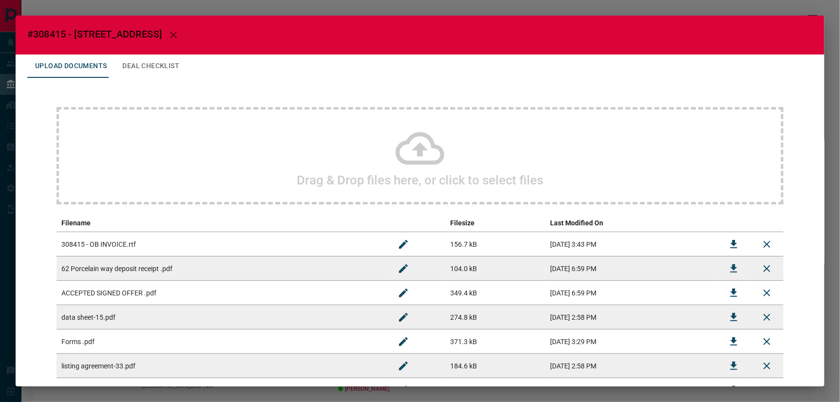
click at [168, 32] on icon "button" at bounding box center [174, 35] width 12 height 12
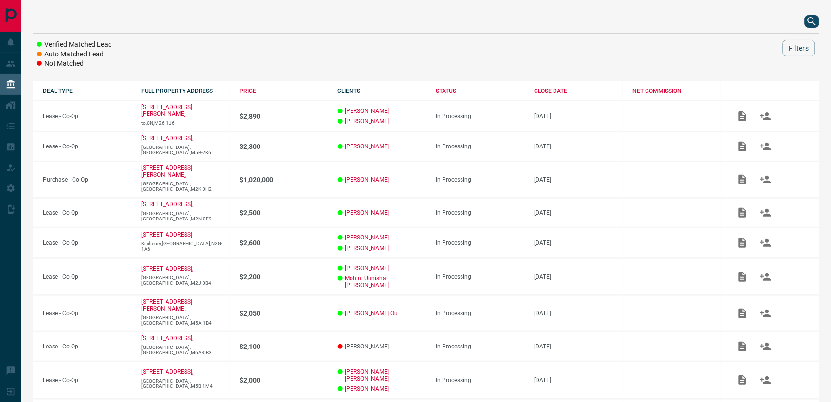
click at [748, 22] on div at bounding box center [426, 21] width 787 height 23
click at [748, 20] on icon "search button" at bounding box center [813, 22] width 12 height 12
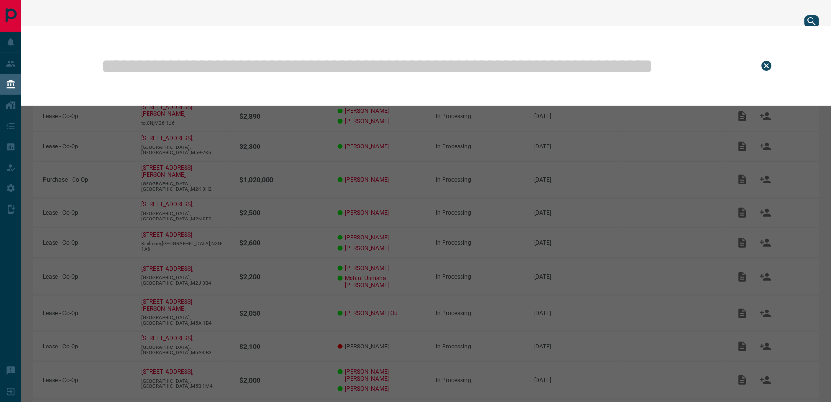
click at [634, 65] on input "text" at bounding box center [422, 65] width 645 height 49
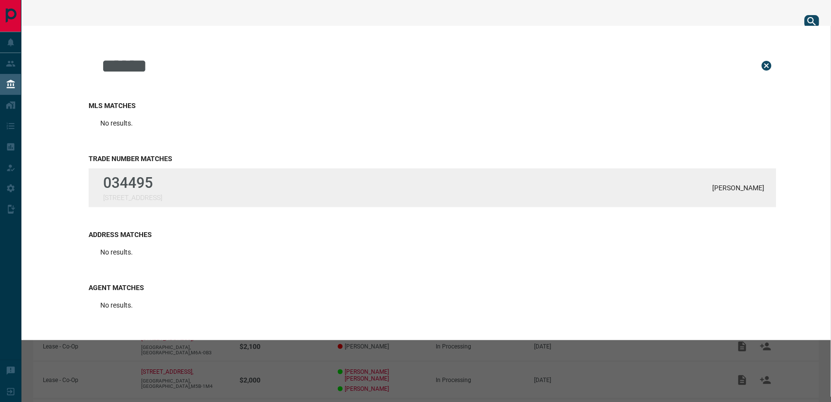
type input "******"
click at [308, 169] on div "034495 [STREET_ADDRESS][PERSON_NAME]" at bounding box center [433, 188] width 688 height 39
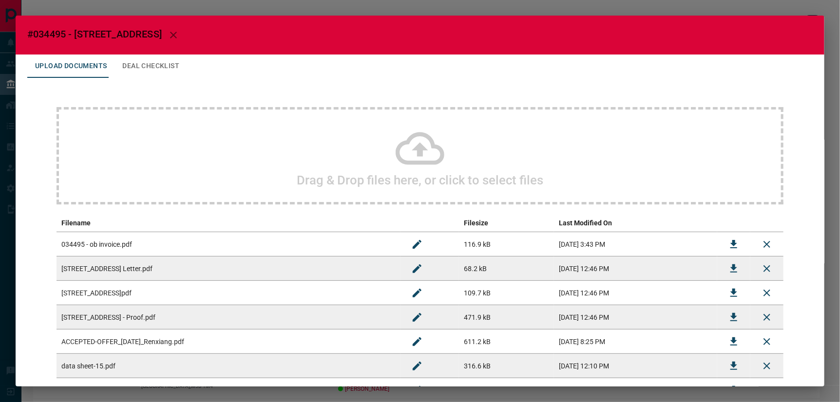
click at [157, 62] on button "Deal Checklist" at bounding box center [150, 66] width 73 height 23
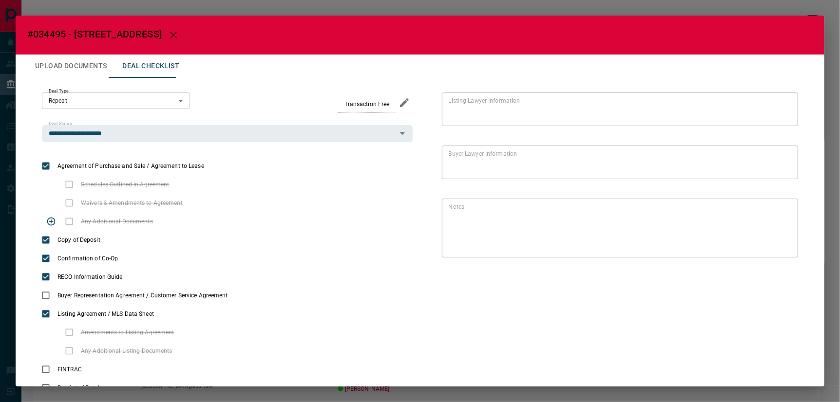
scroll to position [4, 0]
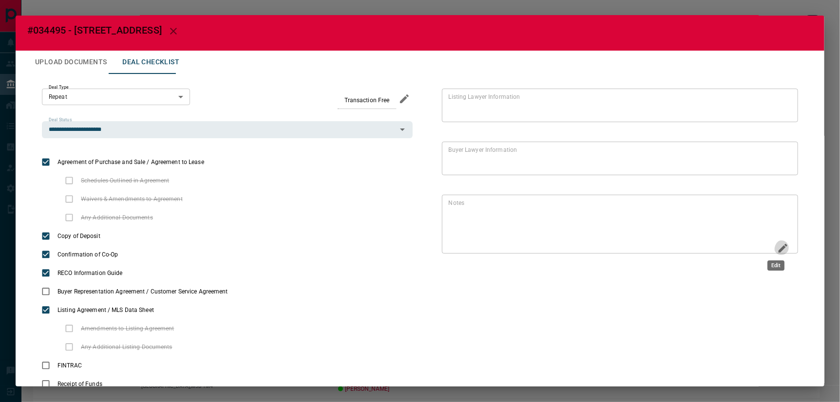
drag, startPoint x: 775, startPoint y: 246, endPoint x: 726, endPoint y: 211, distance: 60.1
click at [748, 245] on icon "Edit" at bounding box center [783, 249] width 12 height 12
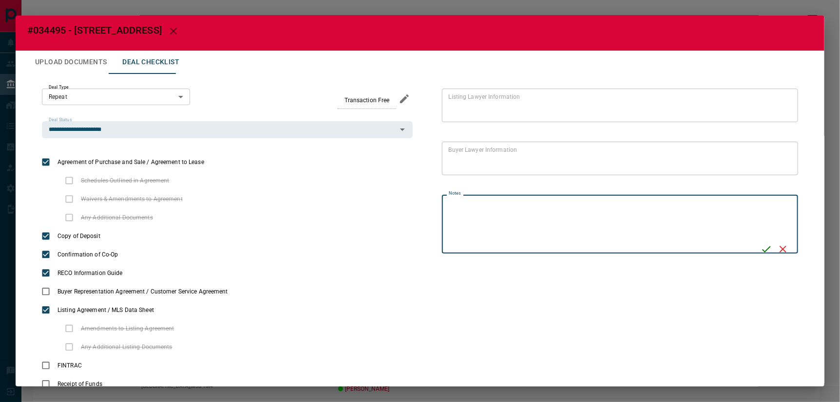
click at [726, 204] on textarea "Notes" at bounding box center [601, 224] width 305 height 51
type textarea "**********"
click at [748, 248] on icon "Save" at bounding box center [768, 250] width 12 height 12
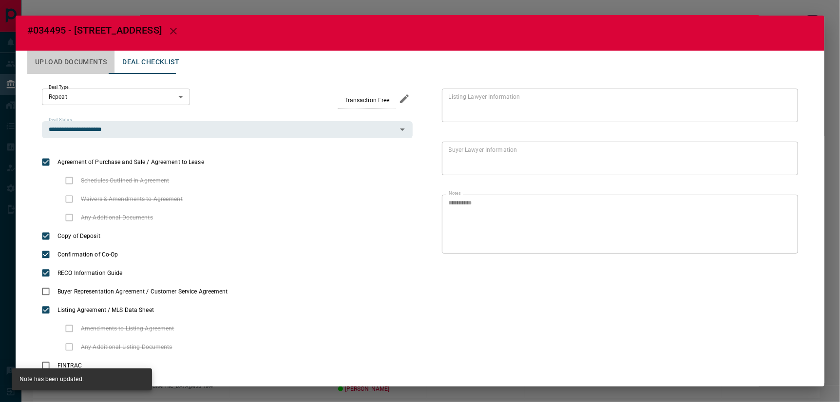
click at [86, 59] on button "Upload Documents" at bounding box center [70, 62] width 87 height 23
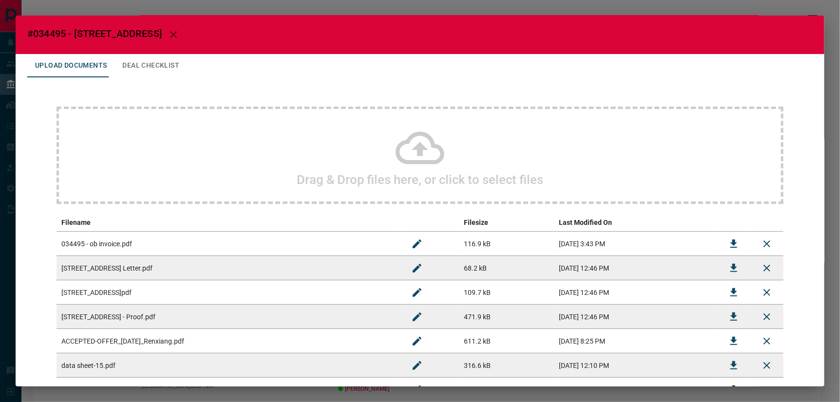
scroll to position [0, 0]
click at [179, 35] on icon "button" at bounding box center [174, 35] width 12 height 12
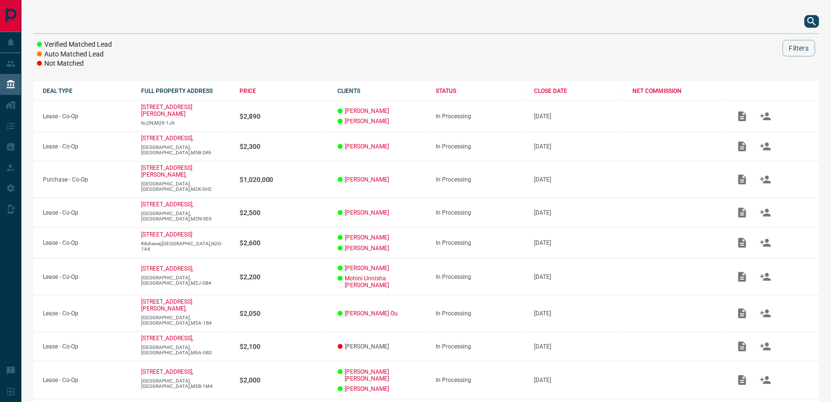
click at [748, 21] on icon "search button" at bounding box center [813, 22] width 12 height 12
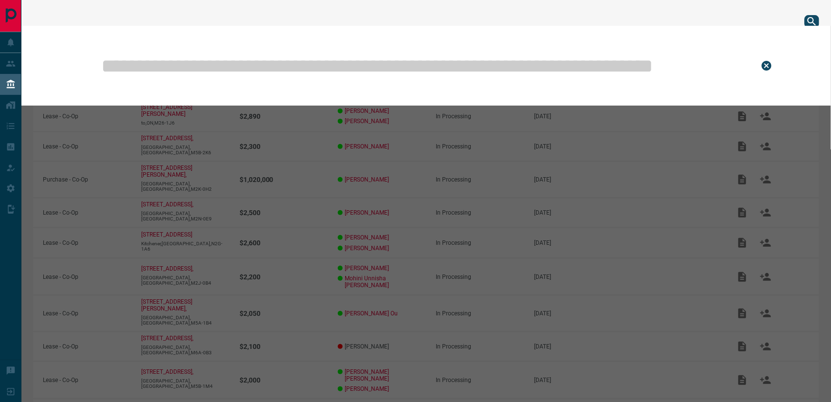
click at [515, 69] on input "text" at bounding box center [422, 65] width 645 height 49
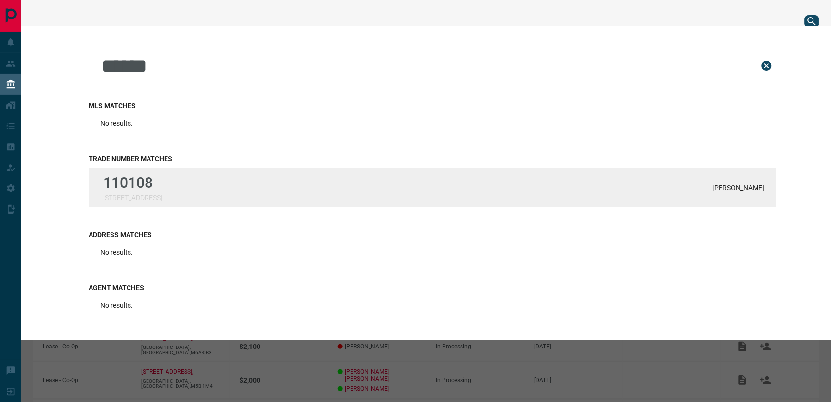
type input "******"
click at [251, 179] on div "[GEOGRAPHIC_DATA][STREET_ADDRESS][DEMOGRAPHIC_DATA][PERSON_NAME]" at bounding box center [433, 188] width 688 height 39
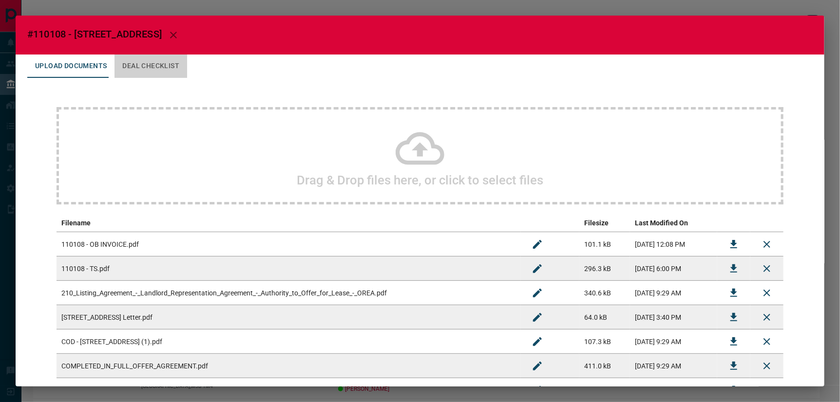
click at [159, 56] on button "Deal Checklist" at bounding box center [150, 66] width 73 height 23
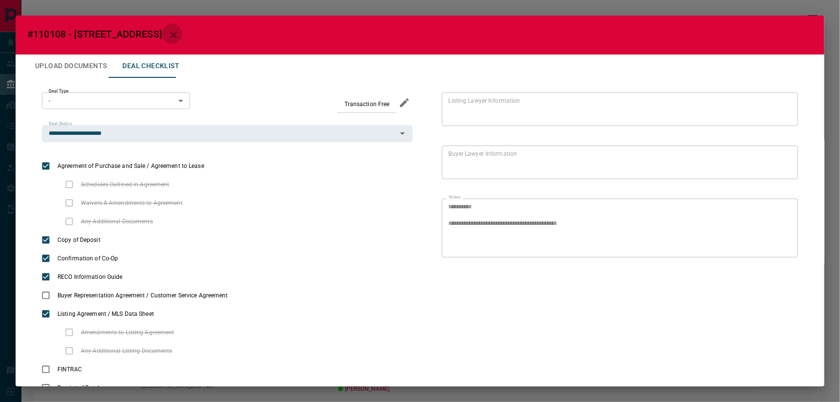
click at [168, 36] on icon "button" at bounding box center [174, 35] width 12 height 12
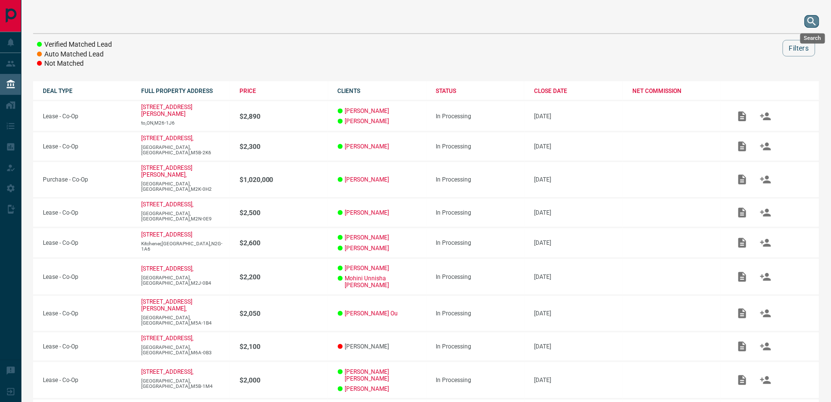
click at [748, 22] on icon "search button" at bounding box center [813, 22] width 12 height 12
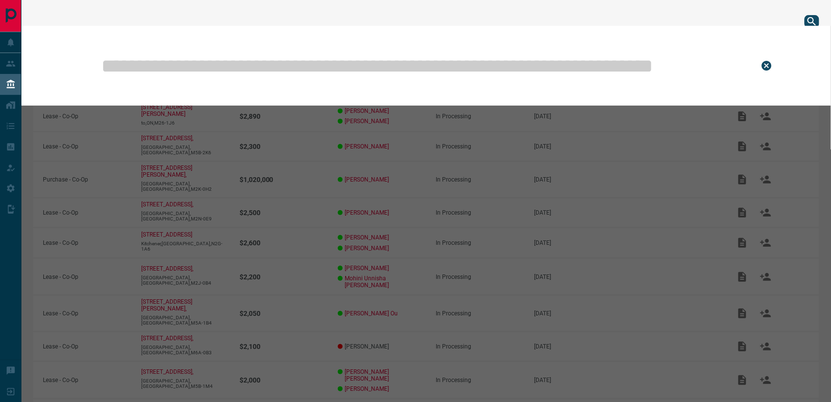
click at [343, 71] on input "text" at bounding box center [422, 65] width 645 height 49
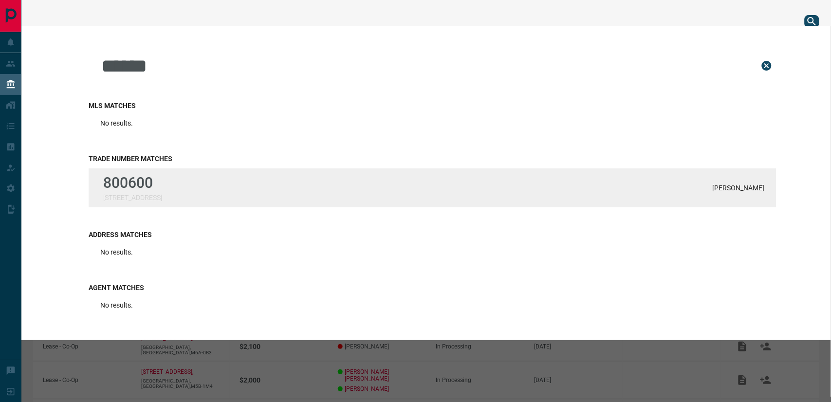
type input "******"
click at [183, 181] on div "800600 [STREET_ADDRESS][PERSON_NAME]" at bounding box center [433, 188] width 688 height 39
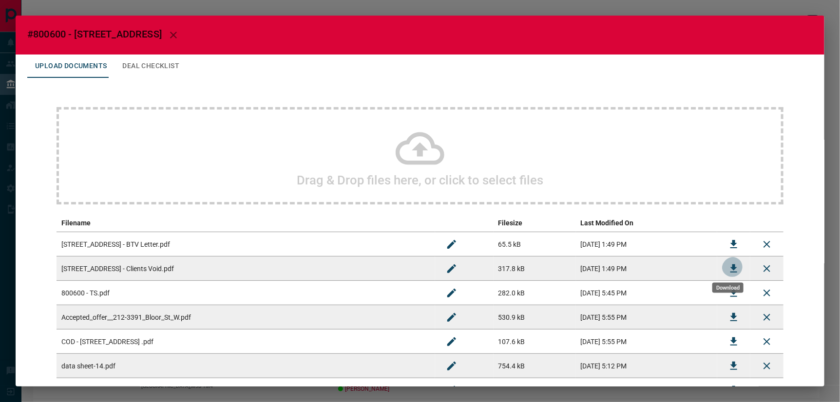
click at [730, 265] on icon "Download" at bounding box center [733, 268] width 7 height 8
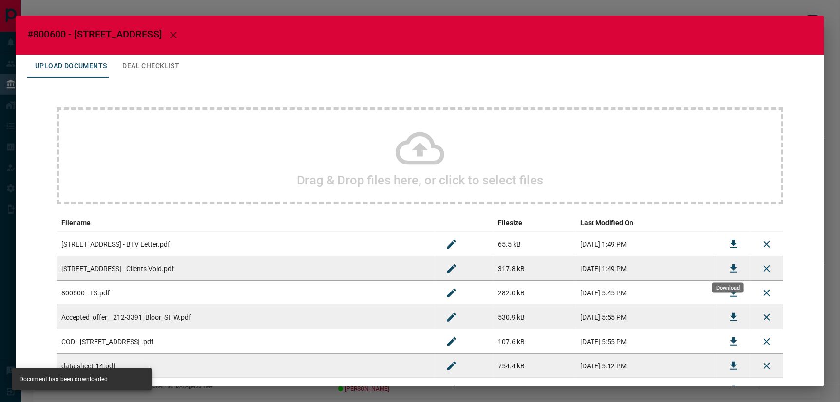
click at [732, 263] on icon "Download" at bounding box center [734, 269] width 12 height 12
click at [170, 33] on icon "button" at bounding box center [173, 35] width 7 height 7
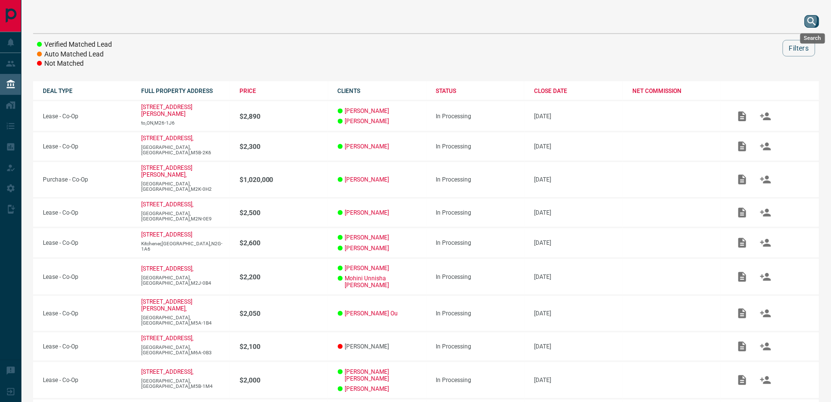
drag, startPoint x: 810, startPoint y: 21, endPoint x: 801, endPoint y: 30, distance: 12.4
click at [748, 21] on icon "search button" at bounding box center [813, 22] width 12 height 12
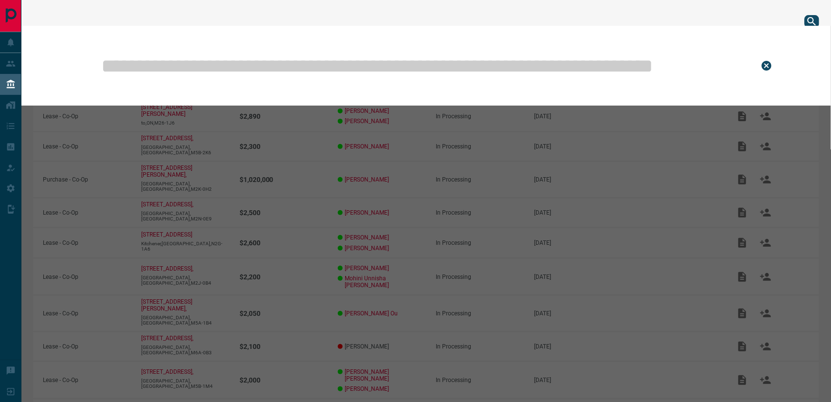
click at [503, 65] on input "text" at bounding box center [422, 65] width 645 height 49
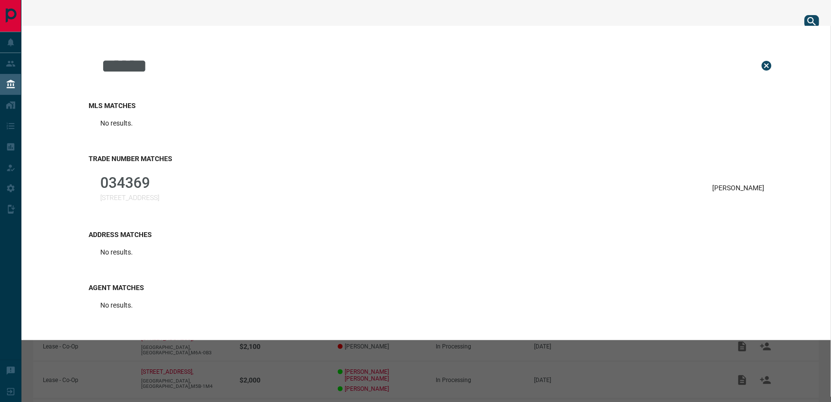
type input "******"
click at [73, 188] on div "****** MLS Matches No results. Trade Number Matches 034369 [STREET_ADDRESS] Doi…" at bounding box center [415, 183] width 831 height 315
drag, startPoint x: 122, startPoint y: 188, endPoint x: 127, endPoint y: 190, distance: 5.1
click at [122, 188] on p "034369" at bounding box center [129, 182] width 59 height 17
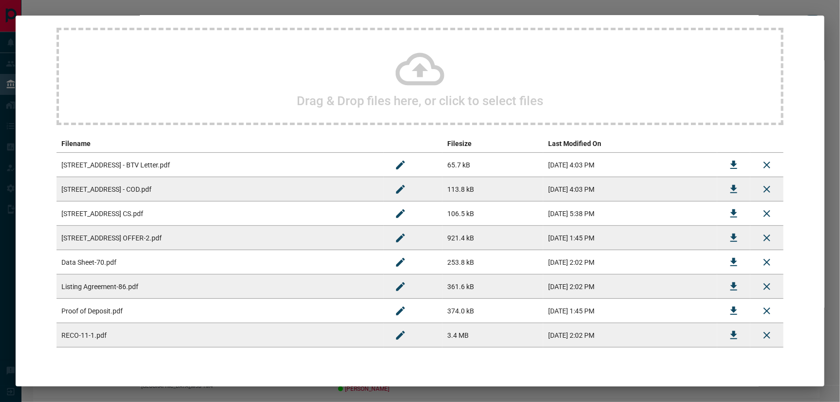
scroll to position [101, 0]
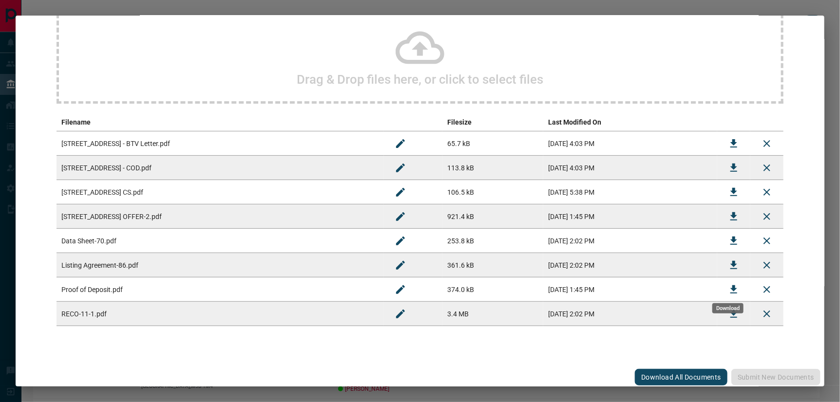
click at [732, 289] on icon "Download" at bounding box center [733, 289] width 7 height 8
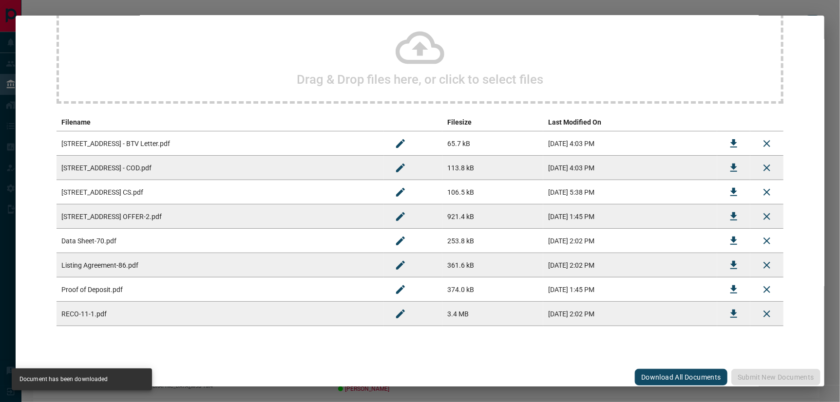
scroll to position [0, 0]
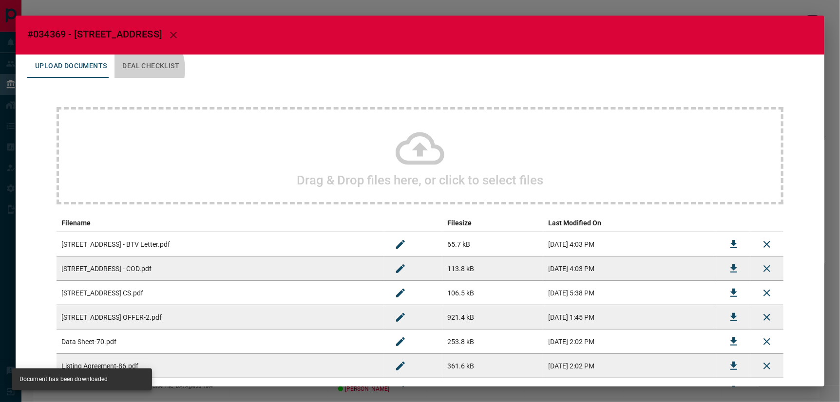
click at [127, 66] on button "Deal Checklist" at bounding box center [150, 66] width 73 height 23
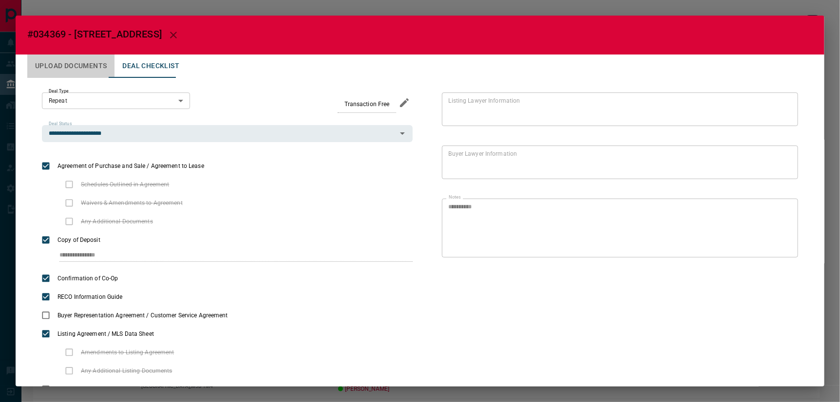
click at [89, 57] on button "Upload Documents" at bounding box center [70, 66] width 87 height 23
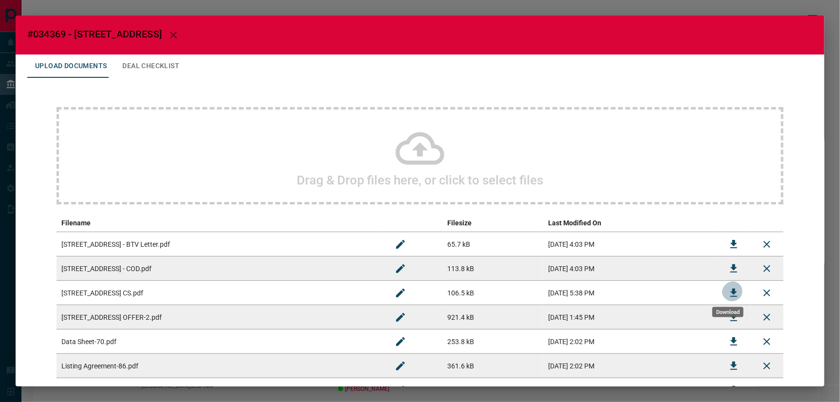
click at [731, 290] on icon "Download" at bounding box center [733, 293] width 7 height 8
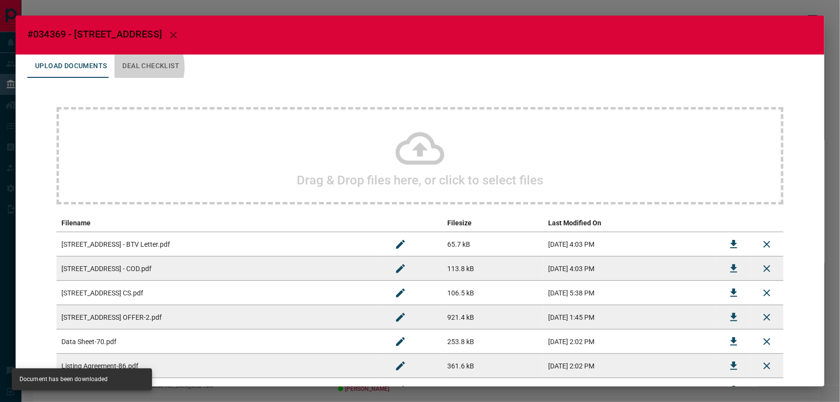
click at [126, 64] on button "Deal Checklist" at bounding box center [150, 66] width 73 height 23
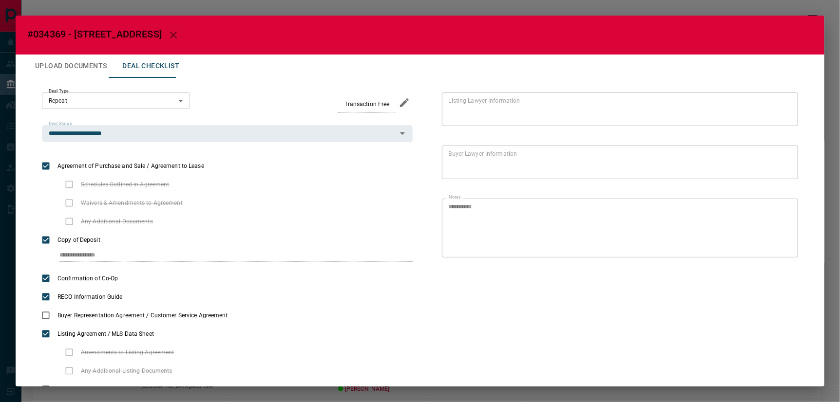
click at [168, 34] on icon "button" at bounding box center [174, 35] width 12 height 12
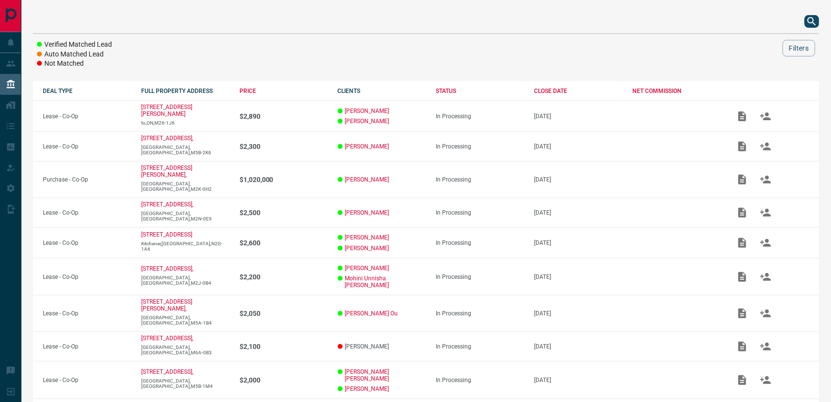
click at [748, 21] on icon "search button" at bounding box center [813, 22] width 12 height 12
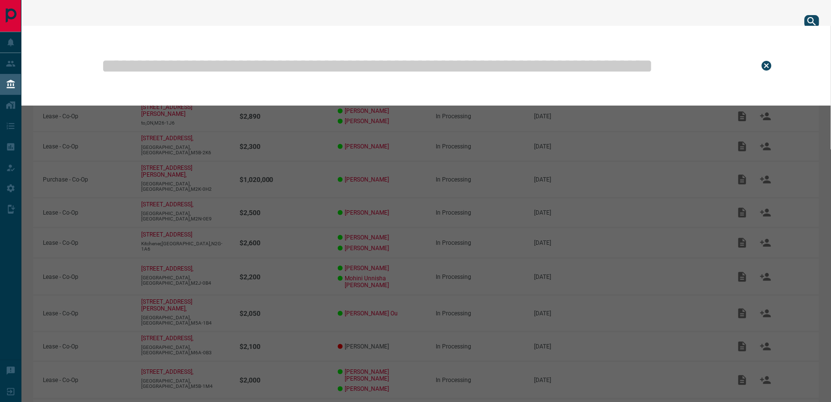
click at [495, 67] on input "text" at bounding box center [422, 65] width 645 height 49
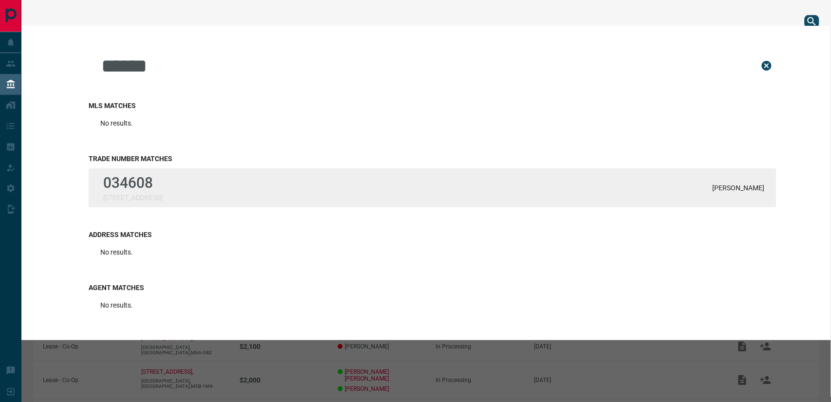
type input "******"
click at [150, 186] on p "034608" at bounding box center [132, 182] width 59 height 17
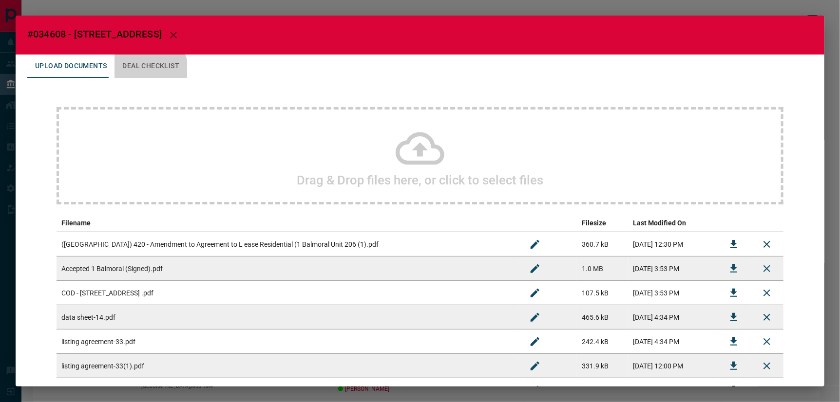
click at [144, 66] on button "Deal Checklist" at bounding box center [150, 66] width 73 height 23
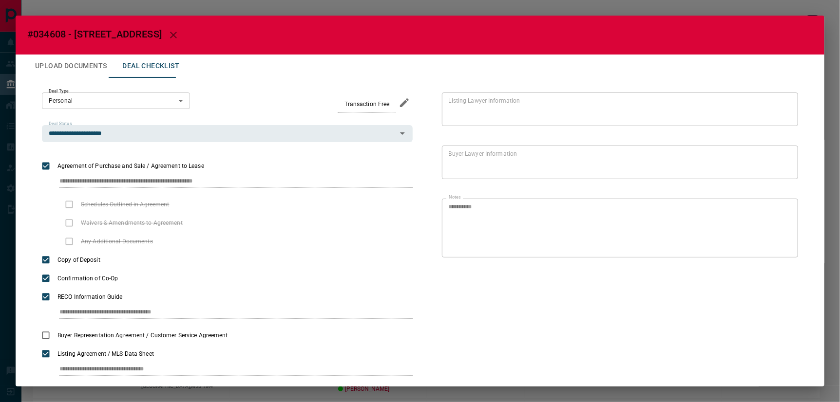
click at [78, 60] on button "Upload Documents" at bounding box center [70, 66] width 87 height 23
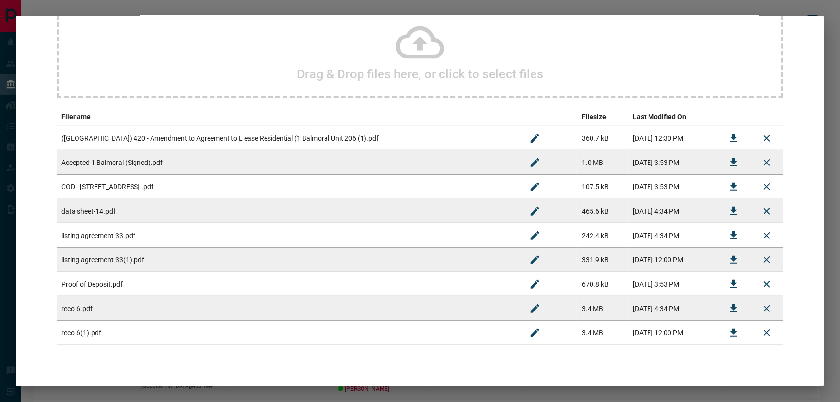
scroll to position [125, 0]
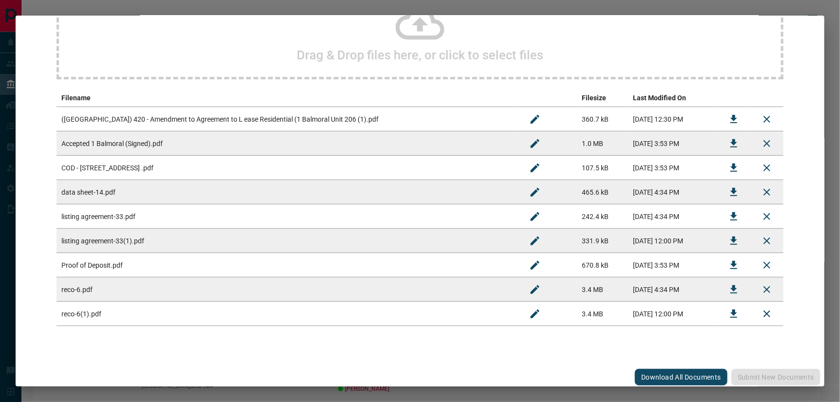
click at [660, 362] on button "Download All Documents" at bounding box center [681, 377] width 93 height 17
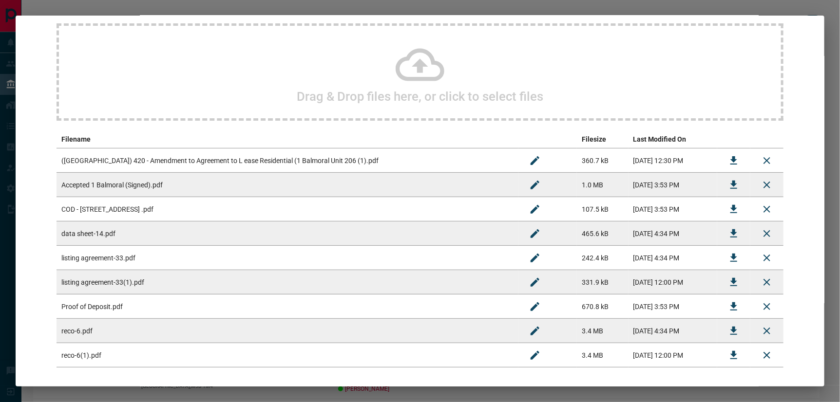
scroll to position [0, 0]
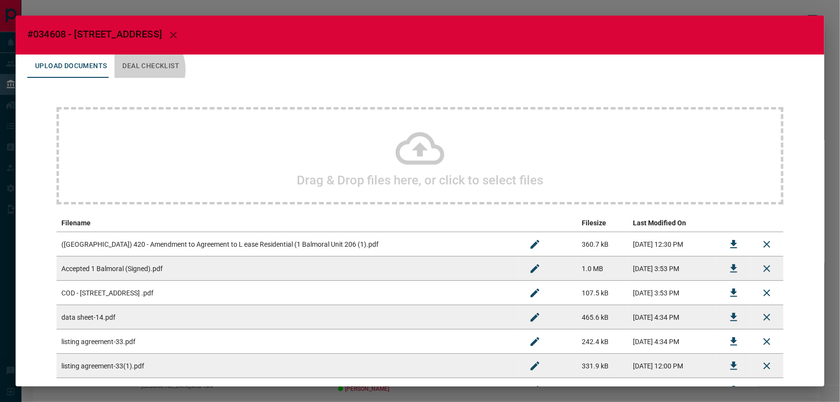
click at [132, 67] on button "Deal Checklist" at bounding box center [150, 66] width 73 height 23
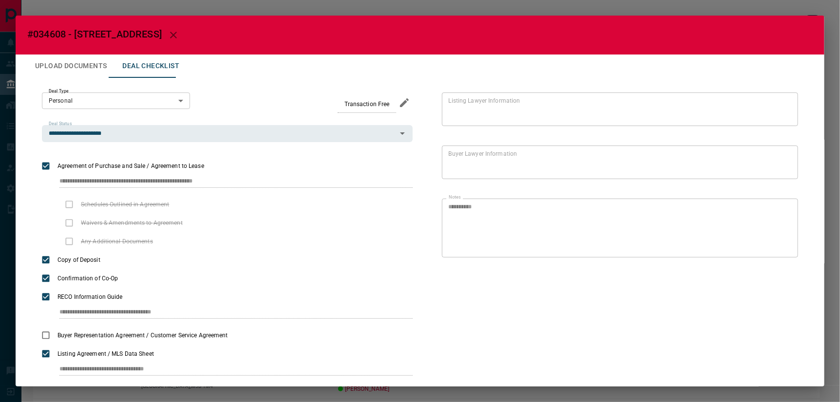
click at [86, 63] on button "Upload Documents" at bounding box center [70, 66] width 87 height 23
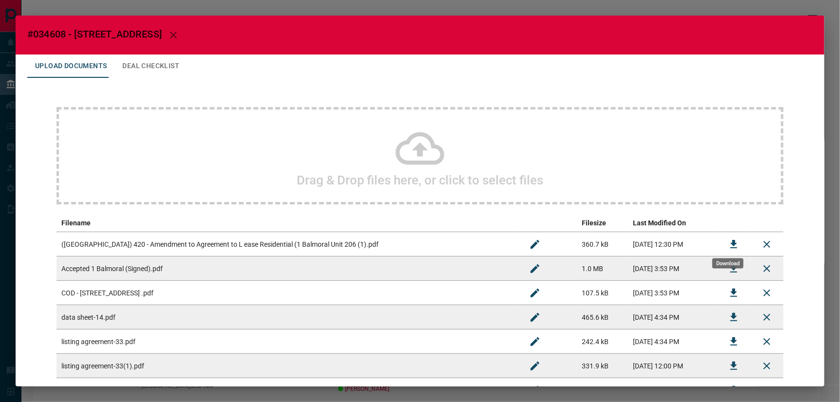
click at [731, 241] on icon "Download" at bounding box center [733, 244] width 7 height 8
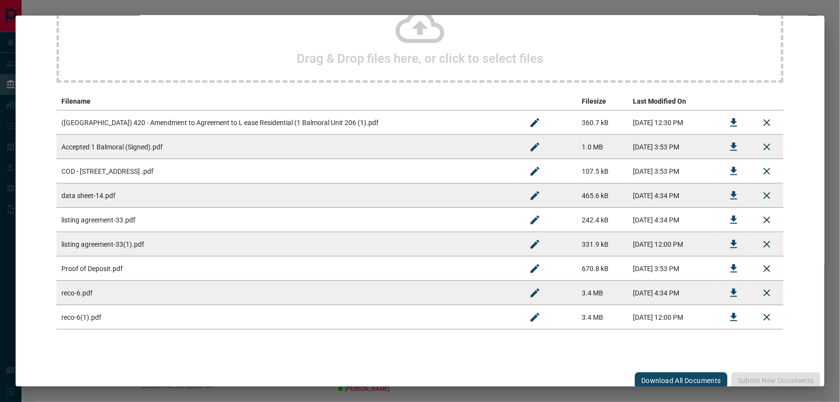
scroll to position [125, 0]
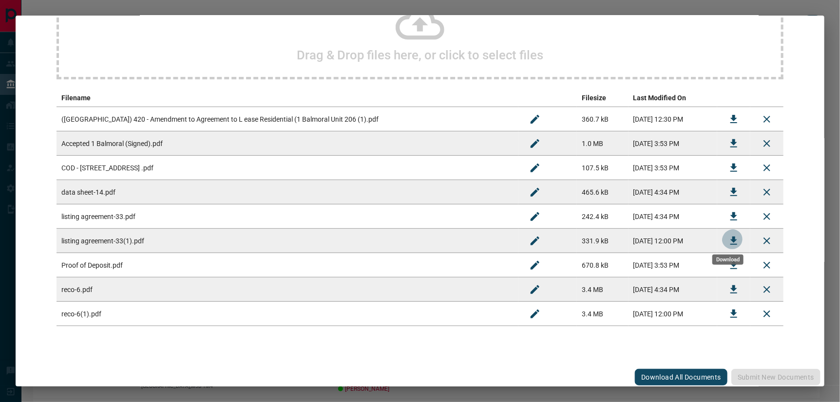
click at [732, 235] on icon "Download" at bounding box center [734, 241] width 12 height 12
click at [730, 312] on icon "Download" at bounding box center [733, 314] width 7 height 8
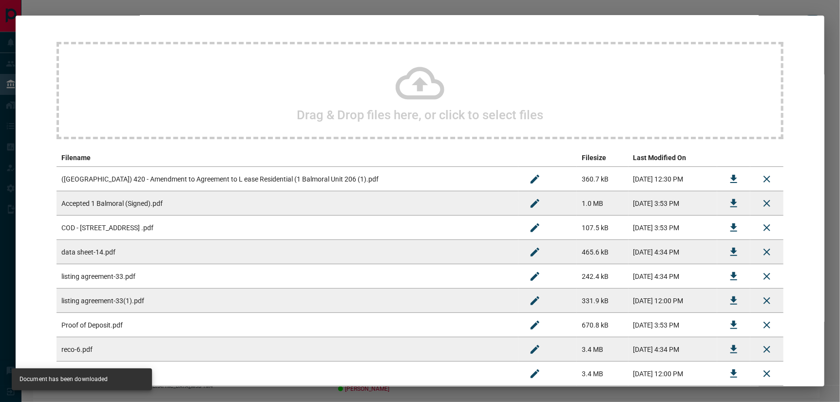
scroll to position [0, 0]
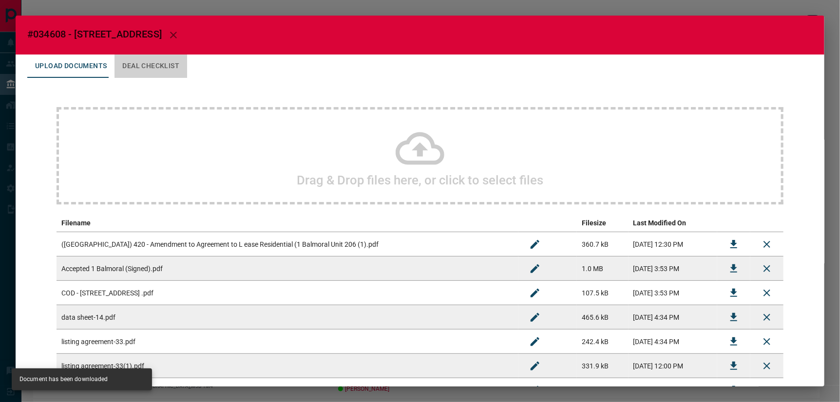
click at [153, 59] on button "Deal Checklist" at bounding box center [150, 66] width 73 height 23
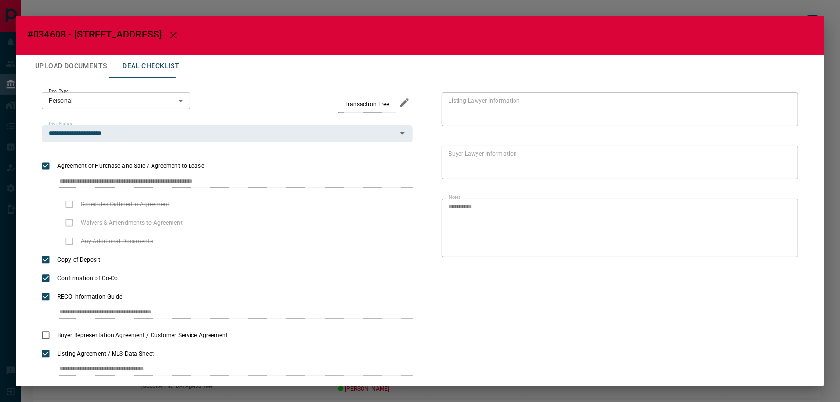
click at [99, 65] on button "Upload Documents" at bounding box center [70, 66] width 87 height 23
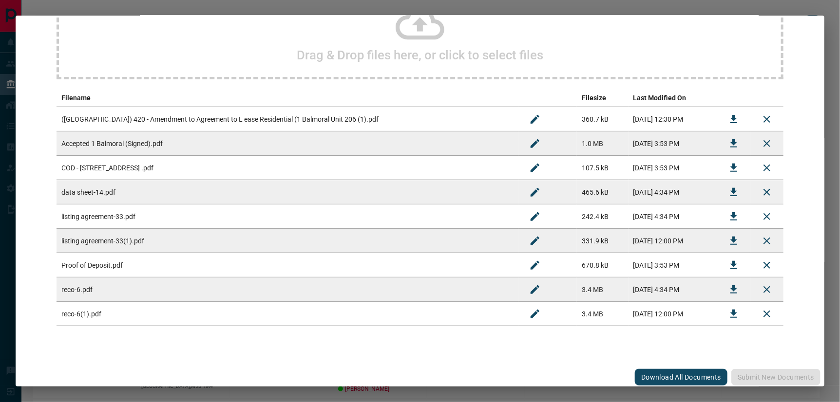
scroll to position [17, 0]
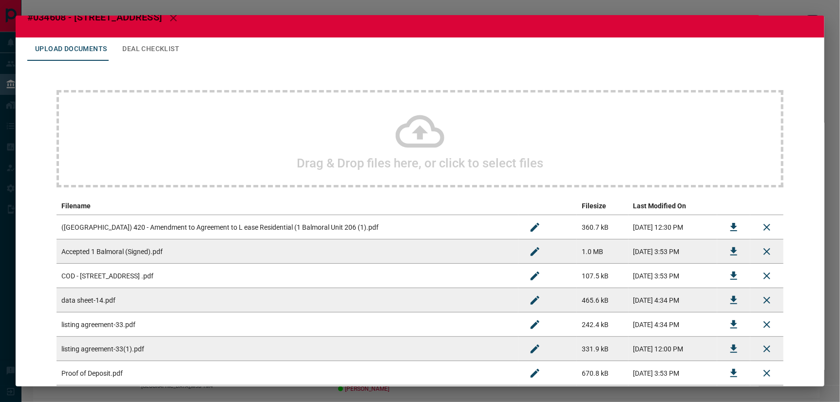
click at [417, 129] on icon at bounding box center [419, 131] width 49 height 33
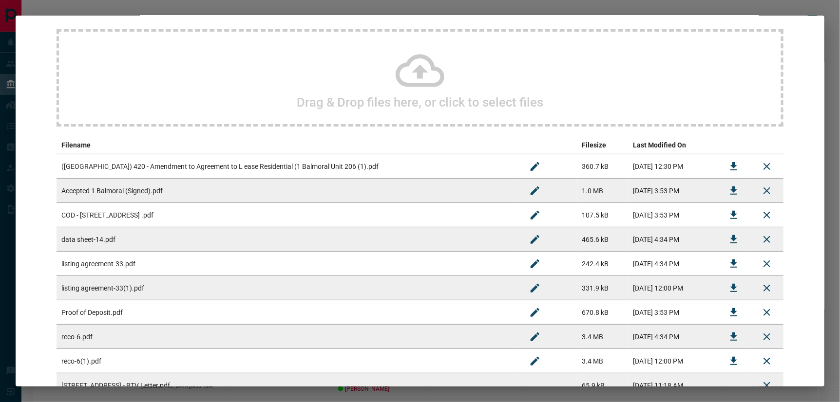
scroll to position [150, 0]
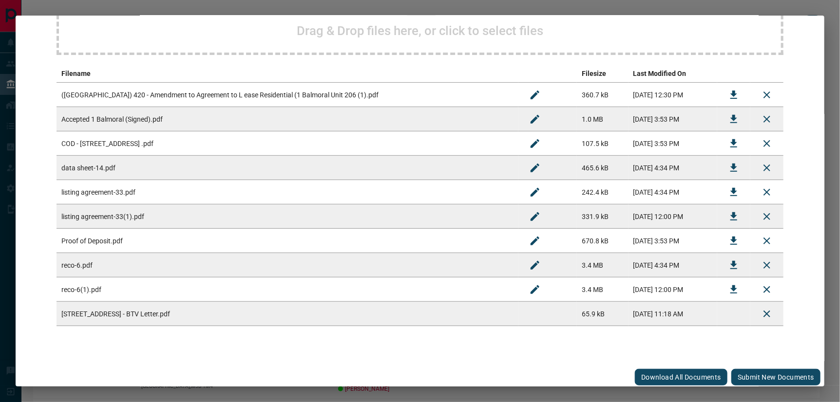
click at [748, 362] on button "Submit new documents" at bounding box center [775, 377] width 89 height 17
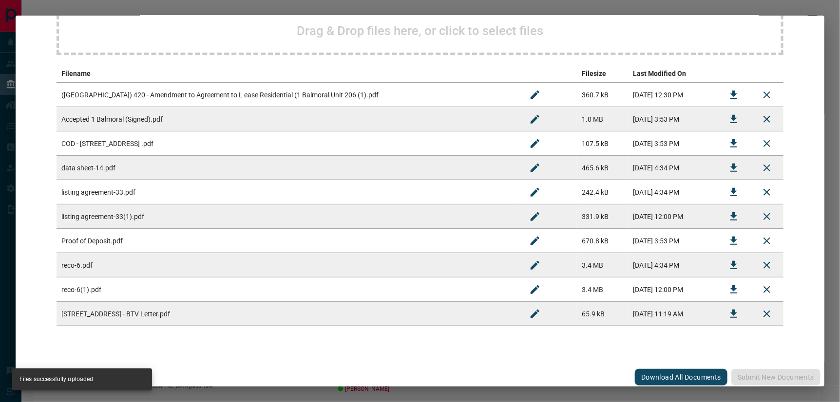
scroll to position [0, 0]
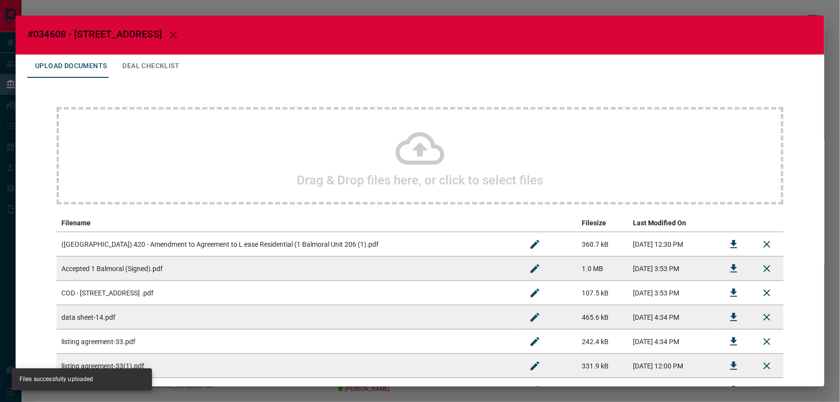
click at [129, 61] on button "Deal Checklist" at bounding box center [150, 66] width 73 height 23
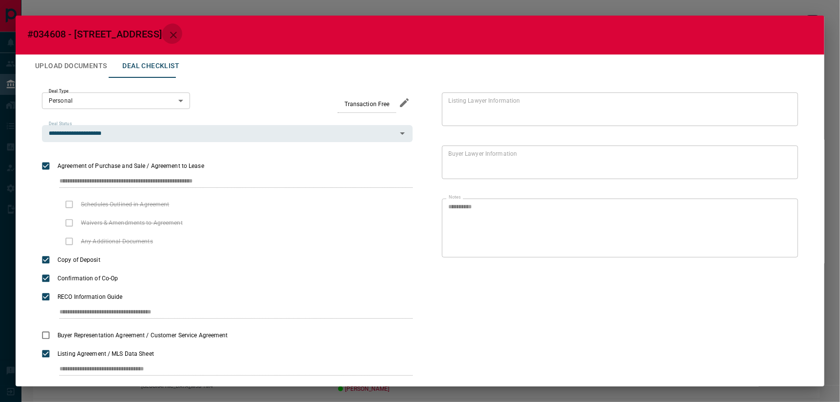
click at [168, 32] on icon "button" at bounding box center [174, 35] width 12 height 12
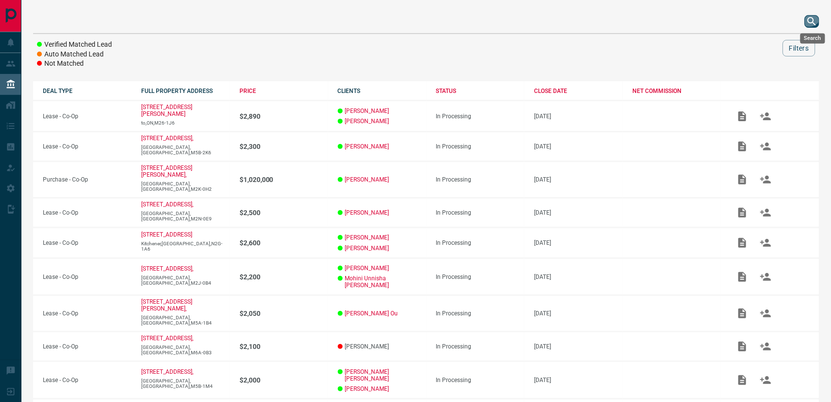
click at [748, 17] on icon "search button" at bounding box center [813, 22] width 12 height 12
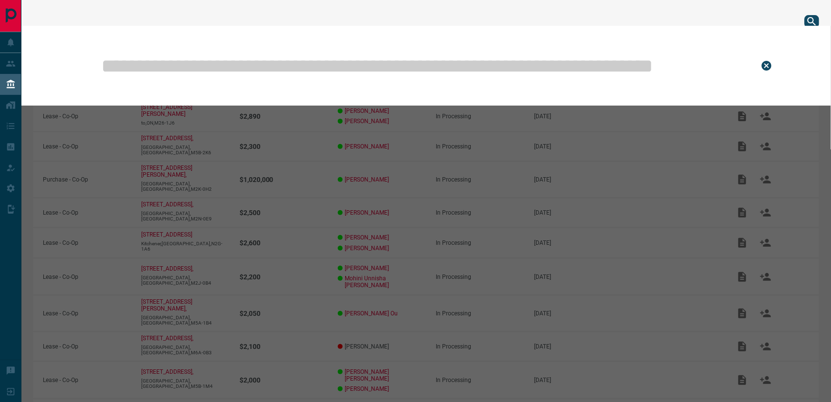
click at [341, 60] on input "text" at bounding box center [422, 65] width 645 height 49
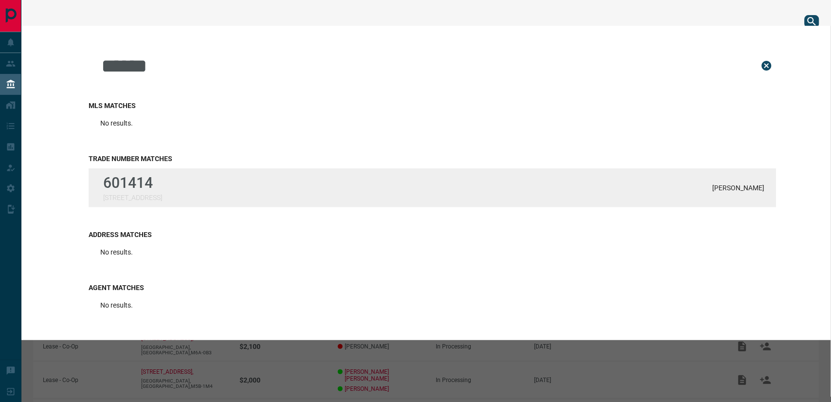
type input "******"
click at [138, 183] on p "601414" at bounding box center [132, 182] width 59 height 17
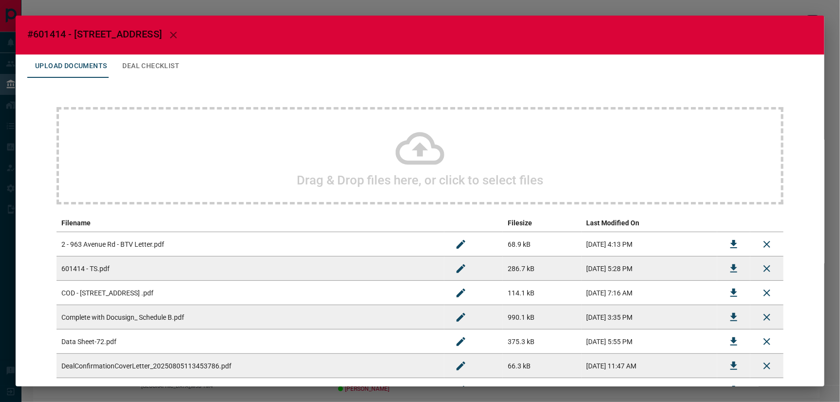
drag, startPoint x: 114, startPoint y: 64, endPoint x: 119, endPoint y: 67, distance: 6.1
click at [114, 64] on button "Deal Checklist" at bounding box center [150, 66] width 73 height 23
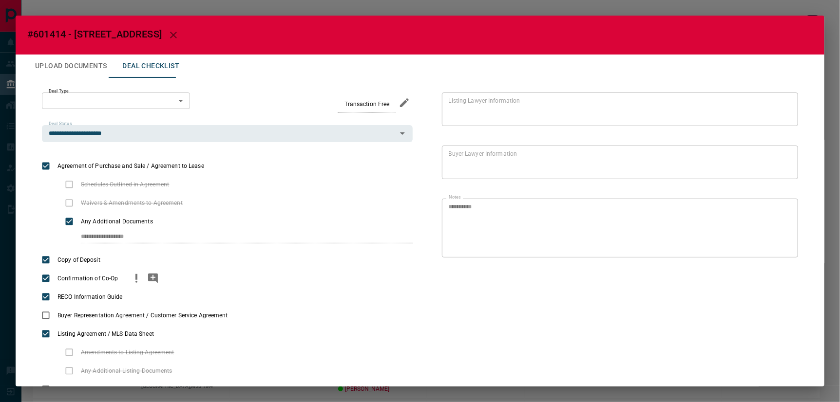
scroll to position [22, 0]
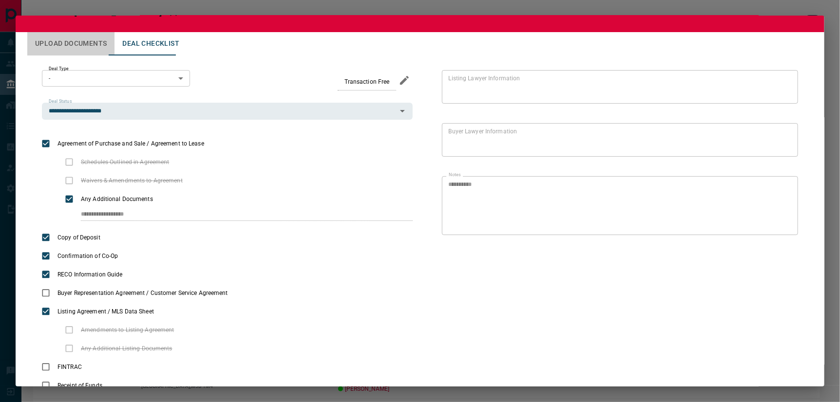
click at [83, 38] on button "Upload Documents" at bounding box center [70, 43] width 87 height 23
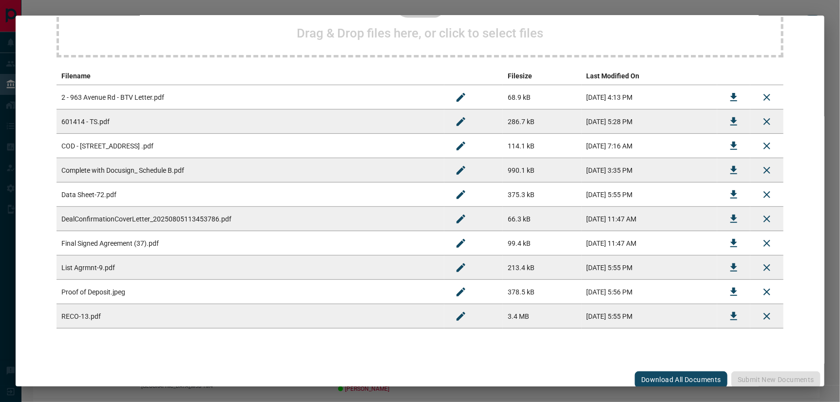
scroll to position [150, 0]
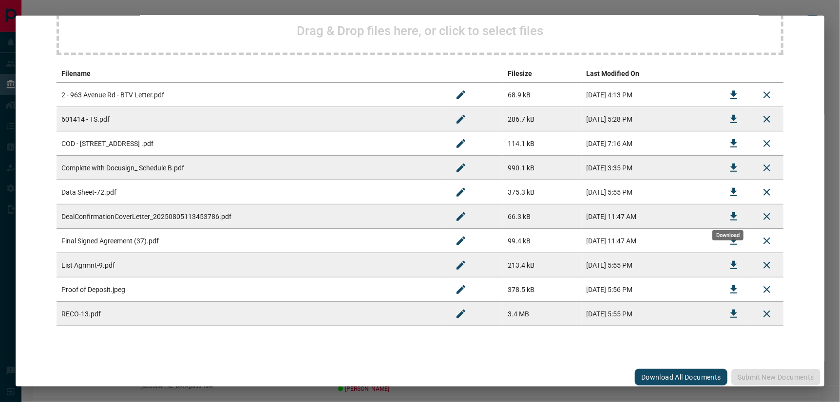
click at [731, 214] on icon "Download" at bounding box center [734, 217] width 12 height 12
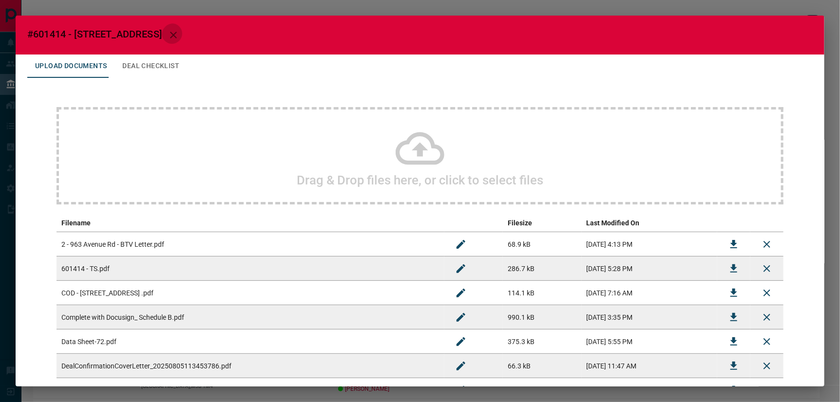
click at [168, 37] on icon "button" at bounding box center [174, 35] width 12 height 12
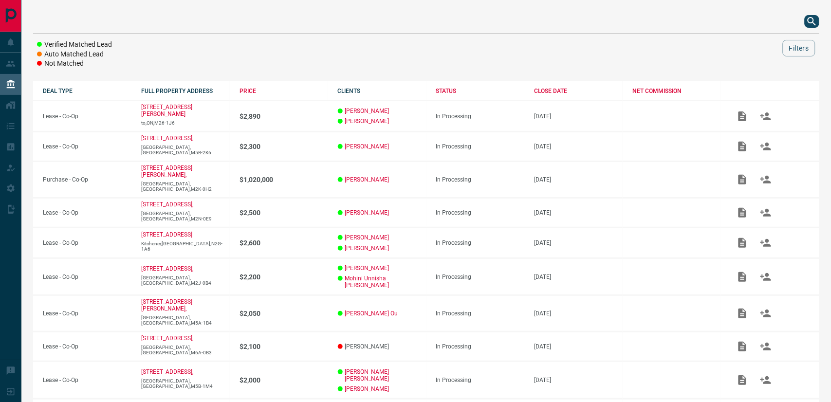
click at [748, 23] on icon "search button" at bounding box center [813, 22] width 12 height 12
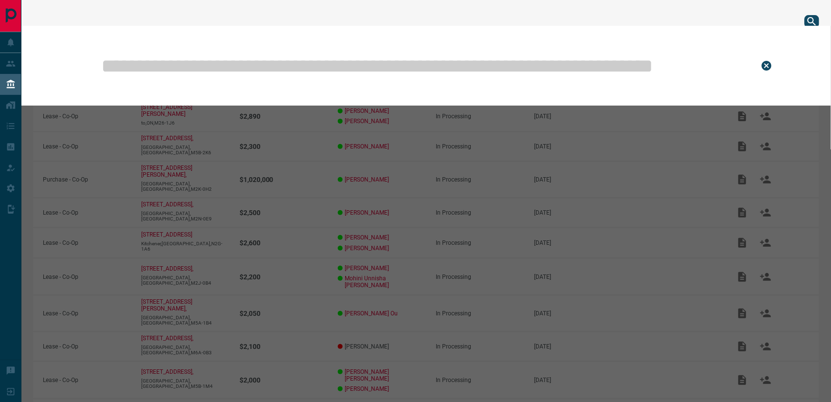
click at [539, 65] on input "text" at bounding box center [422, 65] width 645 height 49
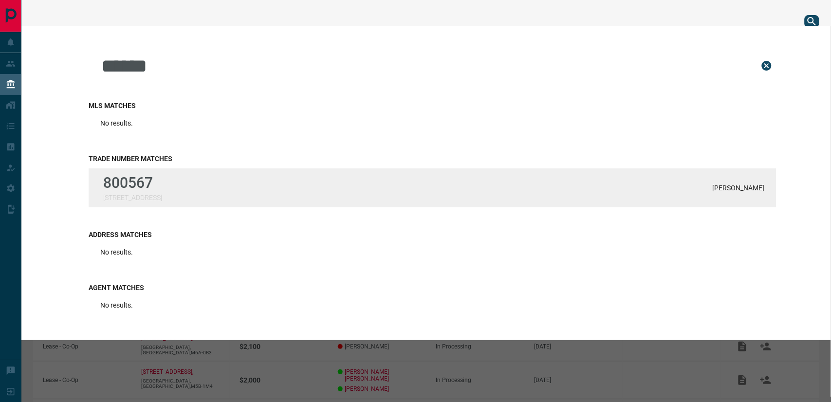
type input "******"
click at [103, 183] on p "800567" at bounding box center [132, 182] width 59 height 17
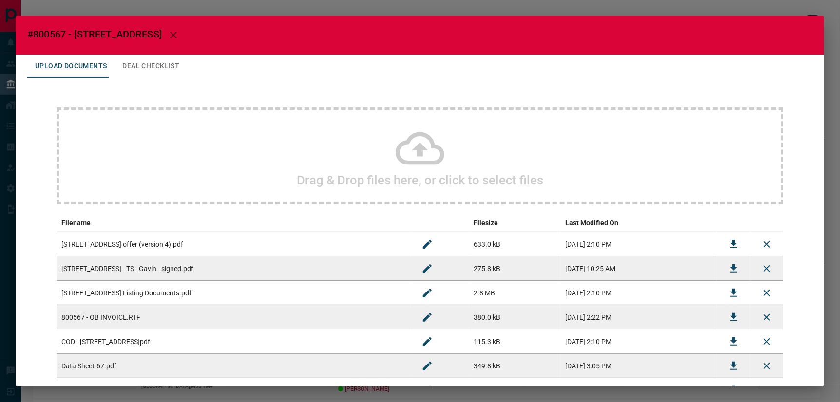
click at [421, 145] on icon at bounding box center [419, 148] width 49 height 49
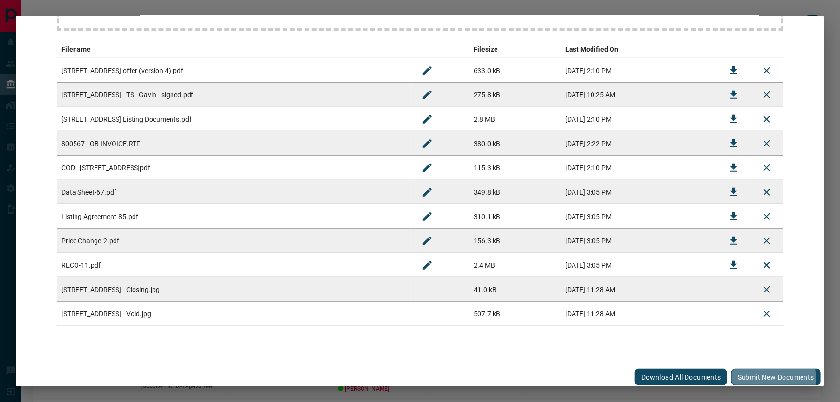
click at [748, 362] on button "Submit new documents" at bounding box center [775, 377] width 89 height 17
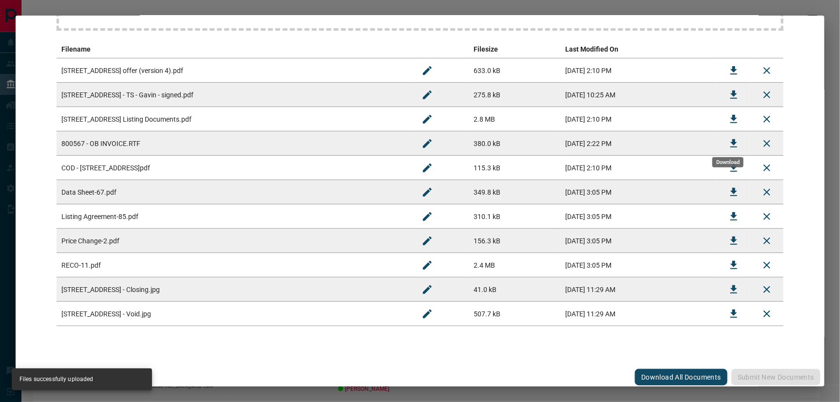
click at [732, 141] on icon "Download" at bounding box center [734, 144] width 12 height 12
click at [409, 355] on div "Upload Documents Deal Checklist Drag & Drop files here, or click to select file…" at bounding box center [420, 123] width 808 height 485
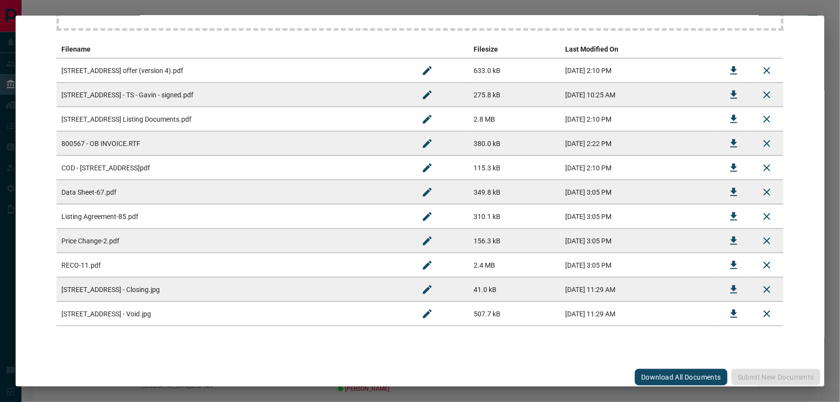
scroll to position [0, 0]
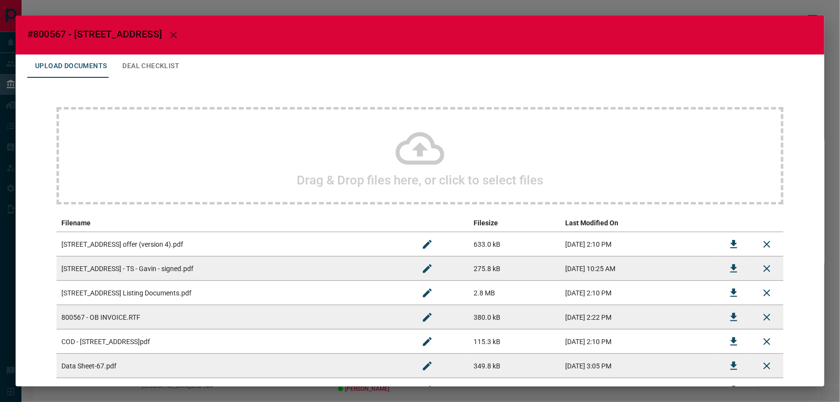
click at [150, 60] on button "Deal Checklist" at bounding box center [150, 66] width 73 height 23
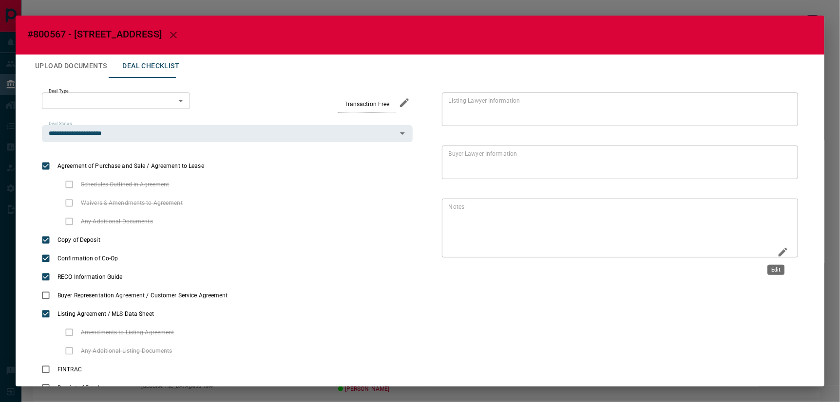
drag, startPoint x: 777, startPoint y: 251, endPoint x: 741, endPoint y: 236, distance: 38.6
click at [748, 251] on icon "Edit" at bounding box center [783, 252] width 12 height 12
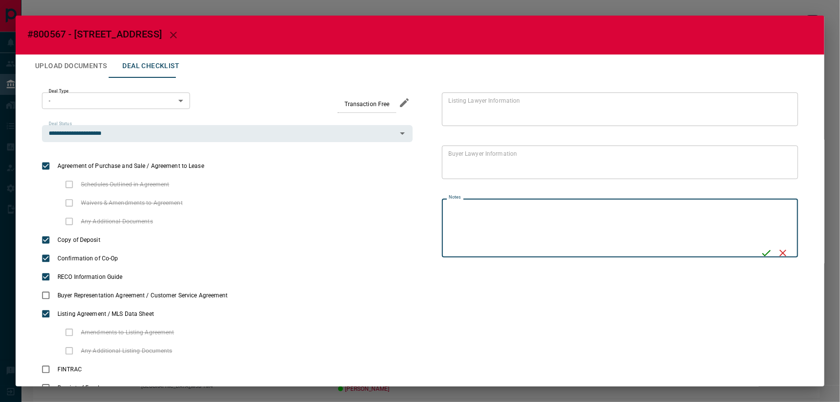
click at [705, 216] on textarea "Notes" at bounding box center [601, 228] width 305 height 51
type textarea "**********"
click at [748, 250] on icon "Save" at bounding box center [768, 253] width 9 height 6
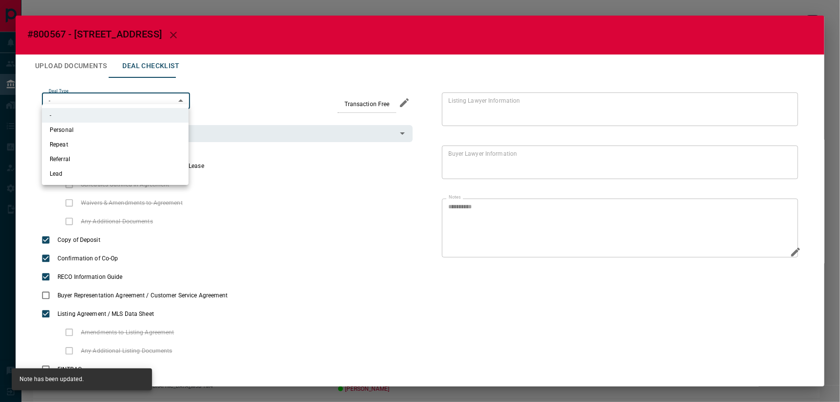
click at [101, 94] on body "Lead Transfers Leads Deals Listings Campaigns Quota Rules Agent Quotas Admin Mo…" at bounding box center [420, 243] width 840 height 486
click at [276, 66] on div at bounding box center [420, 201] width 840 height 402
click at [130, 98] on body "Lead Transfers Leads Deals Listings Campaigns Quota Rules Agent Quotas Admin Mo…" at bounding box center [420, 243] width 840 height 486
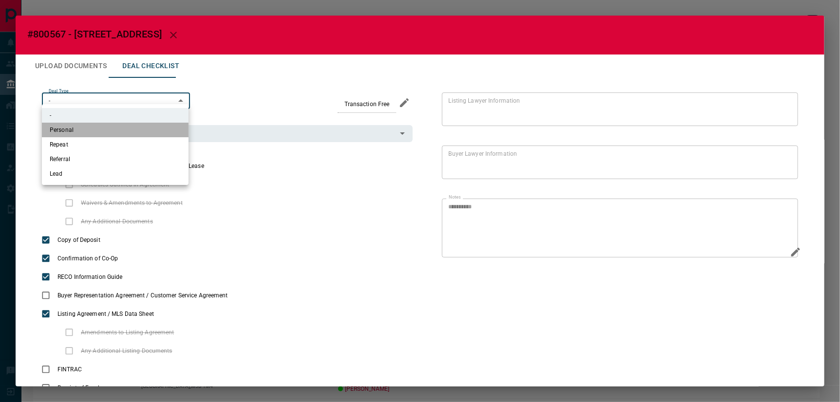
click at [68, 130] on li "Personal" at bounding box center [115, 130] width 147 height 15
type input "*"
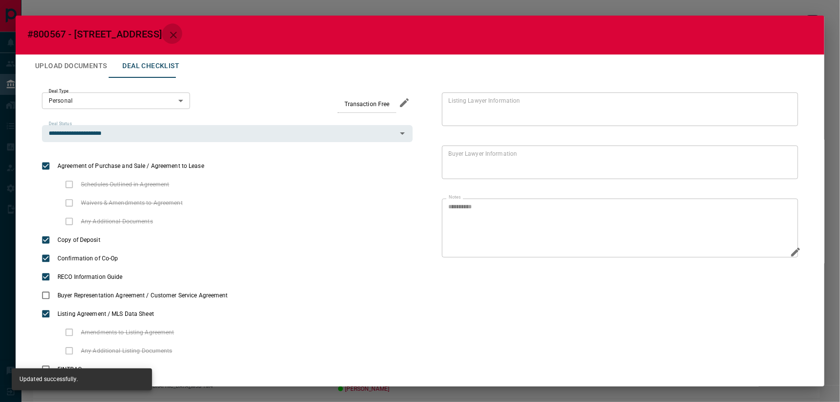
click at [170, 32] on icon "button" at bounding box center [173, 35] width 7 height 7
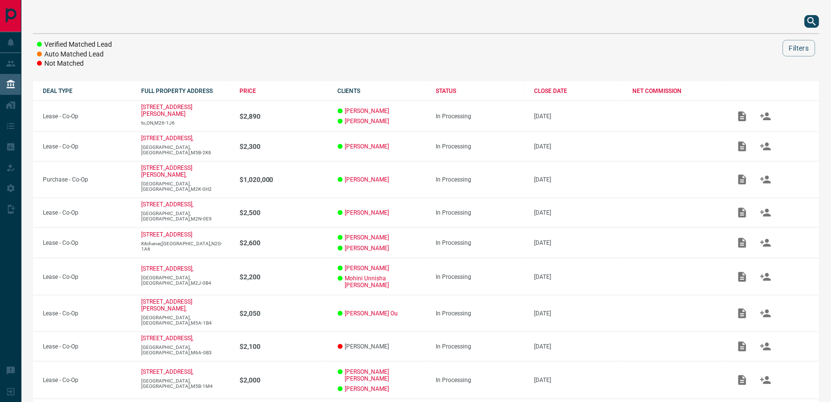
click at [748, 19] on icon "search button" at bounding box center [813, 22] width 12 height 12
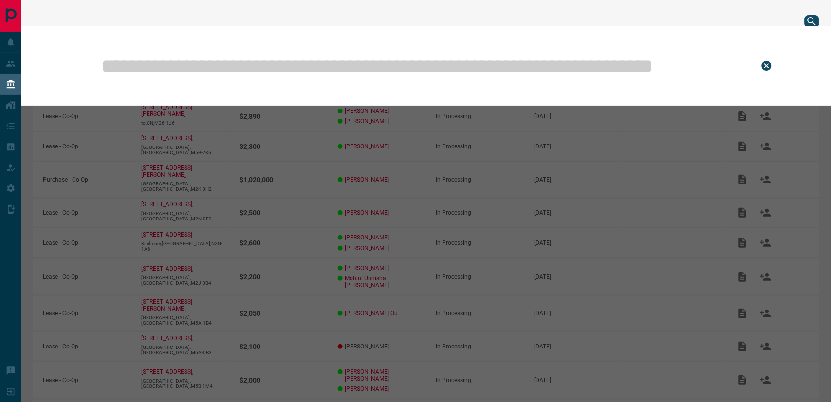
click at [419, 59] on input "text" at bounding box center [422, 65] width 645 height 49
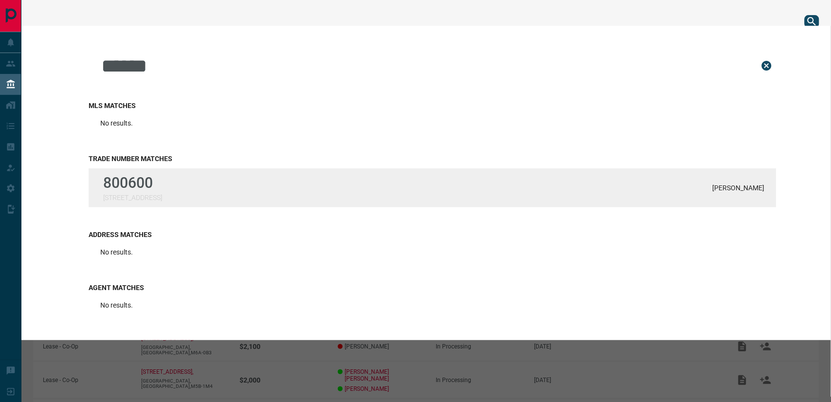
type input "******"
click at [155, 194] on p "[STREET_ADDRESS]" at bounding box center [132, 198] width 59 height 8
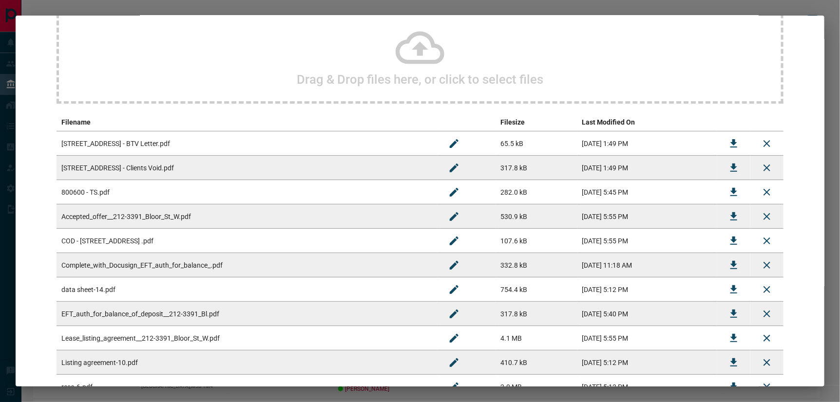
scroll to position [162, 0]
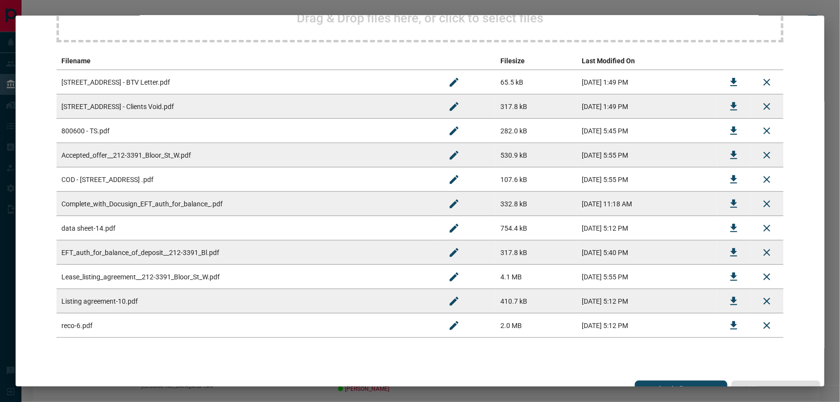
click at [731, 201] on icon "Download" at bounding box center [733, 204] width 7 height 8
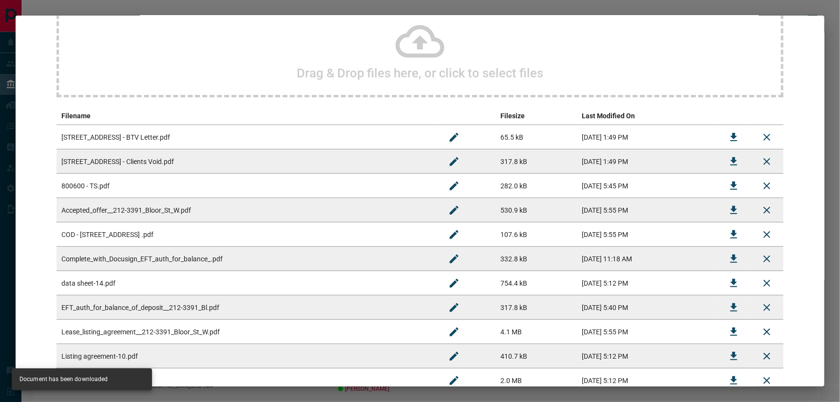
scroll to position [0, 0]
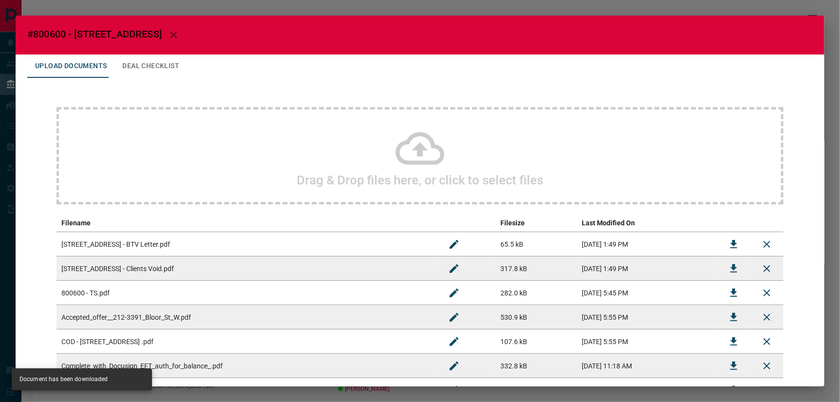
click at [419, 149] on icon at bounding box center [419, 148] width 49 height 33
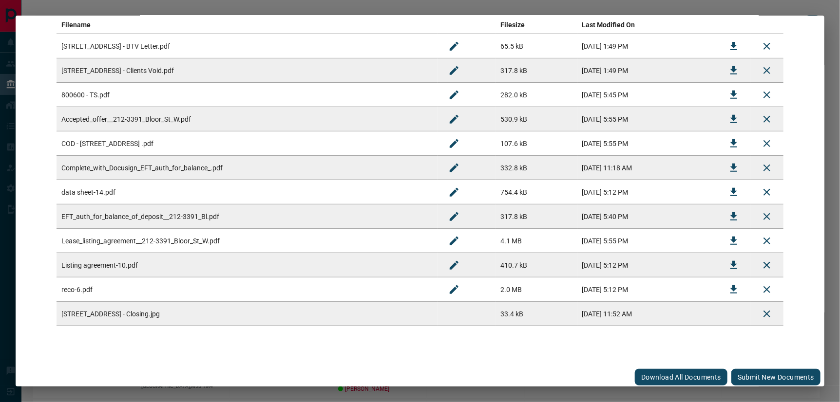
click at [745, 362] on button "Submit new documents" at bounding box center [775, 377] width 89 height 17
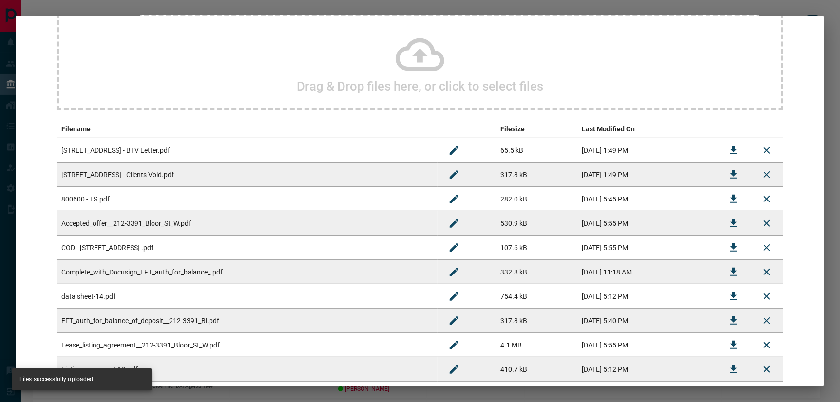
scroll to position [0, 0]
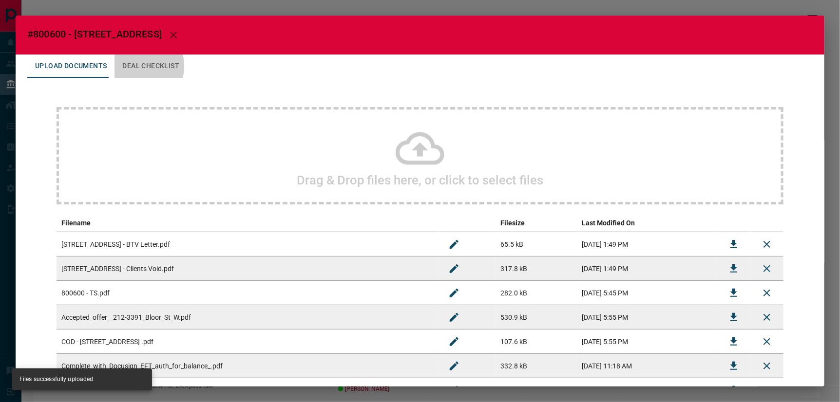
click at [125, 63] on button "Deal Checklist" at bounding box center [150, 66] width 73 height 23
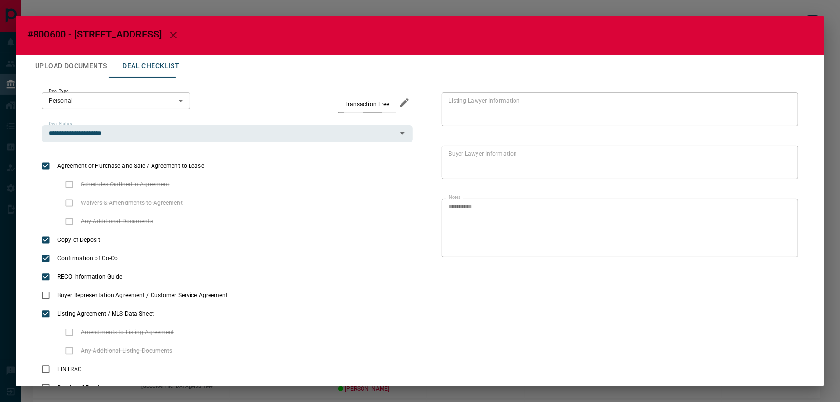
click at [168, 38] on icon "button" at bounding box center [174, 35] width 12 height 12
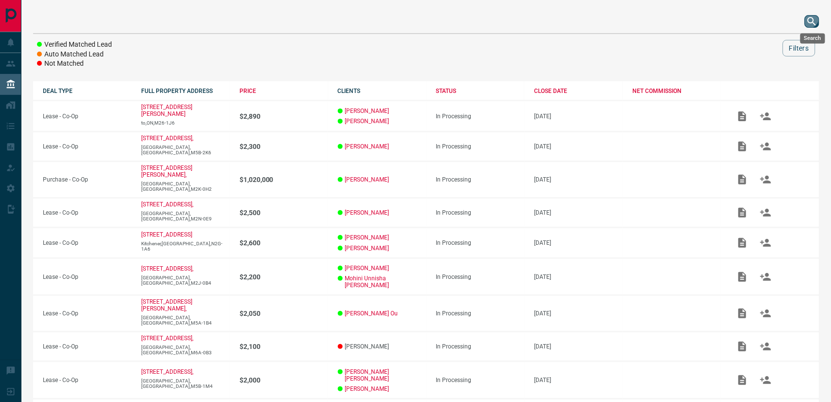
click at [748, 20] on icon "search button" at bounding box center [813, 22] width 12 height 12
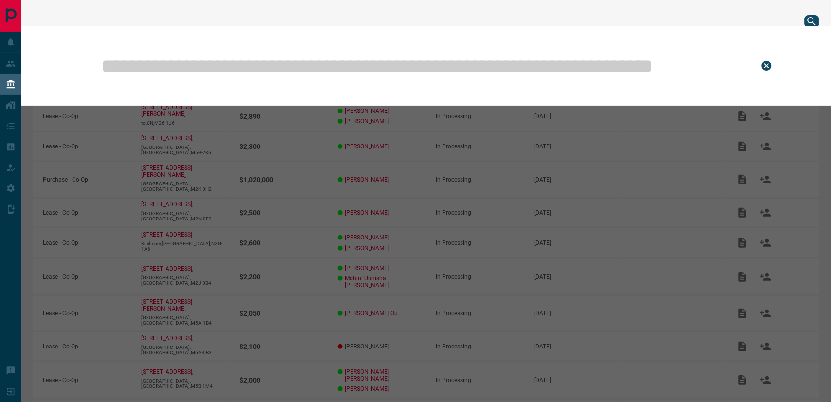
click at [437, 51] on input "text" at bounding box center [422, 65] width 645 height 49
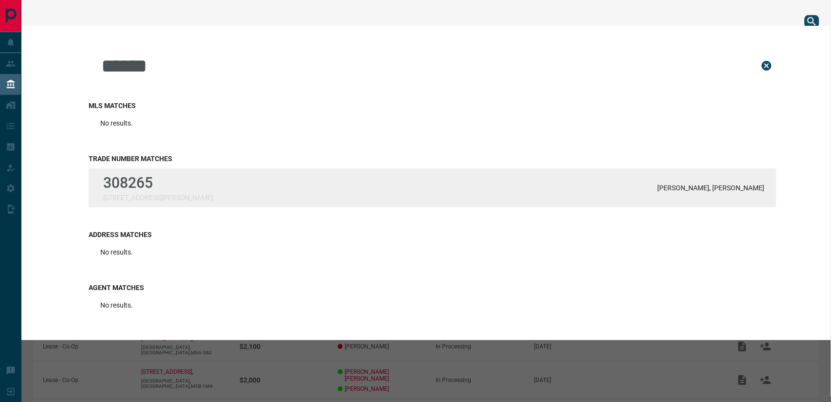
type input "******"
click at [210, 176] on div "308265 [STREET_ADDRESS][PERSON_NAME] & 10 [PERSON_NAME], [PERSON_NAME]" at bounding box center [433, 188] width 688 height 39
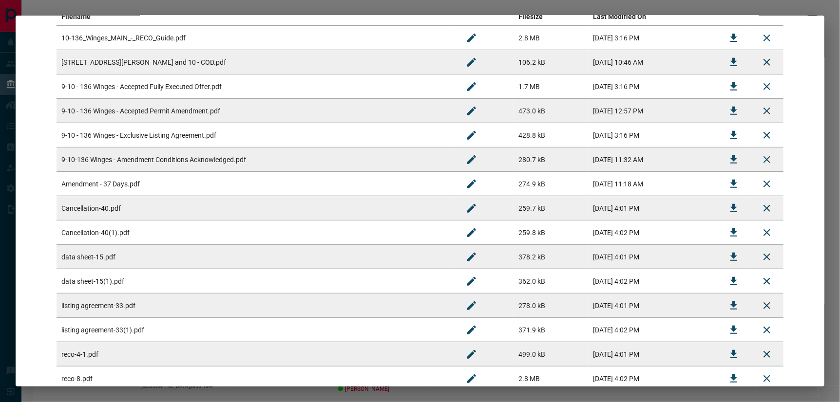
scroll to position [162, 0]
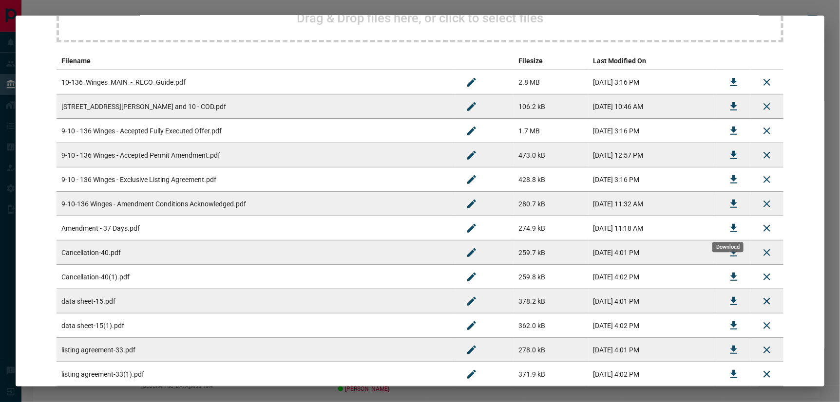
click at [732, 227] on icon "Download" at bounding box center [734, 229] width 12 height 12
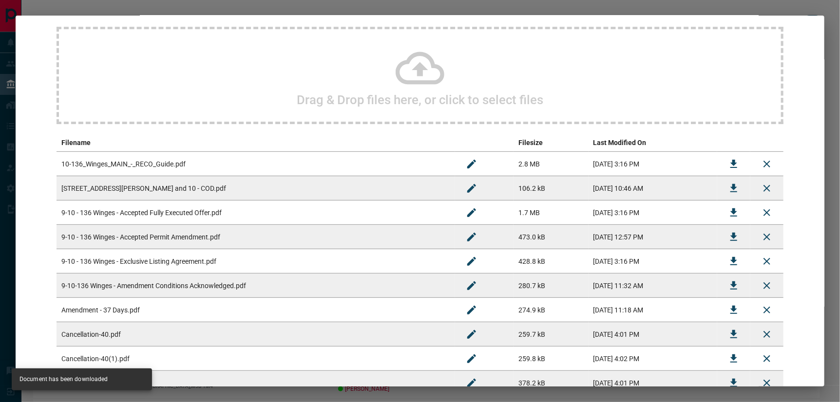
scroll to position [0, 0]
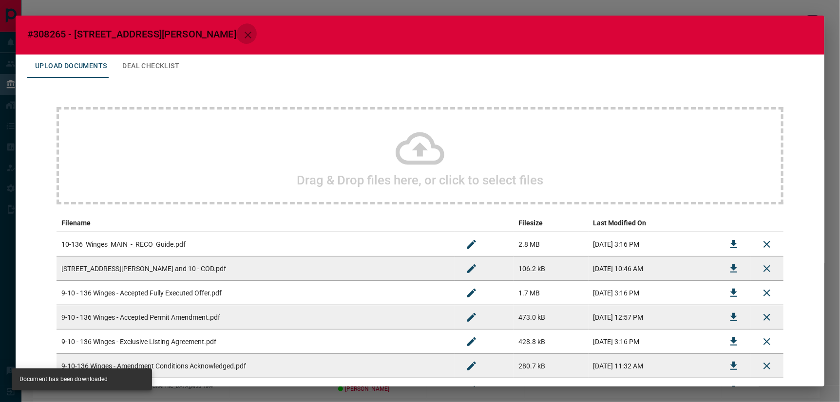
click at [242, 29] on icon "button" at bounding box center [248, 35] width 12 height 12
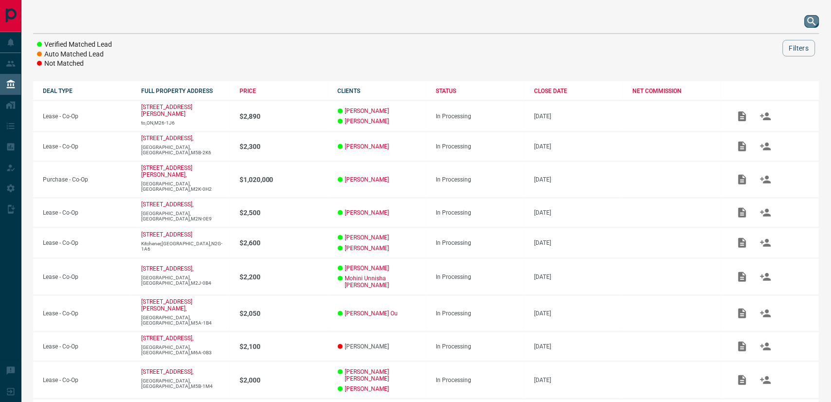
click at [748, 21] on icon "search button" at bounding box center [812, 21] width 8 height 8
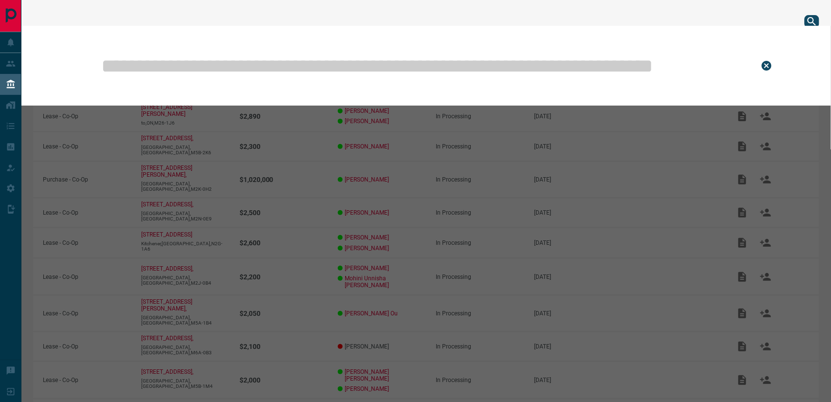
click at [439, 57] on input "text" at bounding box center [422, 65] width 645 height 49
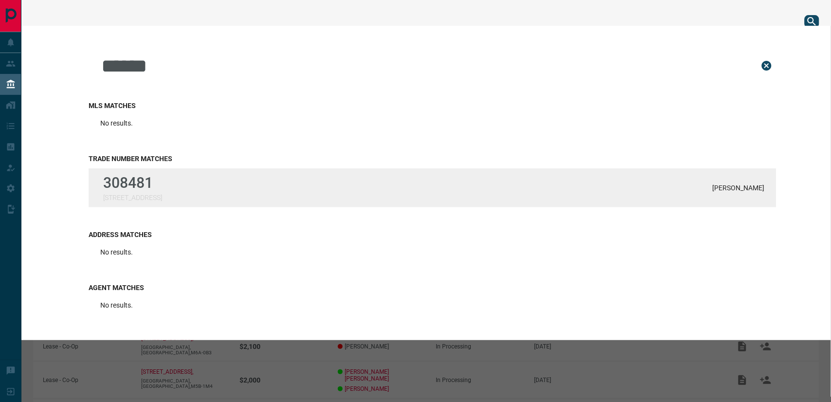
type input "******"
click at [156, 178] on p "308481" at bounding box center [132, 182] width 59 height 17
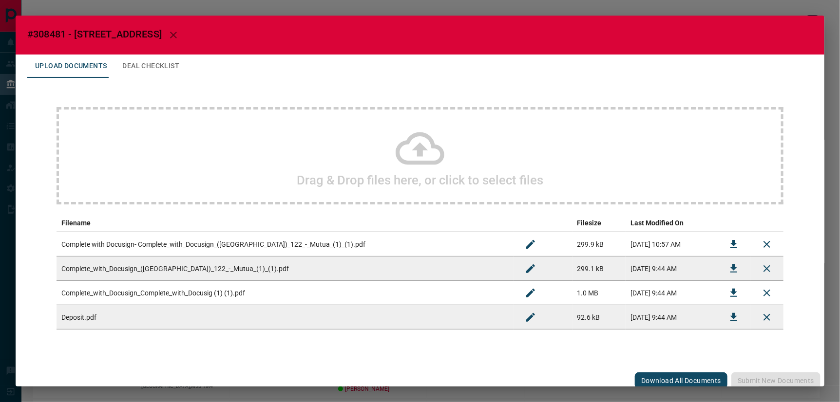
click at [684, 362] on button "Download All Documents" at bounding box center [681, 381] width 93 height 17
drag, startPoint x: 153, startPoint y: 36, endPoint x: 310, endPoint y: 58, distance: 158.4
click at [168, 36] on icon "button" at bounding box center [174, 35] width 12 height 12
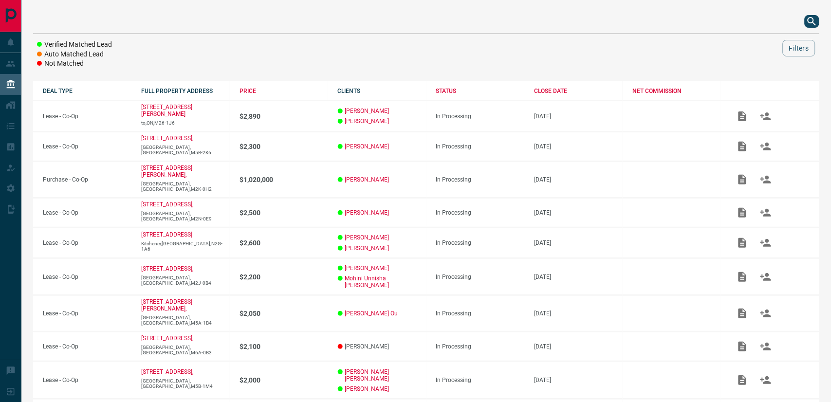
click at [748, 20] on icon "search button" at bounding box center [813, 22] width 12 height 12
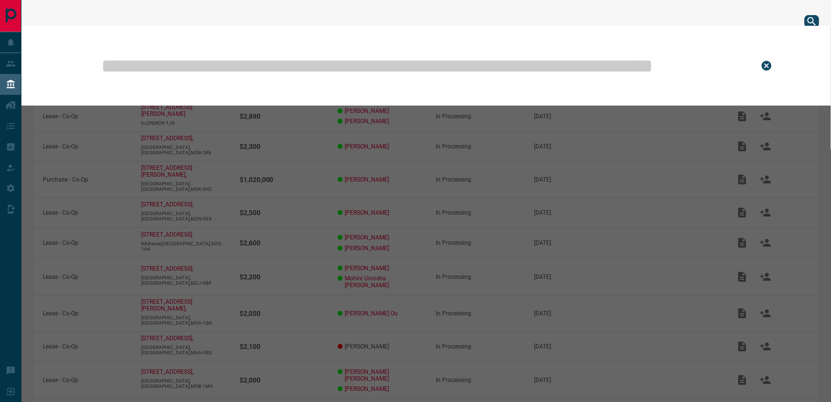
click at [429, 48] on input "text" at bounding box center [422, 65] width 645 height 49
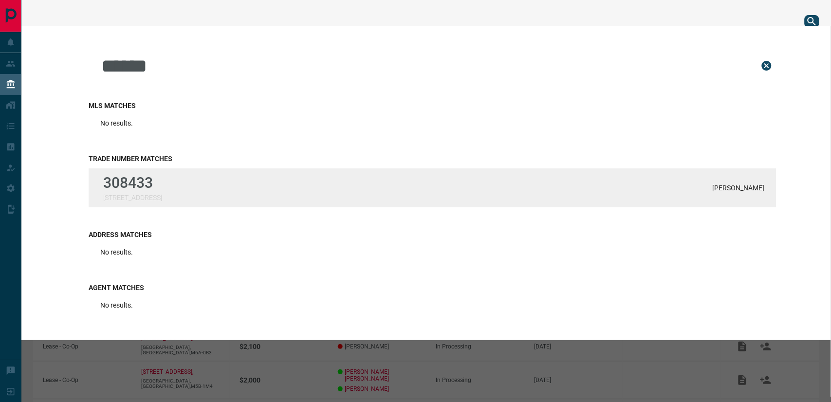
type input "******"
click at [162, 180] on p "308433" at bounding box center [132, 182] width 59 height 17
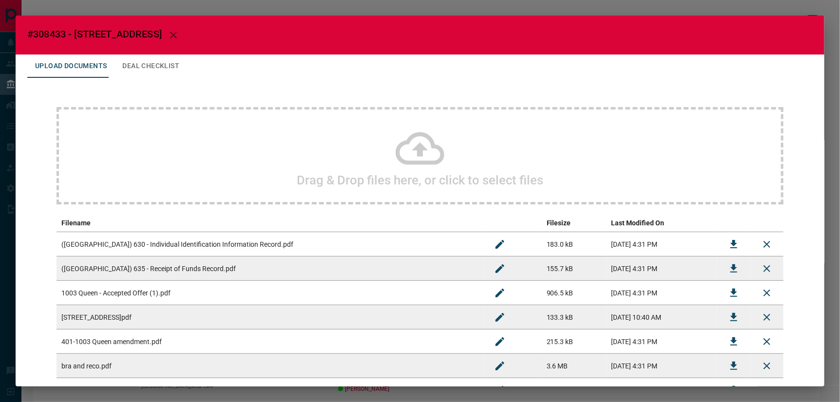
click at [415, 147] on icon at bounding box center [419, 148] width 49 height 33
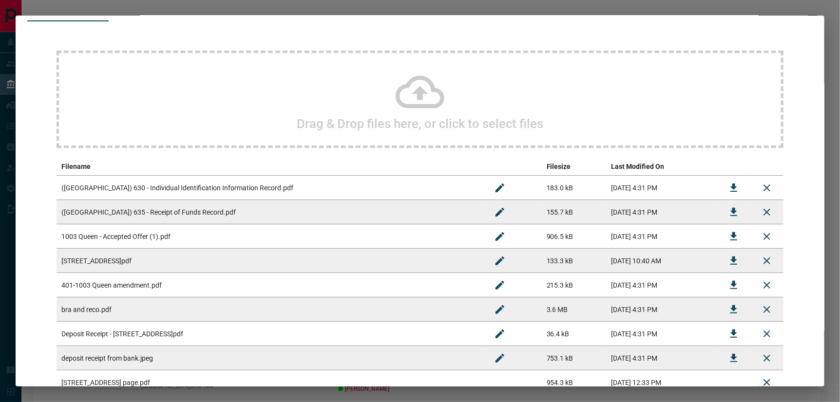
scroll to position [125, 0]
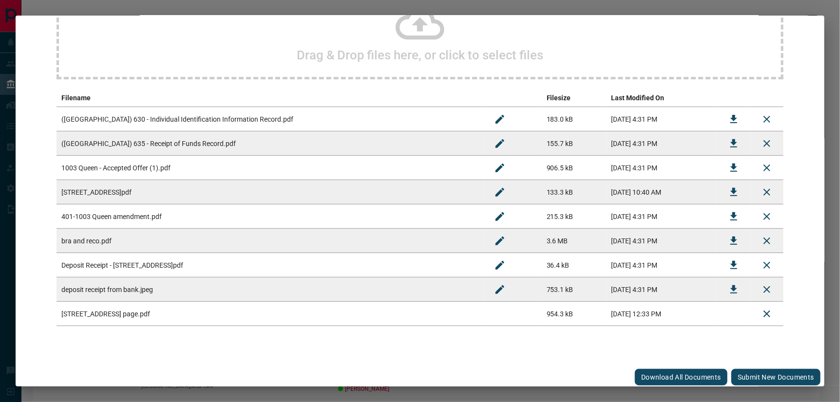
click at [748, 362] on button "Submit new documents" at bounding box center [775, 377] width 89 height 17
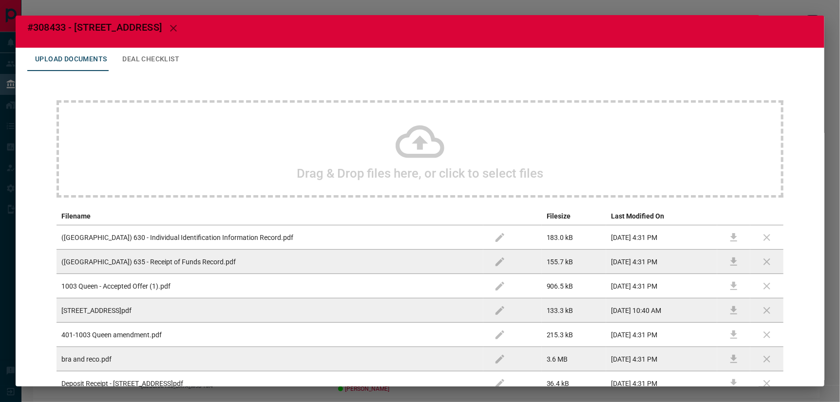
scroll to position [0, 0]
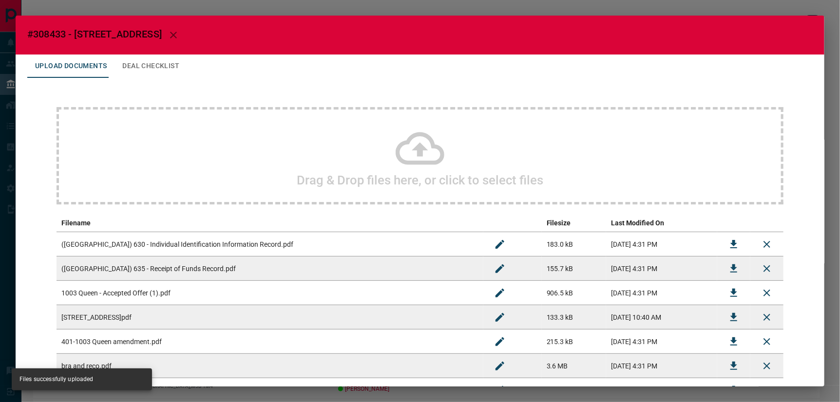
click at [153, 69] on button "Deal Checklist" at bounding box center [150, 66] width 73 height 23
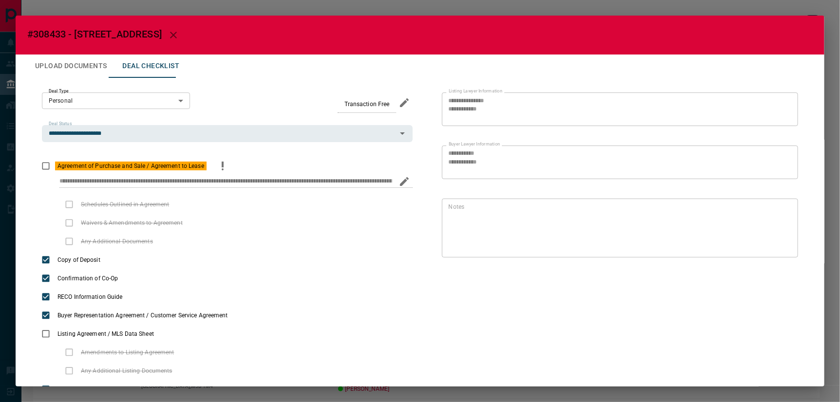
click at [228, 160] on icon "priority" at bounding box center [223, 166] width 12 height 12
click at [748, 249] on icon "Edit" at bounding box center [782, 252] width 9 height 9
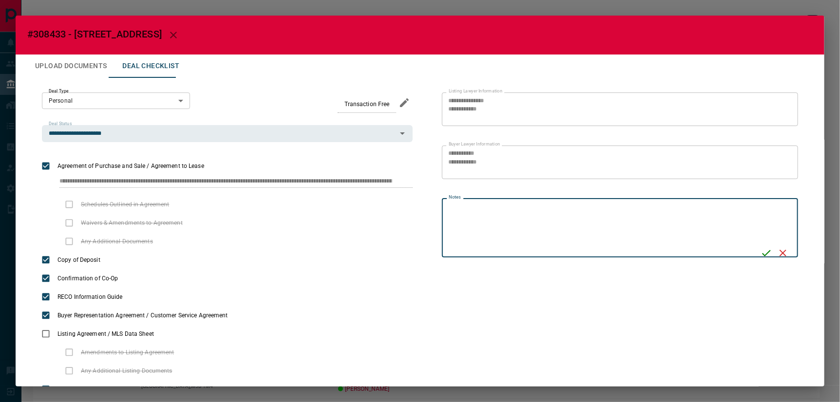
click at [746, 213] on textarea "Notes" at bounding box center [601, 228] width 305 height 51
type textarea "**********"
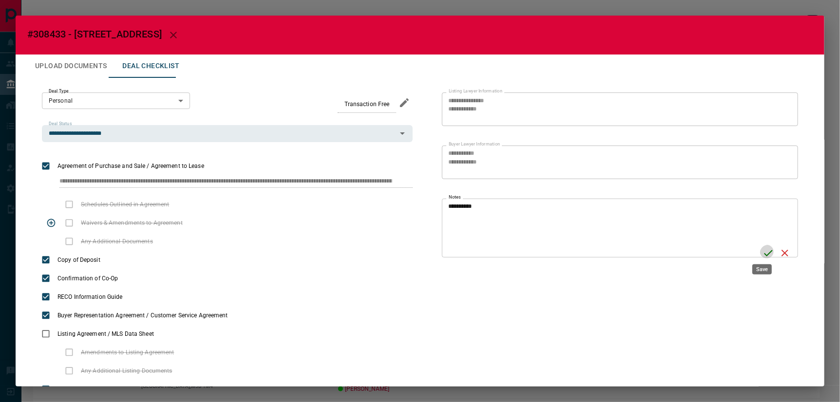
drag, startPoint x: 762, startPoint y: 250, endPoint x: 329, endPoint y: 203, distance: 435.5
click at [748, 249] on icon "Save" at bounding box center [768, 253] width 12 height 12
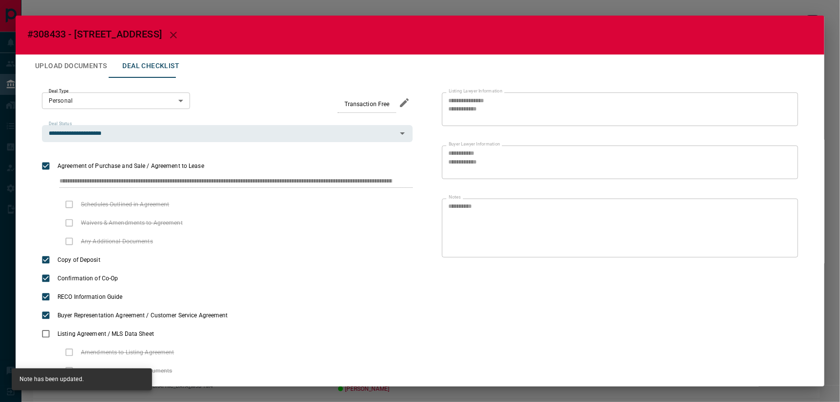
click at [168, 33] on icon "button" at bounding box center [174, 35] width 12 height 12
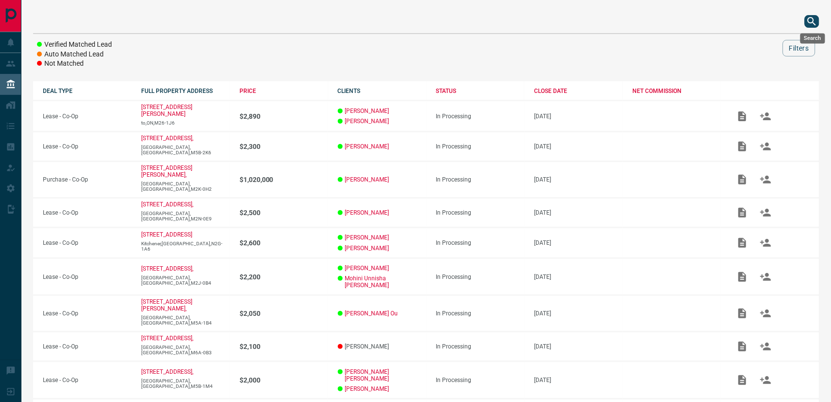
click at [748, 19] on icon "search button" at bounding box center [813, 22] width 12 height 12
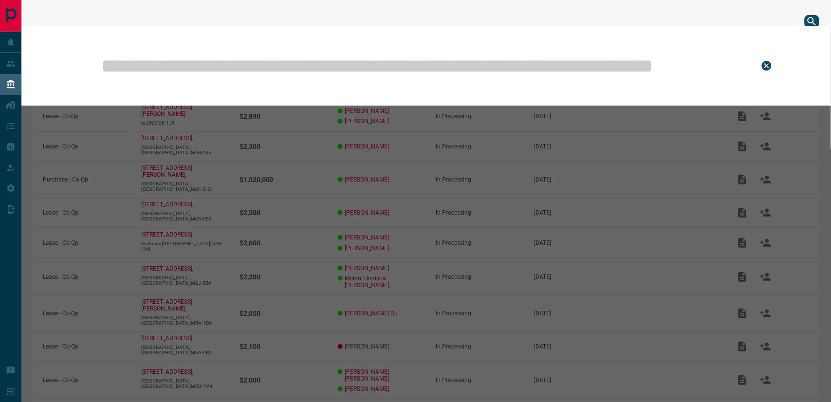
click at [548, 57] on input "text" at bounding box center [422, 65] width 645 height 49
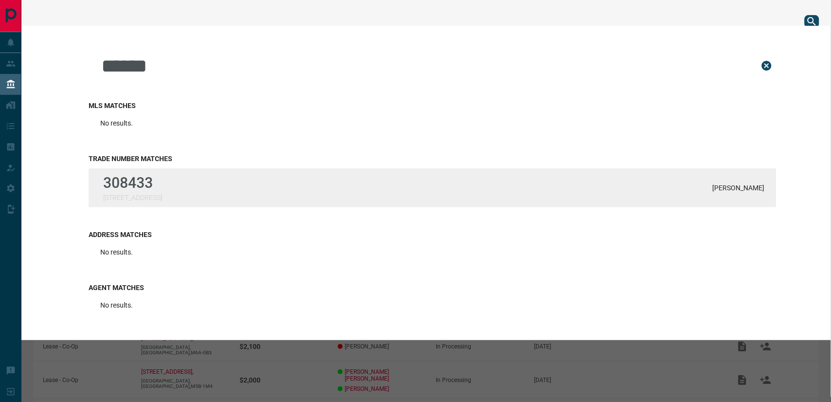
type input "******"
click at [175, 188] on div "308433 [STREET_ADDRESS] Schwartz" at bounding box center [433, 188] width 688 height 39
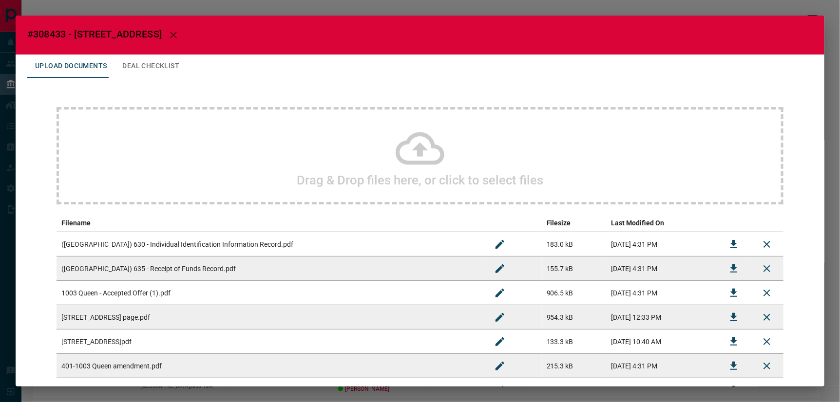
click at [131, 61] on button "Deal Checklist" at bounding box center [150, 66] width 73 height 23
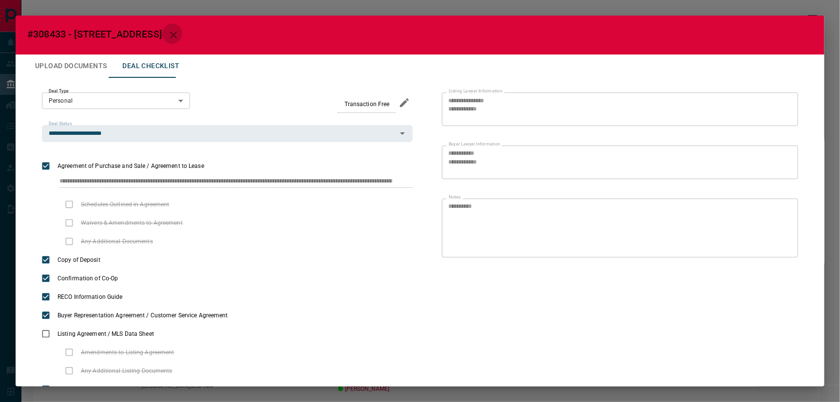
click at [168, 31] on icon "button" at bounding box center [174, 35] width 12 height 12
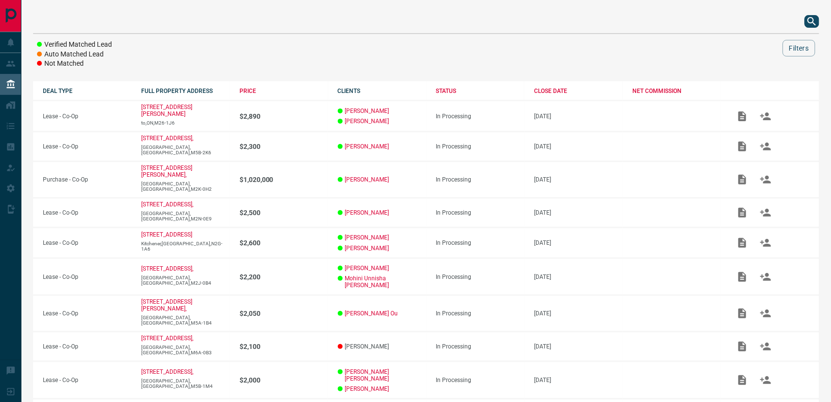
click at [748, 21] on icon "search button" at bounding box center [812, 21] width 8 height 8
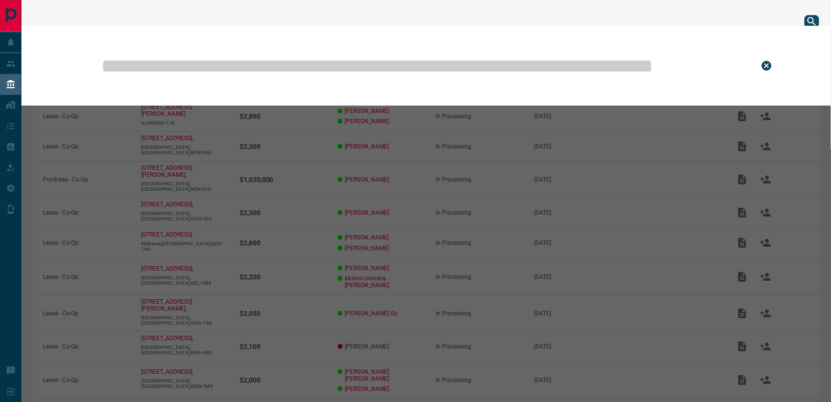
click at [456, 70] on input "text" at bounding box center [422, 65] width 645 height 49
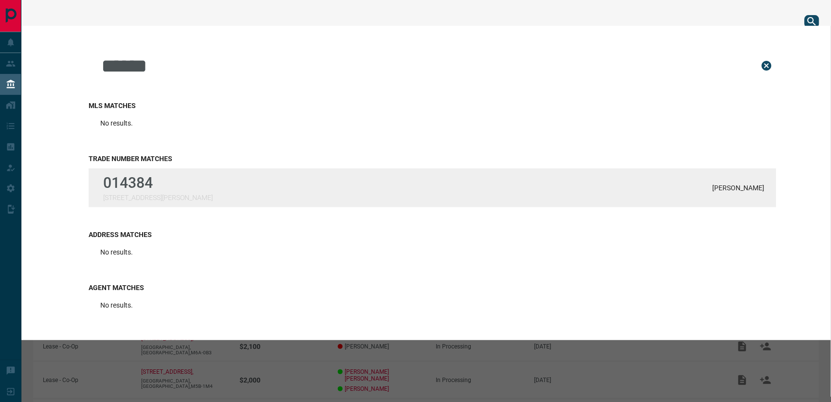
type input "******"
click at [120, 174] on p "014384" at bounding box center [158, 182] width 110 height 17
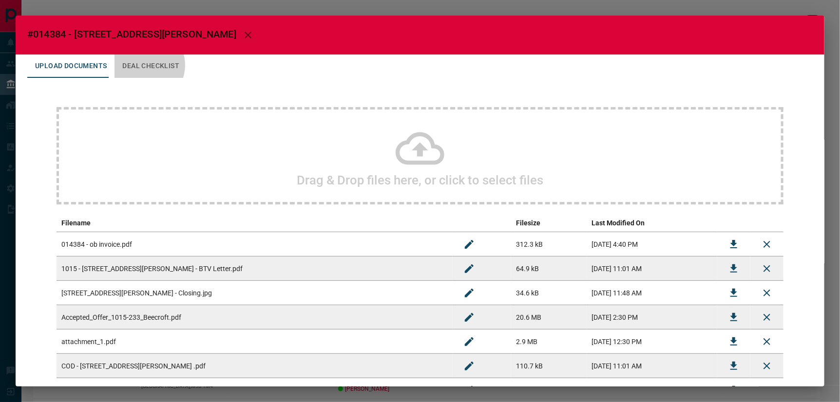
click at [138, 62] on button "Deal Checklist" at bounding box center [150, 66] width 73 height 23
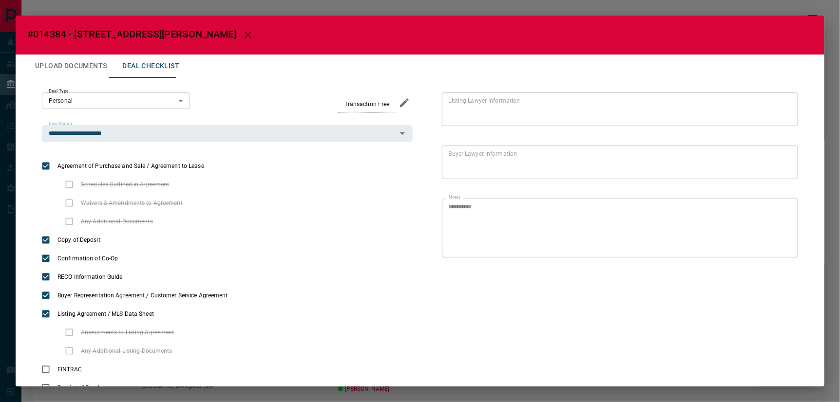
click at [81, 62] on button "Upload Documents" at bounding box center [70, 66] width 87 height 23
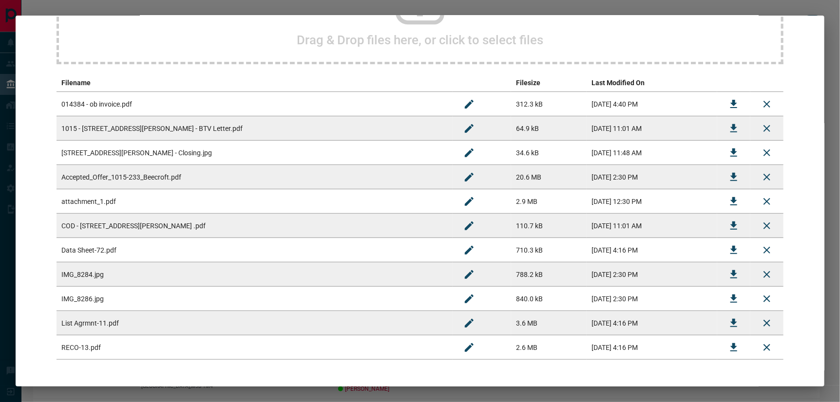
scroll to position [162, 0]
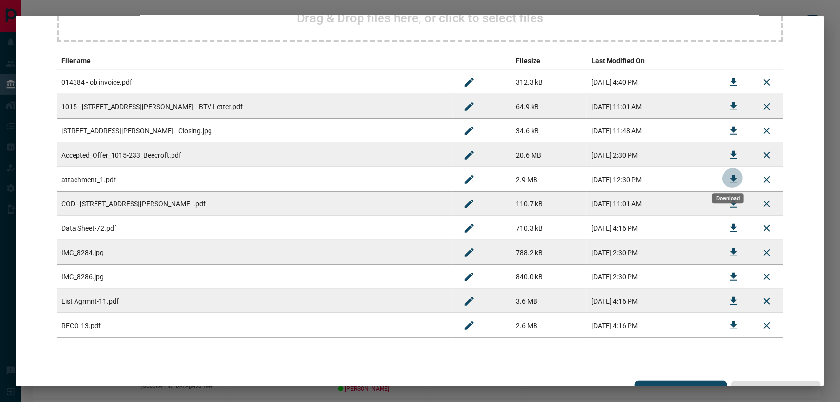
click at [728, 176] on icon "Download" at bounding box center [734, 180] width 12 height 12
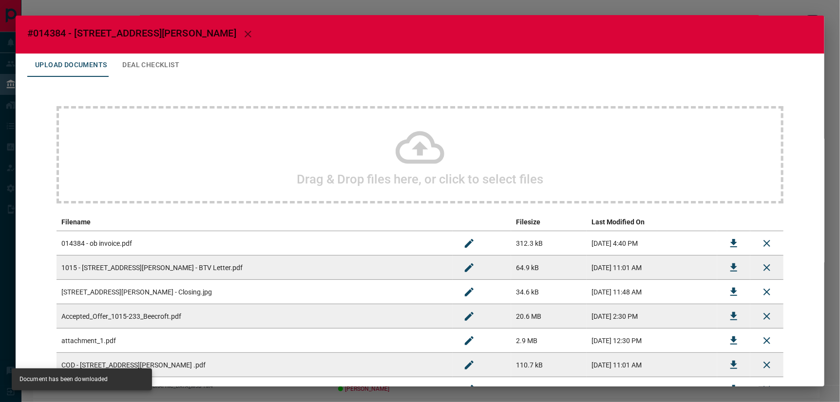
scroll to position [0, 0]
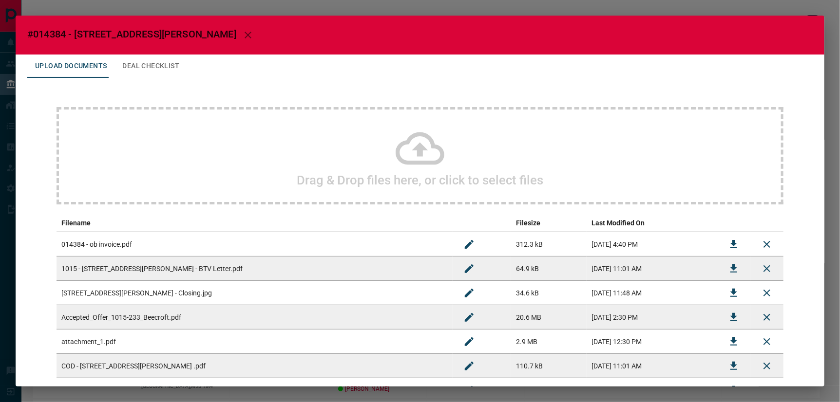
click at [242, 32] on icon "button" at bounding box center [248, 35] width 12 height 12
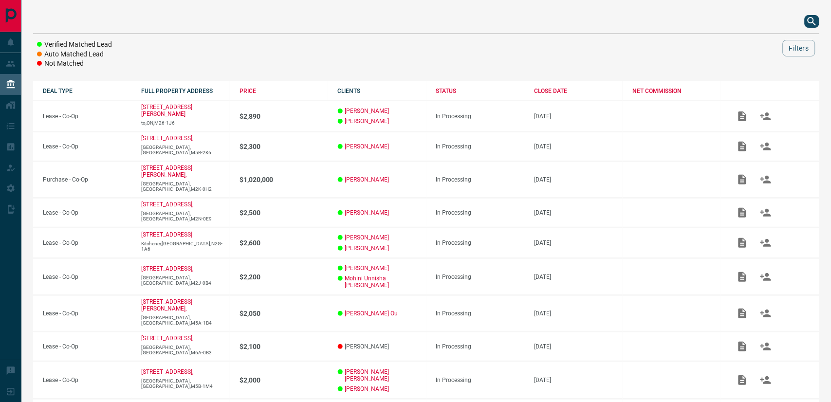
click at [748, 21] on icon "search button" at bounding box center [813, 22] width 12 height 12
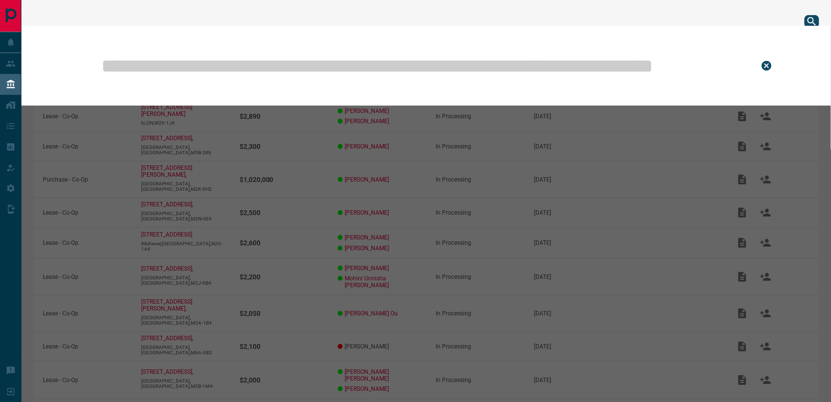
click at [482, 66] on input "text" at bounding box center [422, 65] width 645 height 49
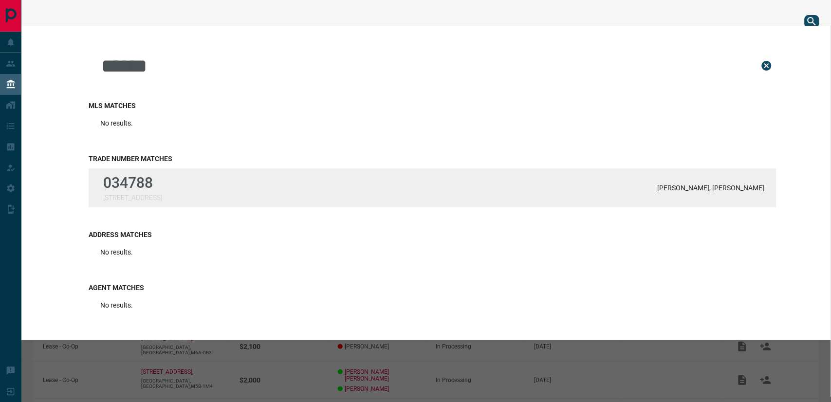
type input "******"
click at [162, 181] on p "034788" at bounding box center [132, 182] width 59 height 17
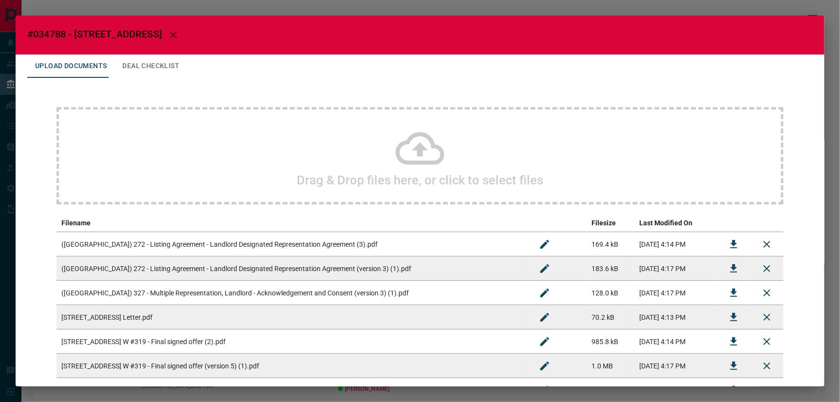
click at [417, 149] on icon at bounding box center [419, 148] width 49 height 33
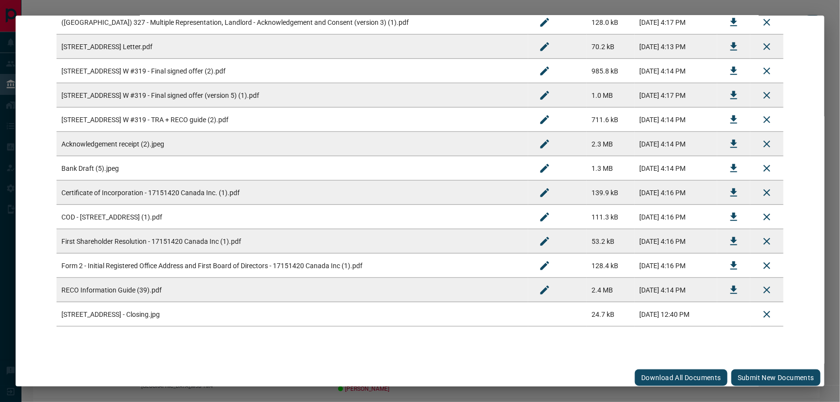
scroll to position [271, 0]
click at [748, 362] on button "Submit new documents" at bounding box center [775, 377] width 89 height 17
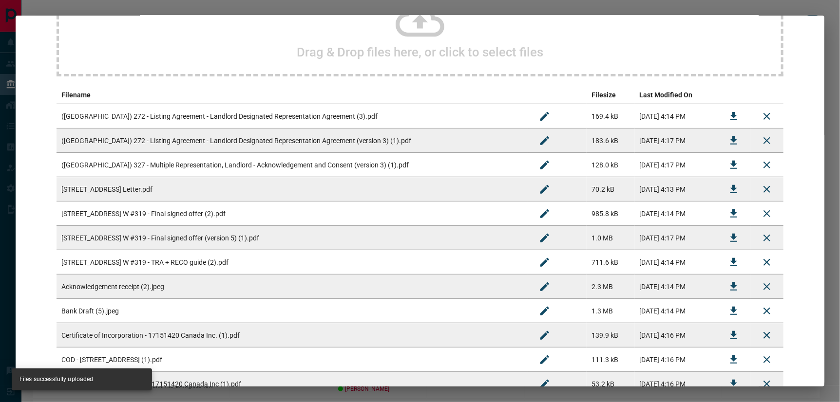
scroll to position [0, 0]
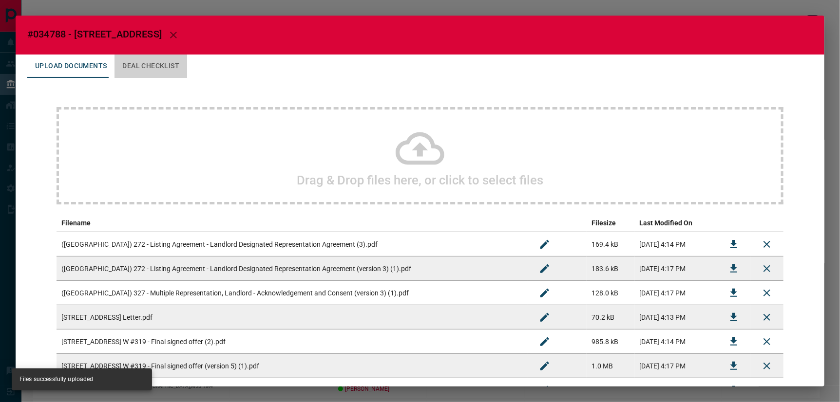
click at [156, 60] on button "Deal Checklist" at bounding box center [150, 66] width 73 height 23
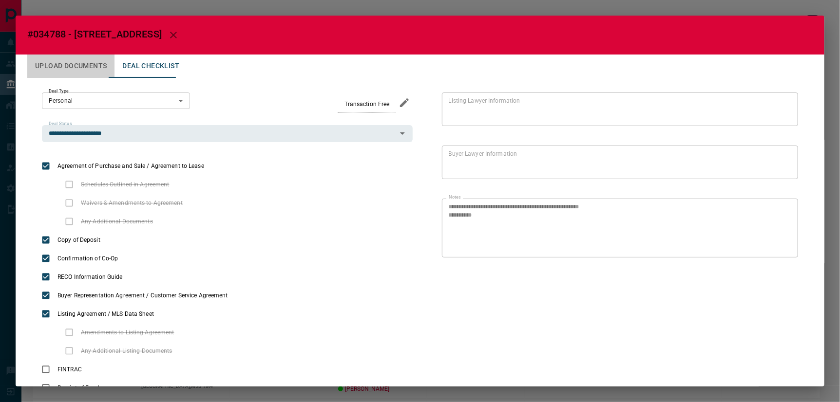
click at [74, 61] on button "Upload Documents" at bounding box center [70, 66] width 87 height 23
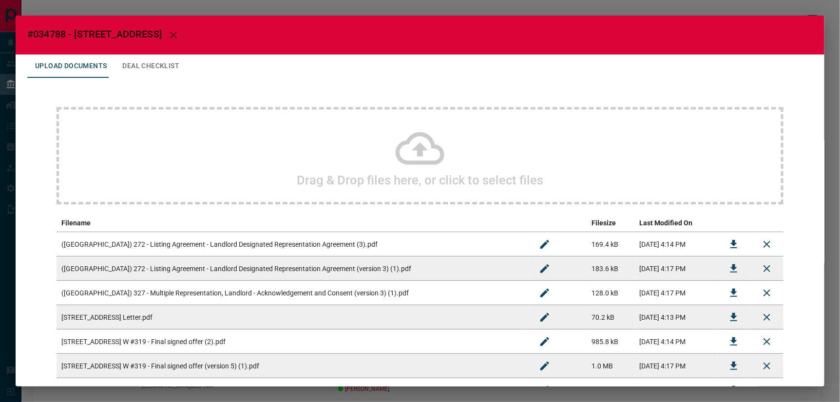
click at [413, 146] on icon at bounding box center [419, 148] width 49 height 33
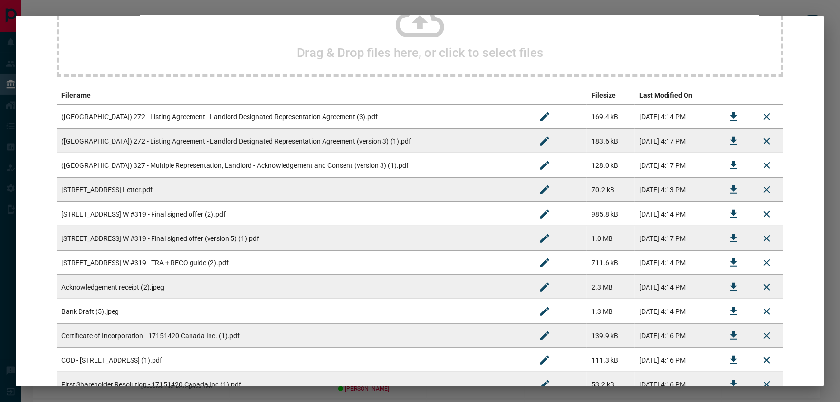
scroll to position [296, 0]
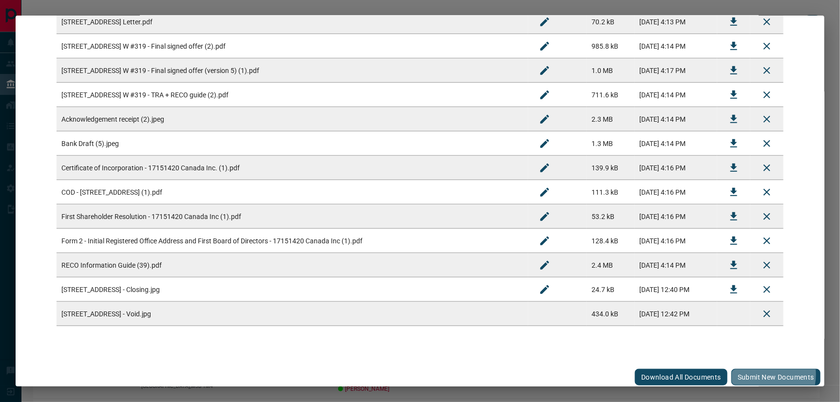
click at [748, 362] on button "Submit new documents" at bounding box center [775, 377] width 89 height 17
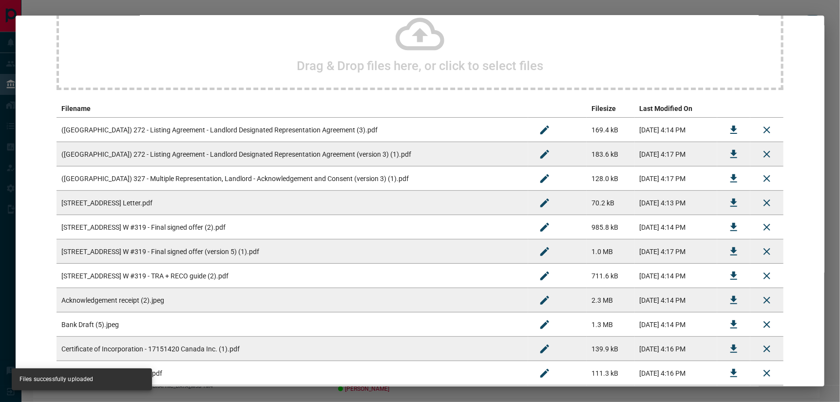
scroll to position [0, 0]
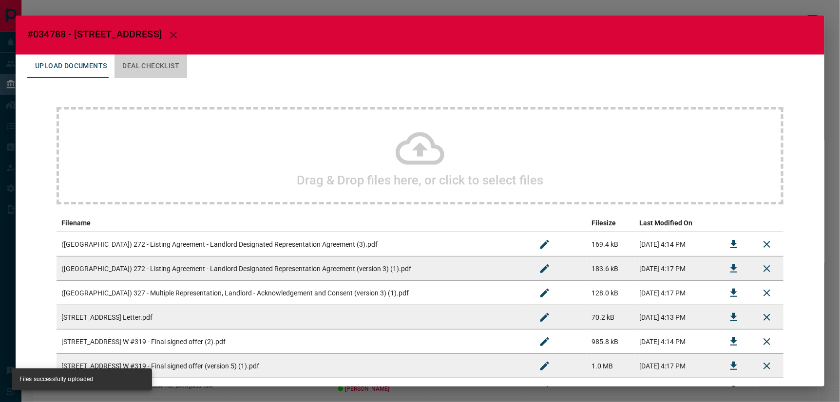
click at [152, 61] on button "Deal Checklist" at bounding box center [150, 66] width 73 height 23
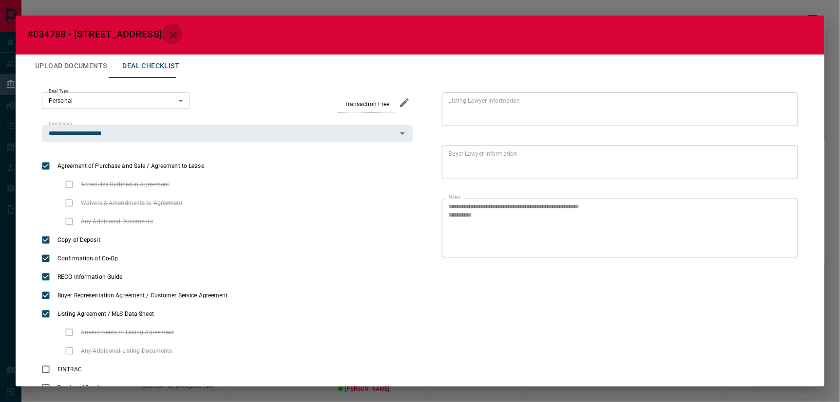
click at [174, 30] on icon "button" at bounding box center [174, 35] width 12 height 12
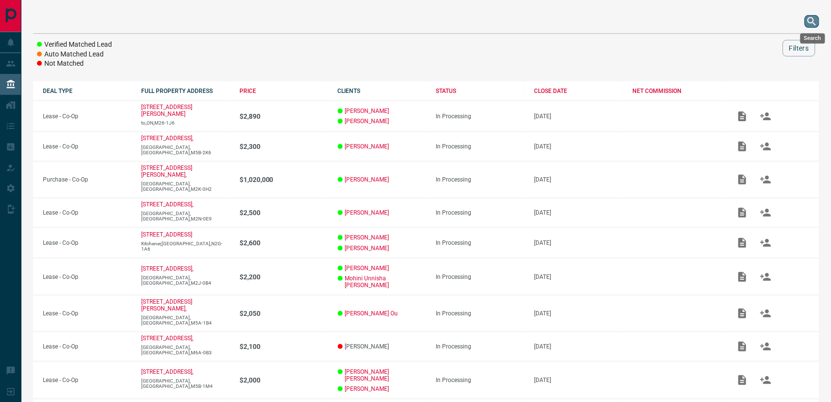
click at [748, 19] on icon "search button" at bounding box center [813, 22] width 12 height 12
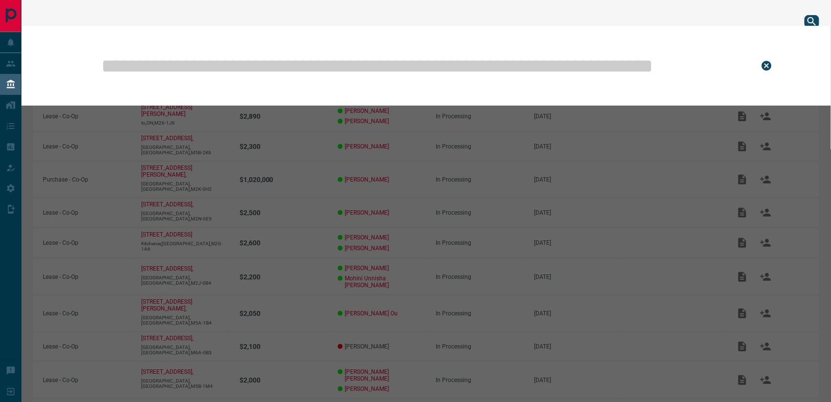
click at [466, 61] on input "text" at bounding box center [422, 65] width 645 height 49
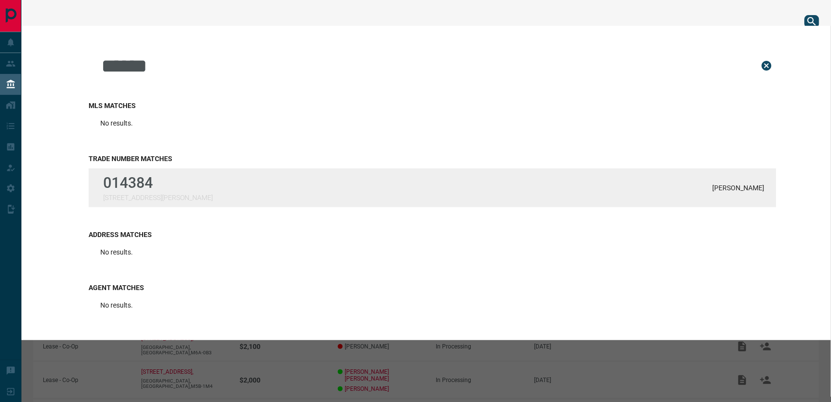
type input "******"
click at [160, 177] on p "014384" at bounding box center [158, 182] width 110 height 17
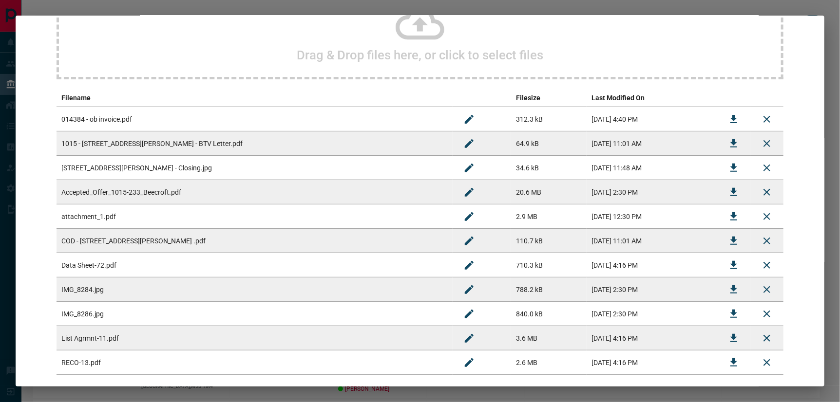
scroll to position [162, 0]
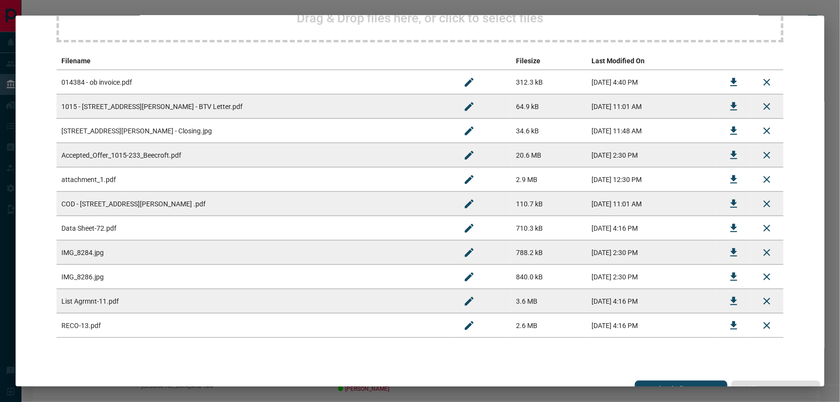
click at [728, 177] on icon "Download" at bounding box center [734, 180] width 12 height 12
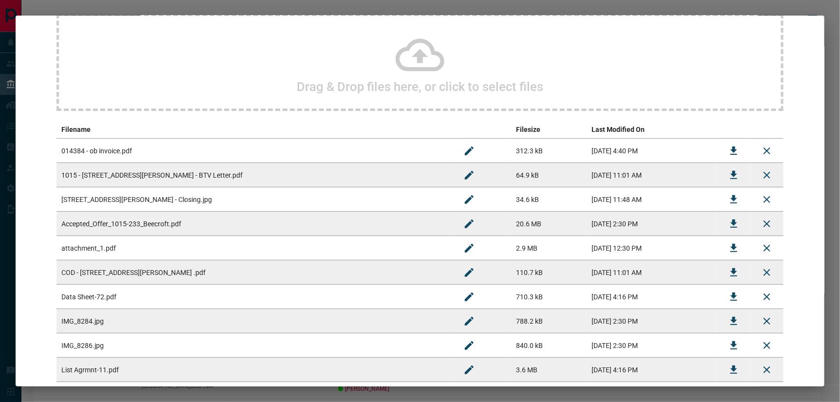
scroll to position [0, 0]
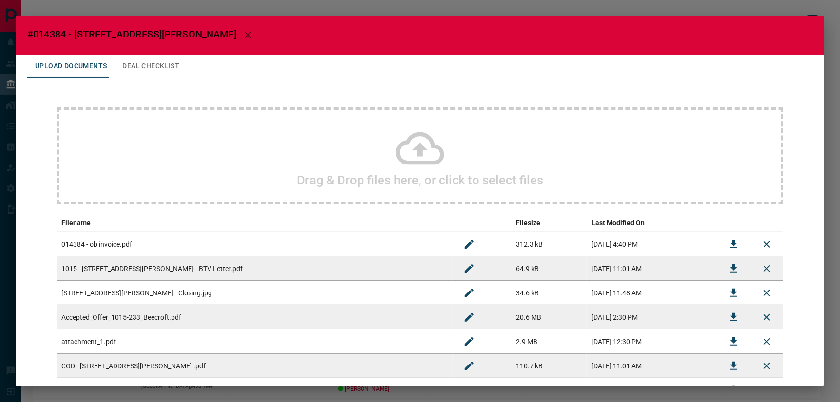
click at [417, 153] on icon at bounding box center [419, 148] width 49 height 33
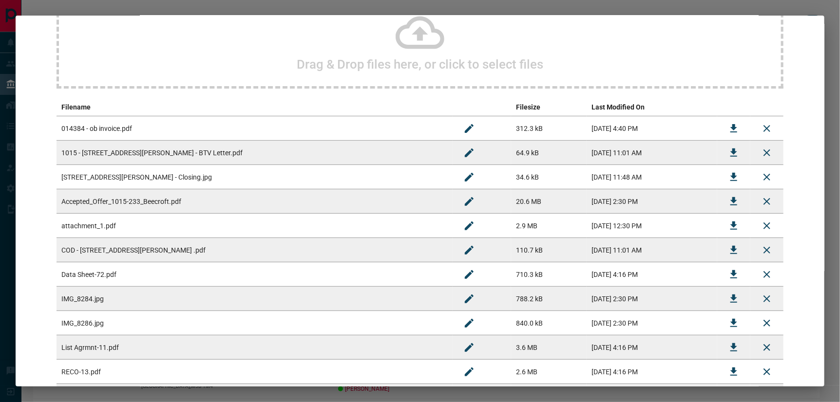
scroll to position [198, 0]
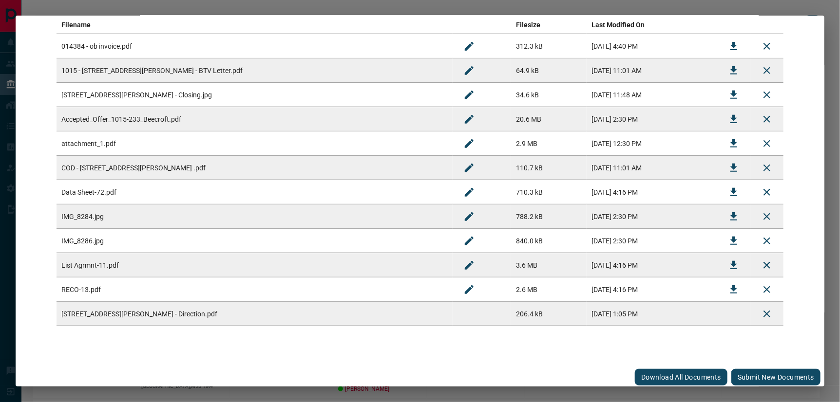
click at [748, 362] on button "Submit new documents" at bounding box center [775, 377] width 89 height 17
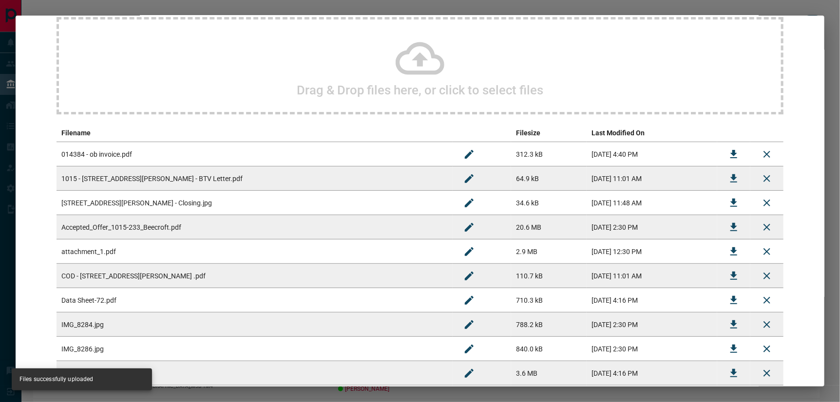
scroll to position [0, 0]
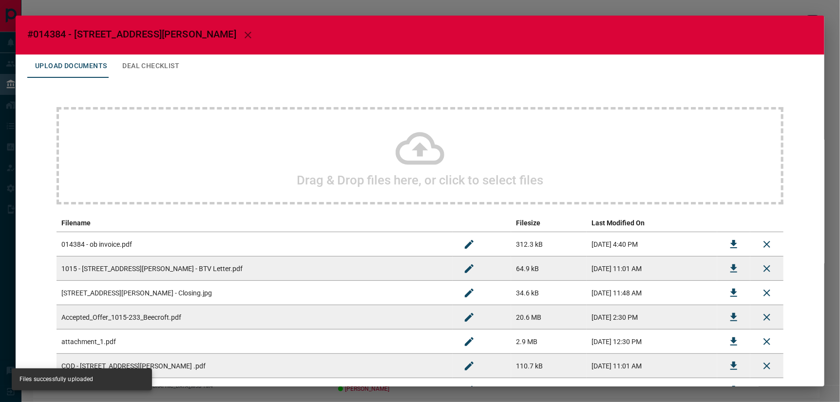
click at [242, 34] on icon "button" at bounding box center [248, 35] width 12 height 12
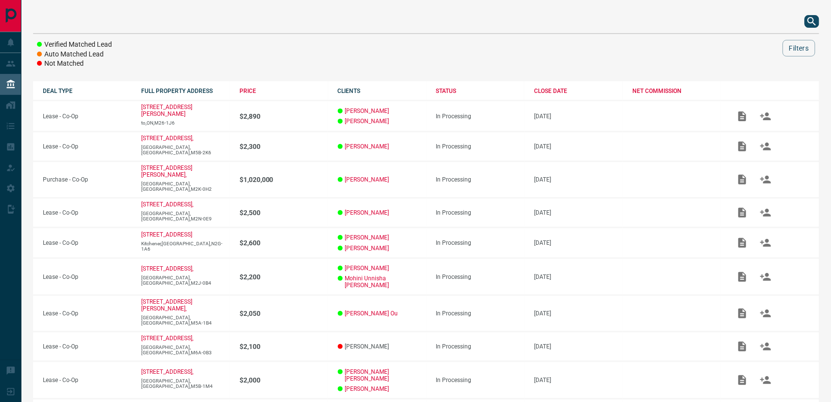
click at [748, 22] on icon "search button" at bounding box center [813, 22] width 12 height 12
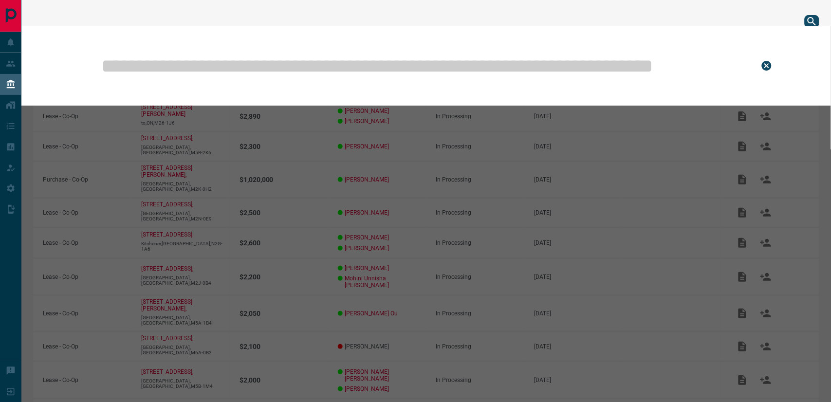
click at [532, 54] on input "text" at bounding box center [422, 65] width 645 height 49
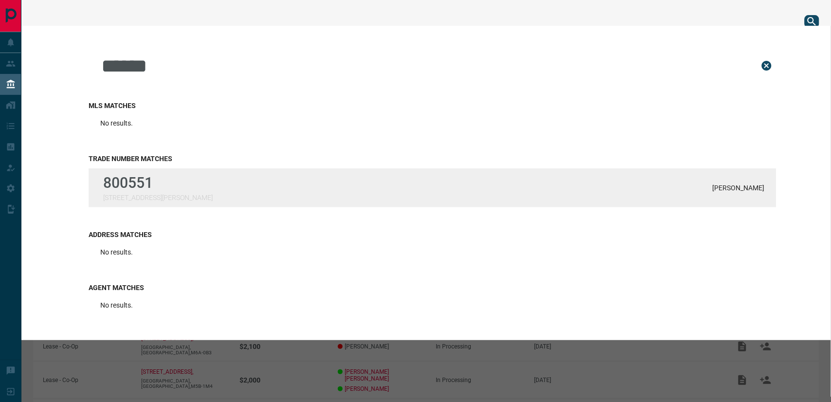
type input "******"
click at [324, 170] on div "800551 [STREET_ADDRESS][PERSON_NAME][PERSON_NAME]" at bounding box center [433, 188] width 688 height 39
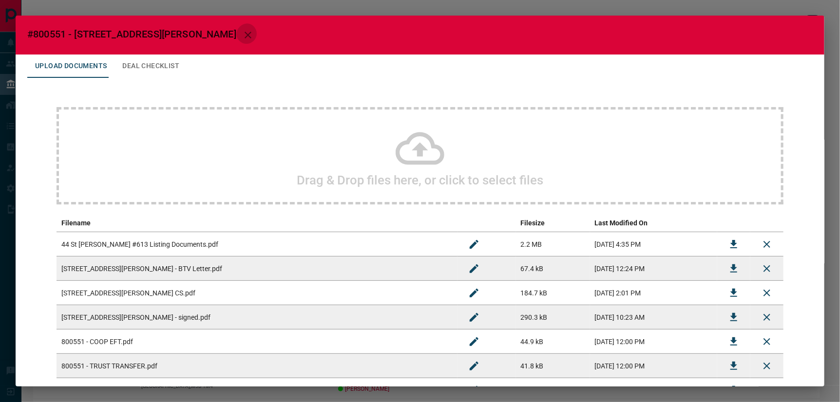
click at [242, 32] on icon "button" at bounding box center [248, 35] width 12 height 12
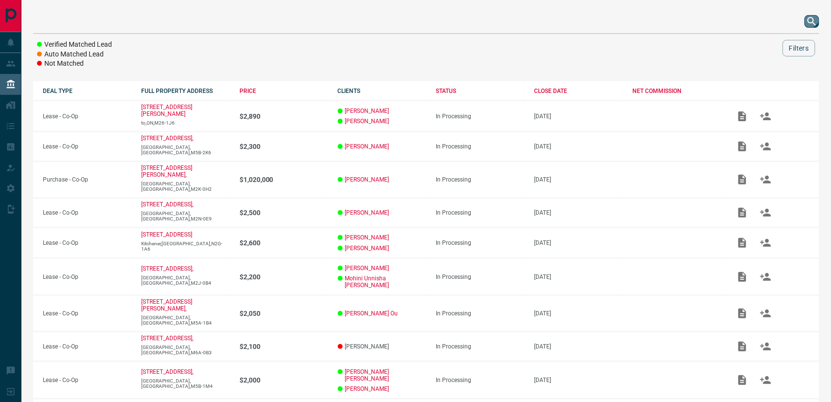
drag, startPoint x: 812, startPoint y: 19, endPoint x: 808, endPoint y: 22, distance: 5.2
click at [748, 19] on icon "search button" at bounding box center [812, 21] width 8 height 8
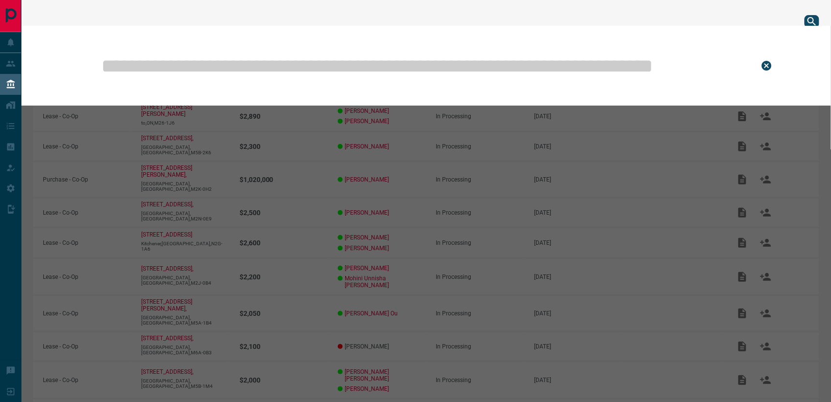
click at [461, 63] on input "text" at bounding box center [422, 65] width 645 height 49
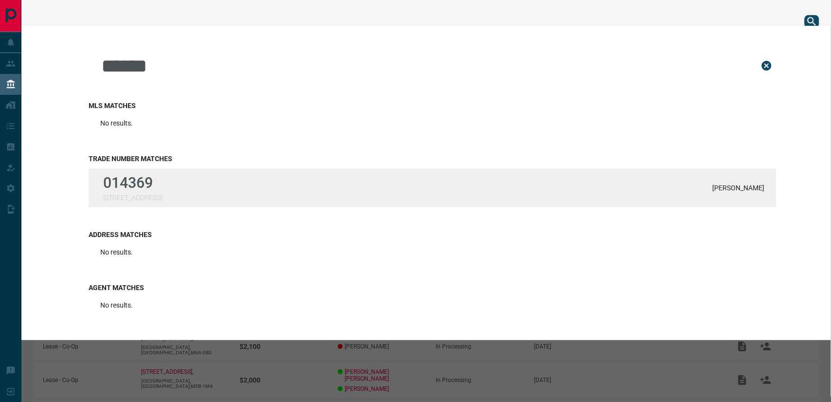
type input "******"
click at [184, 181] on div "014369 [STREET_ADDRESS] [PERSON_NAME]" at bounding box center [433, 188] width 688 height 39
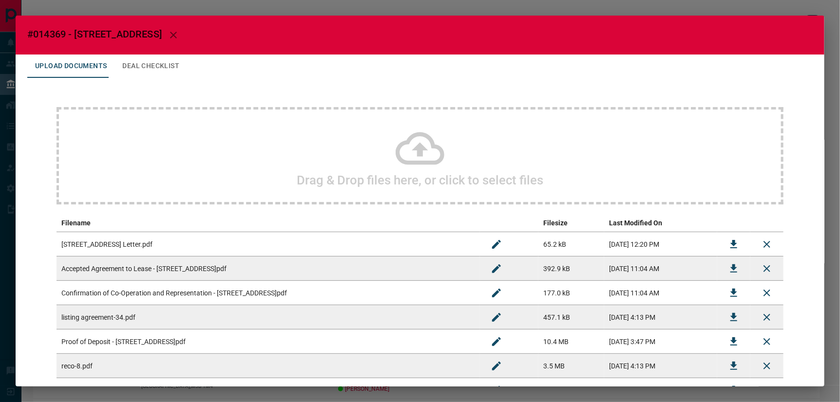
click at [420, 151] on icon at bounding box center [419, 148] width 49 height 49
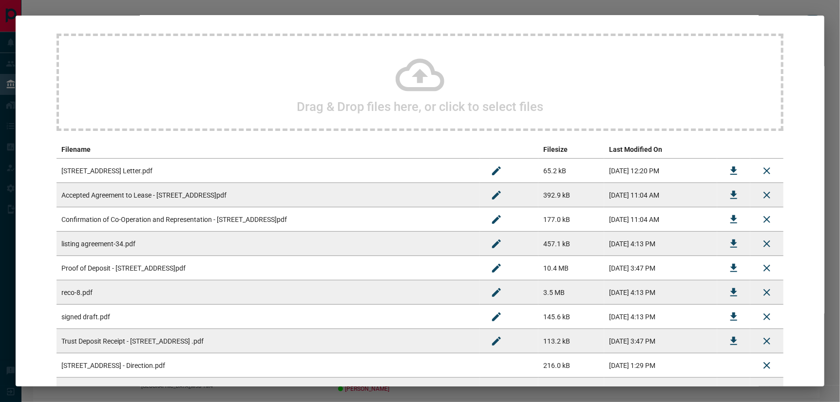
scroll to position [150, 0]
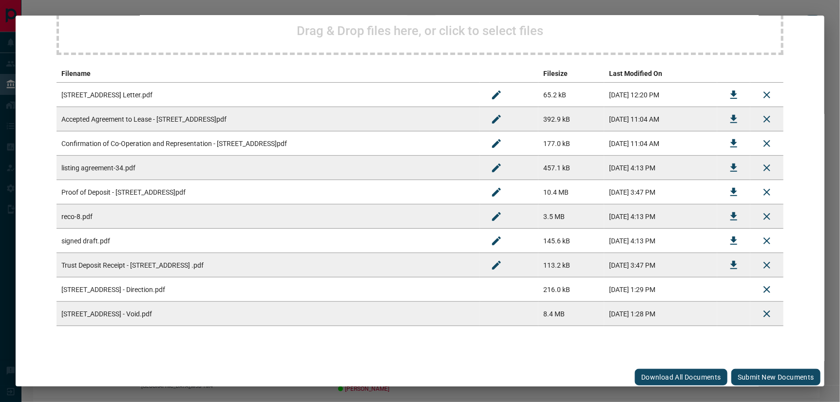
click at [748, 362] on button "Submit new documents" at bounding box center [775, 377] width 89 height 17
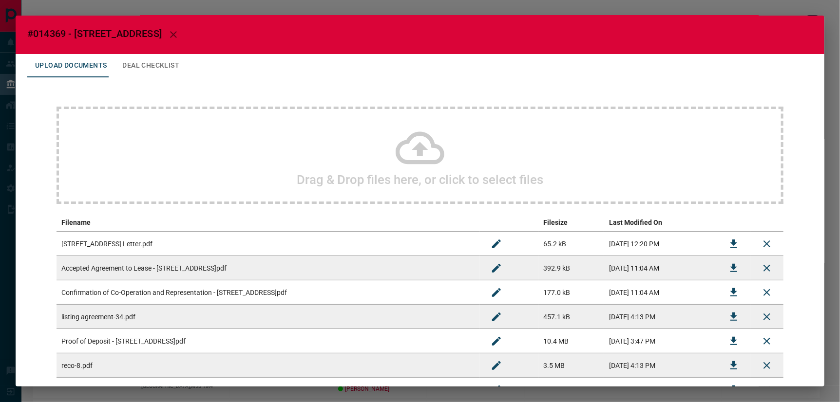
scroll to position [0, 0]
click at [168, 33] on icon "button" at bounding box center [174, 35] width 12 height 12
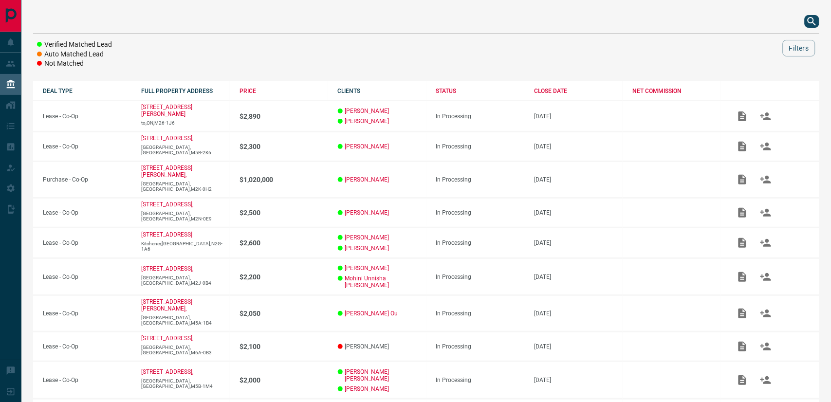
click at [748, 21] on icon "search button" at bounding box center [813, 22] width 12 height 12
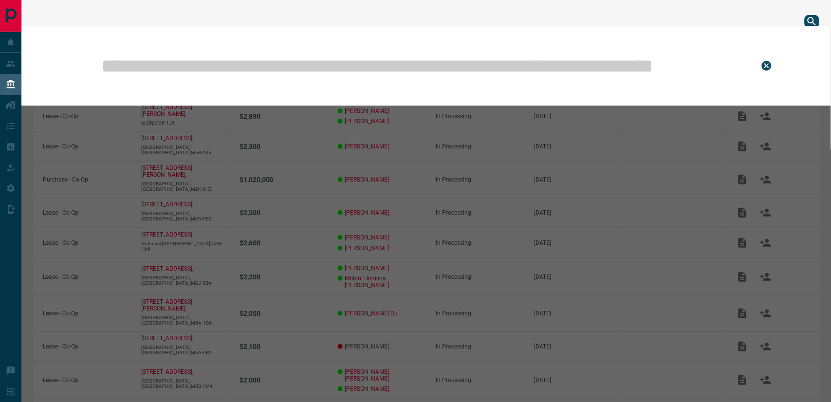
click at [552, 66] on input "text" at bounding box center [422, 65] width 645 height 49
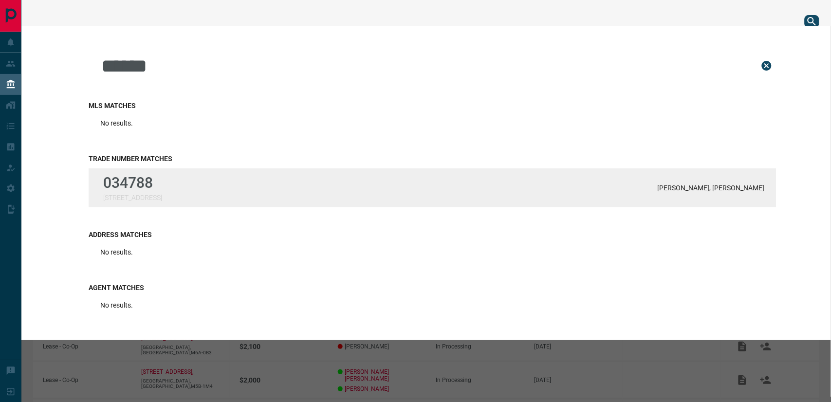
type input "******"
click at [217, 174] on div "034788 [STREET_ADDRESS][PERSON_NAME][PERSON_NAME]" at bounding box center [433, 188] width 688 height 39
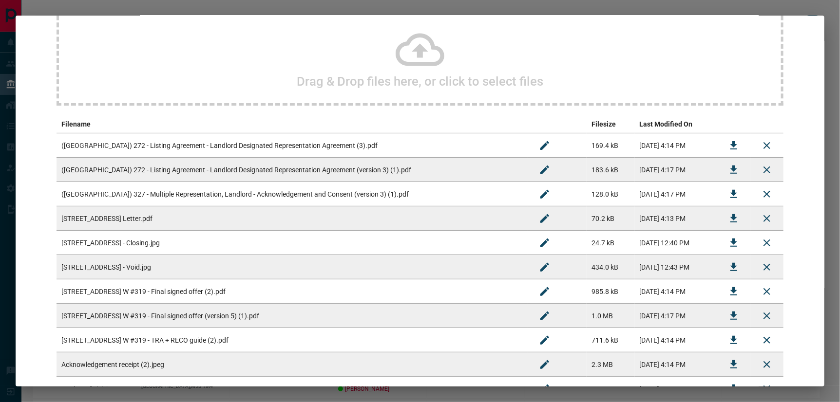
scroll to position [108, 0]
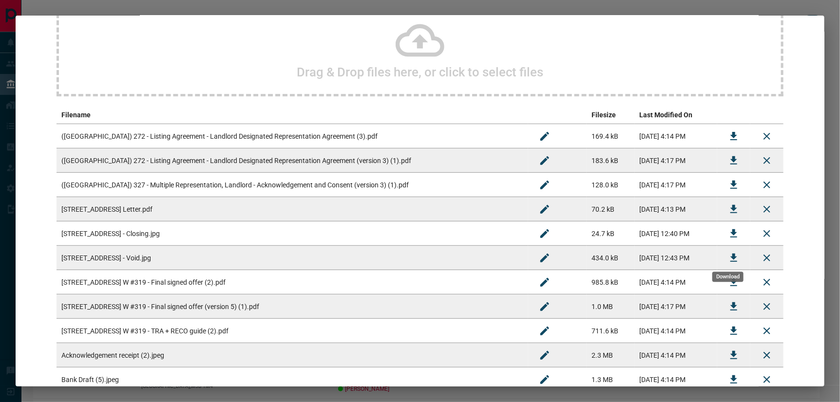
click at [731, 254] on icon "Download" at bounding box center [733, 258] width 7 height 8
